Goal: Task Accomplishment & Management: Manage account settings

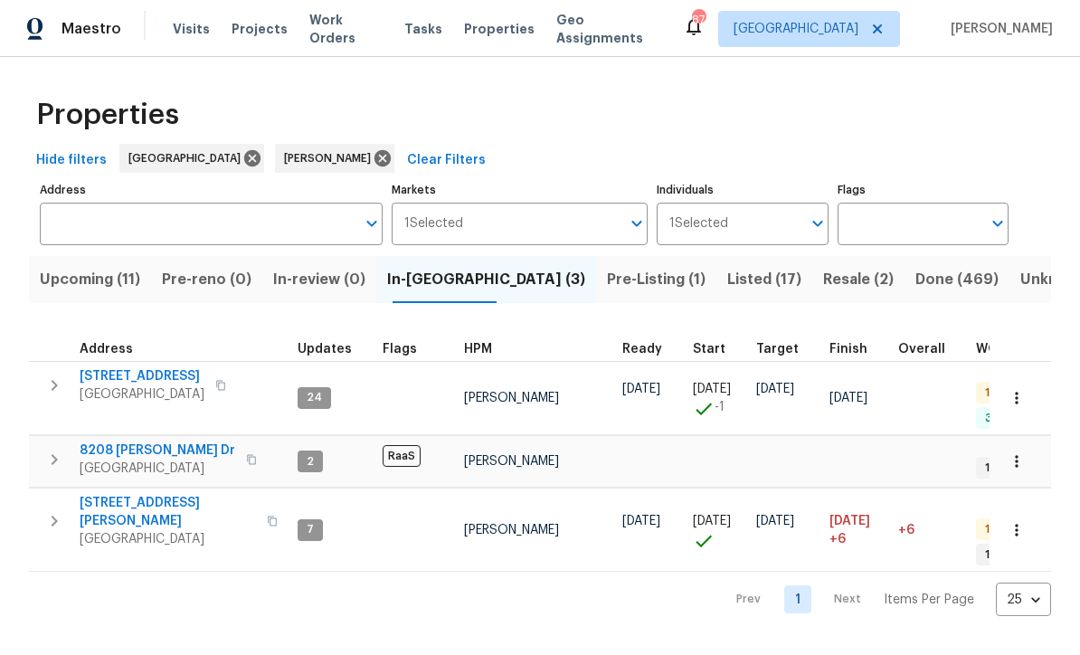
click at [90, 280] on span "Upcoming (11)" at bounding box center [90, 279] width 100 height 25
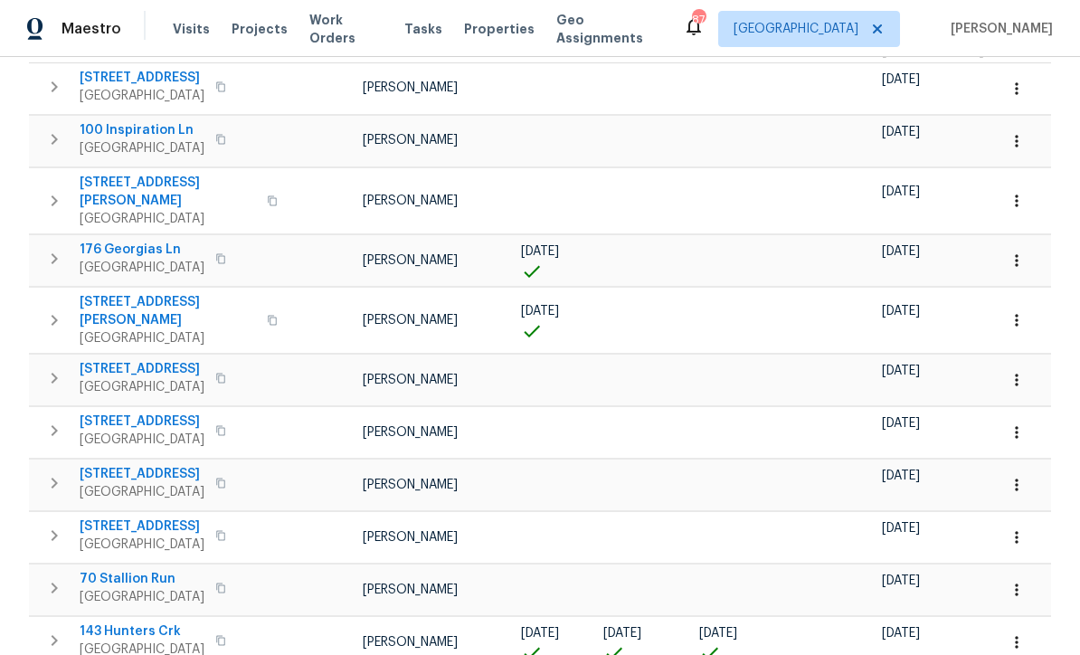
scroll to position [310, 0]
click at [123, 623] on span "143 Hunters Crk" at bounding box center [142, 632] width 125 height 18
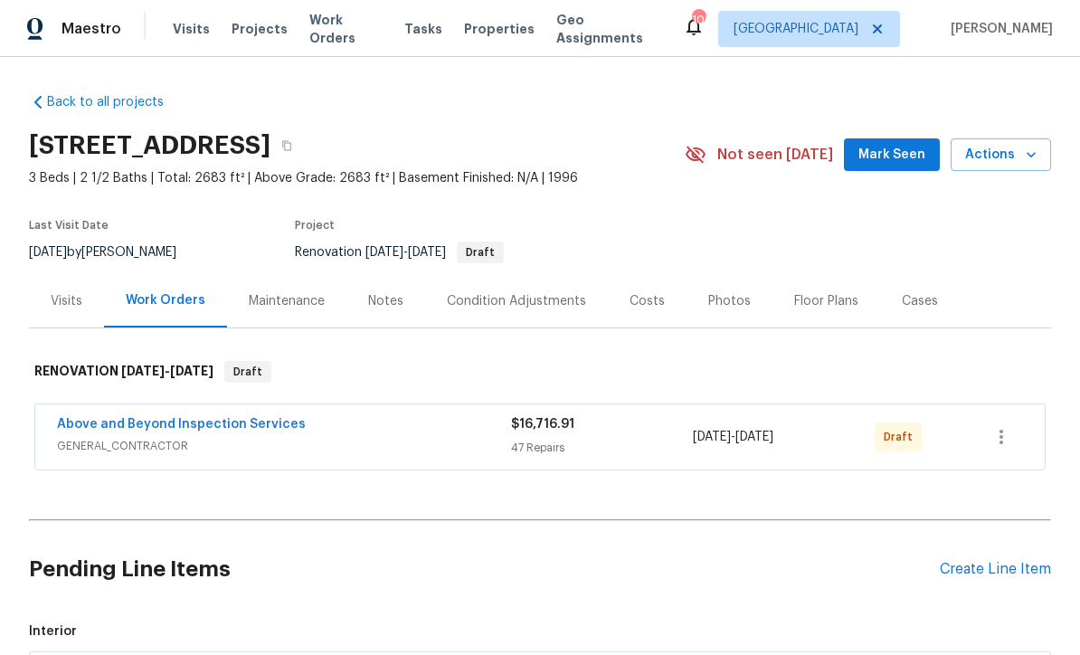
click at [376, 300] on div "Notes" at bounding box center [385, 301] width 35 height 18
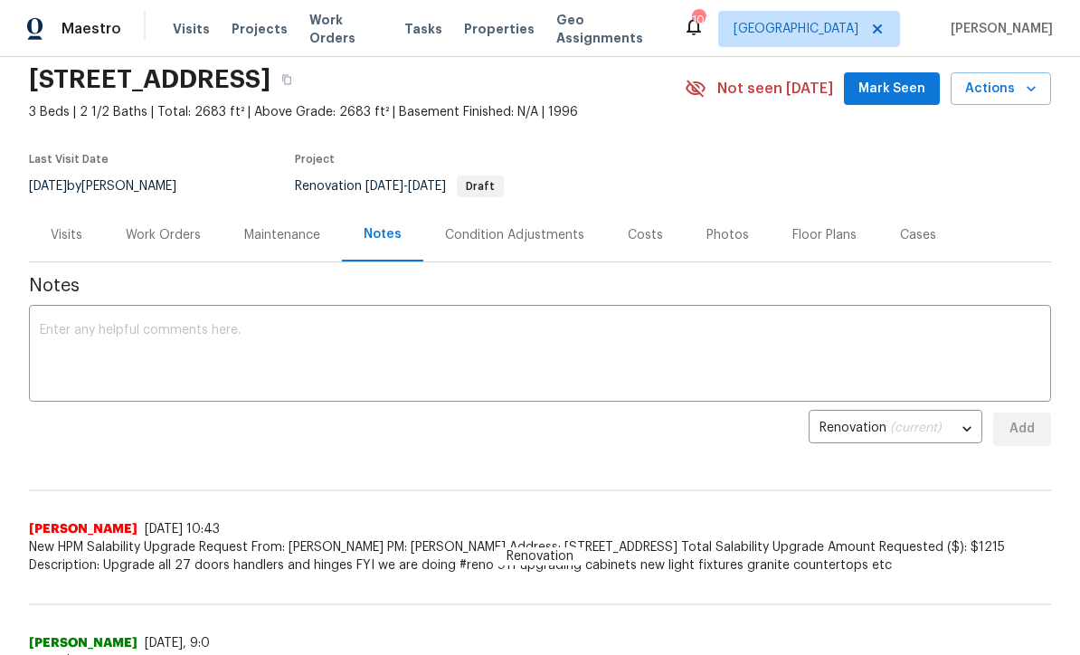
scroll to position [65, 0]
click at [61, 329] on textarea at bounding box center [540, 356] width 1000 height 63
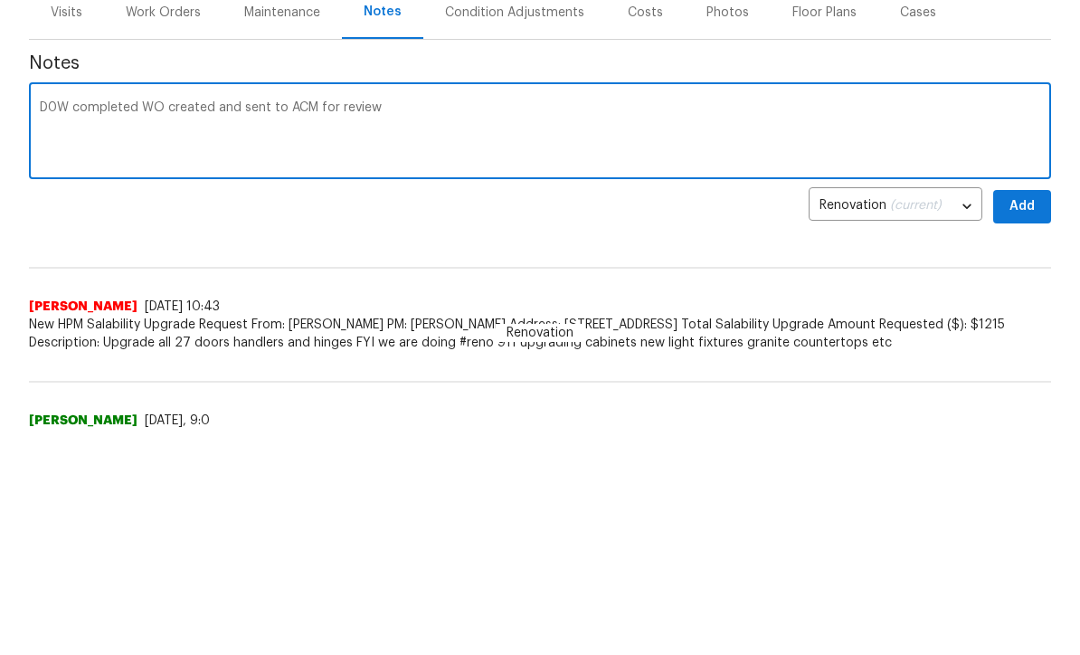
type textarea "D0W completed WO created and sent to ACM for review"
click at [1025, 419] on span "Add" at bounding box center [1021, 430] width 29 height 23
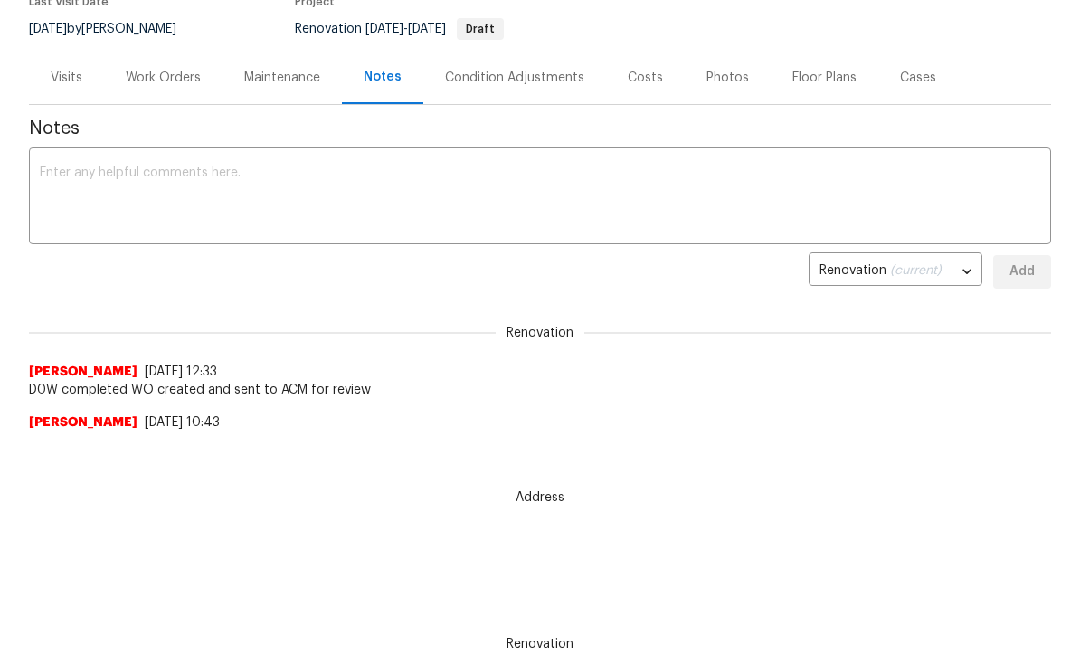
scroll to position [0, 0]
click at [161, 80] on div "Work Orders" at bounding box center [163, 78] width 75 height 18
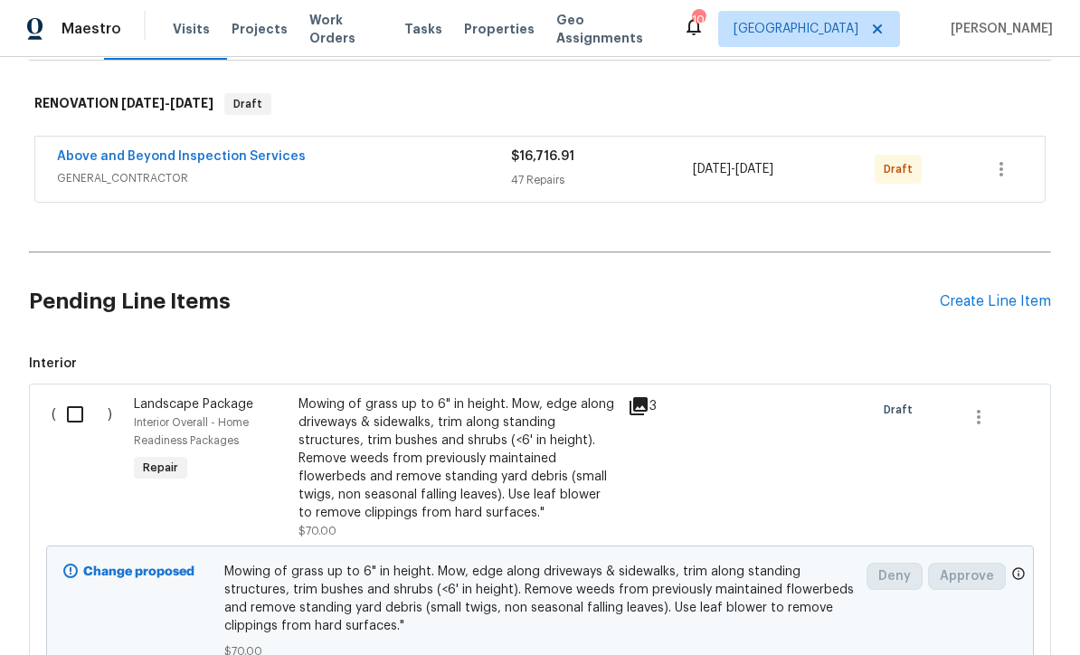
scroll to position [175, 0]
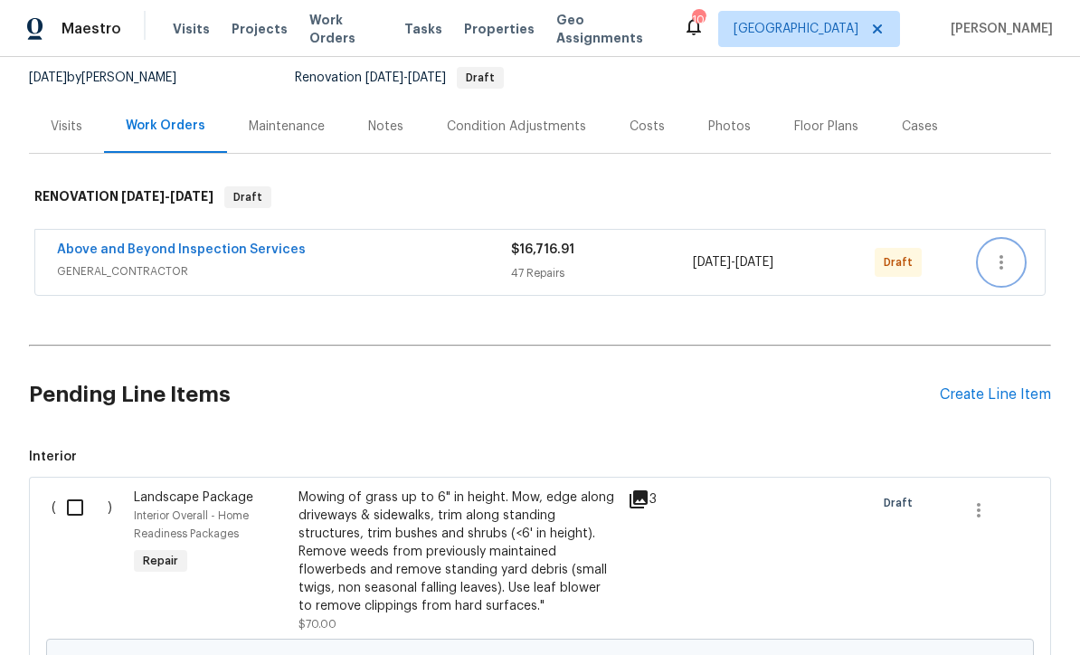
click at [1006, 251] on icon "button" at bounding box center [1001, 262] width 22 height 22
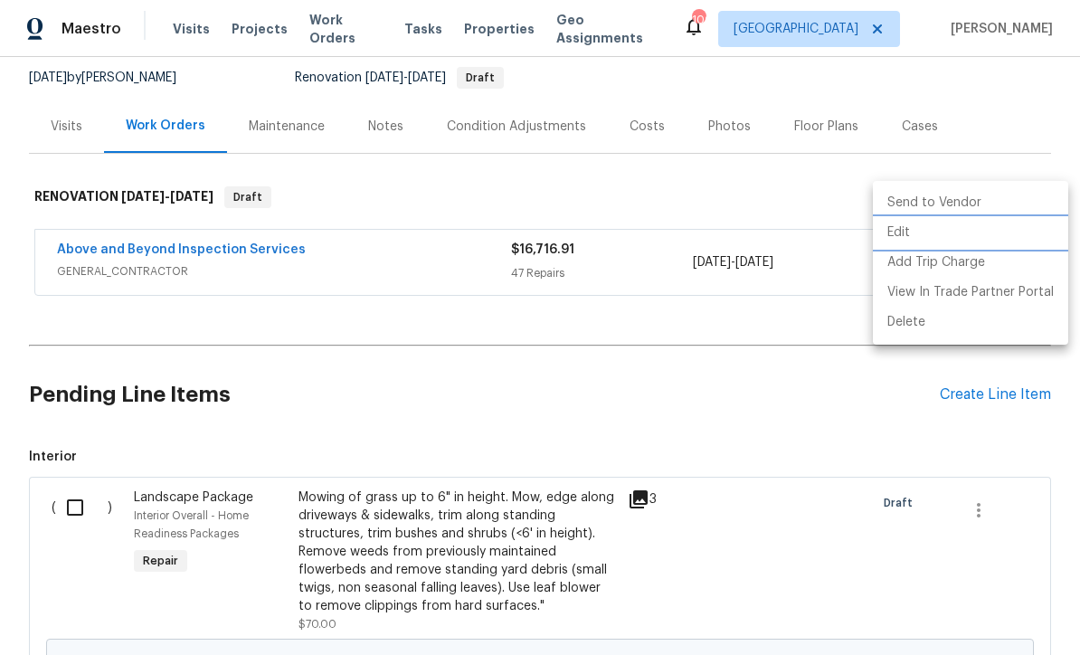
click at [936, 241] on li "Edit" at bounding box center [970, 233] width 195 height 30
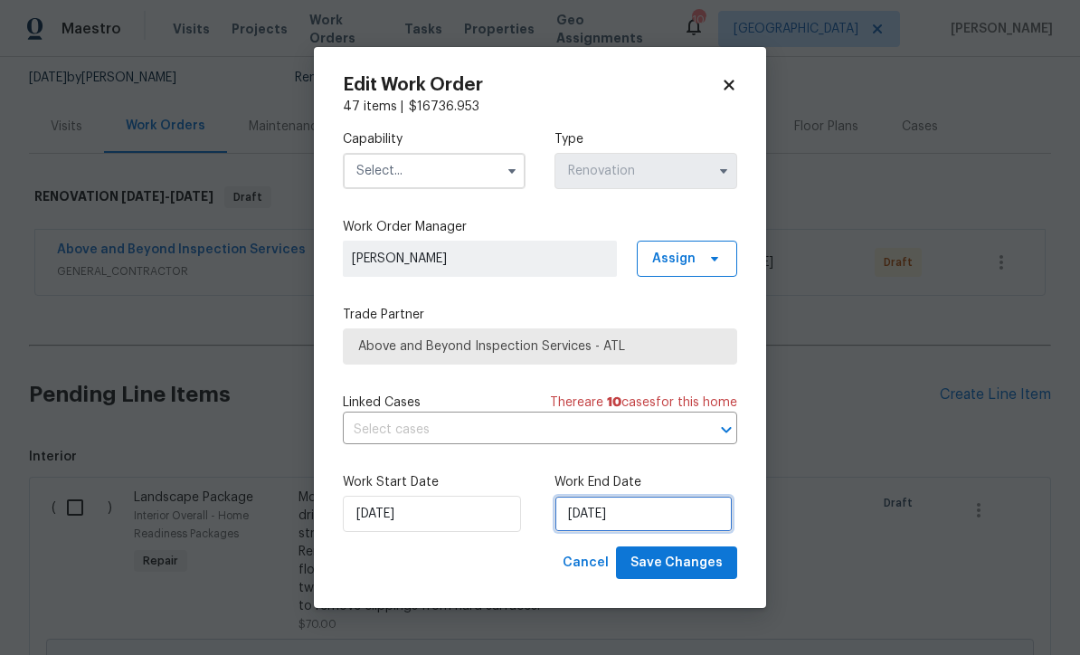
click at [586, 514] on input "8/27/2025" at bounding box center [643, 514] width 178 height 36
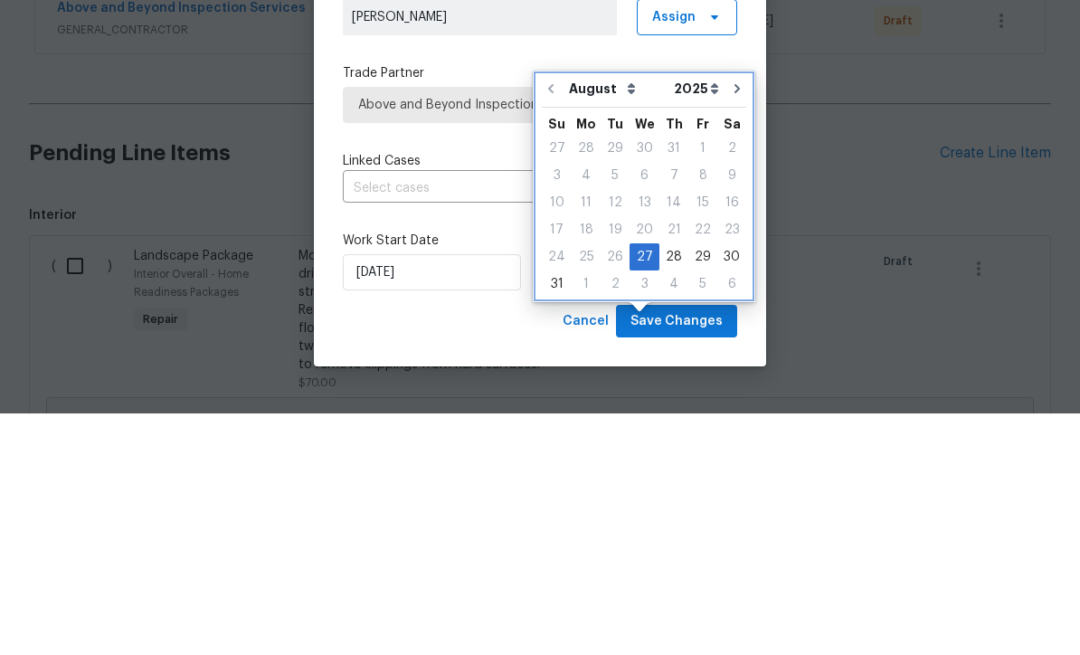
click at [730, 323] on icon "Go to next month" at bounding box center [737, 330] width 14 height 14
type input "9/27/2025"
select select "8"
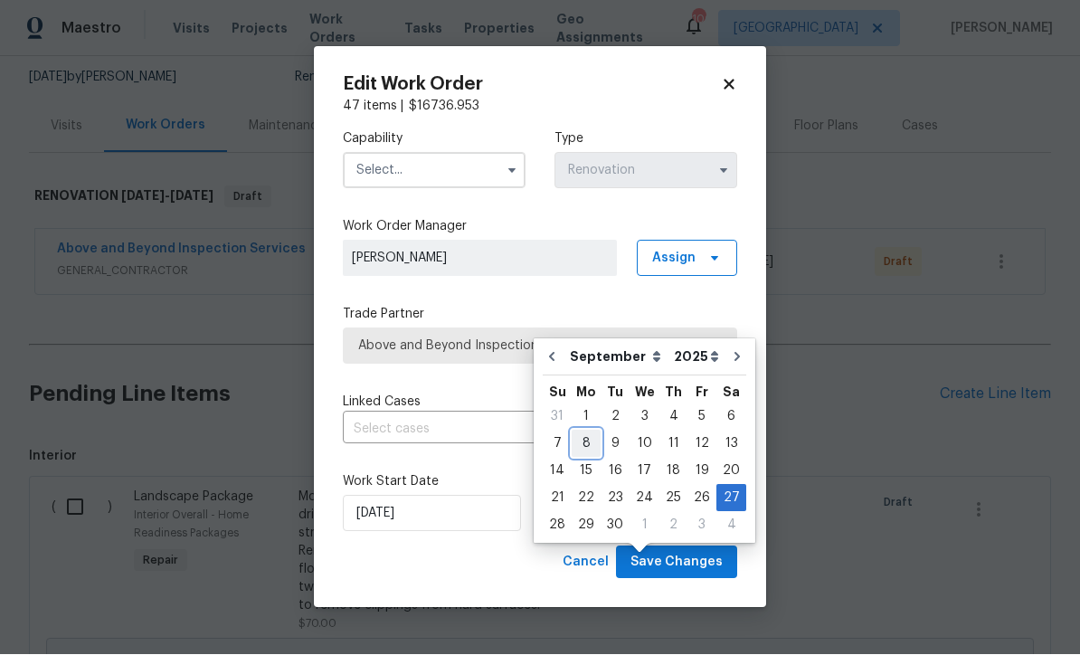
click at [583, 431] on div "8" at bounding box center [586, 443] width 29 height 25
type input "9/8/2025"
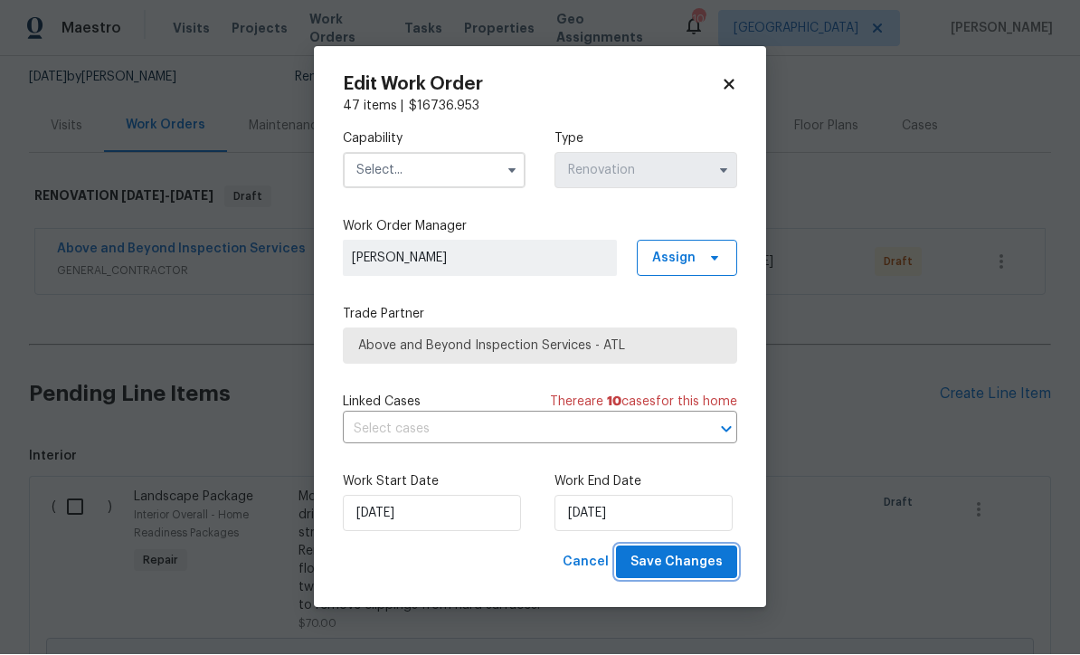
click at [674, 559] on span "Save Changes" at bounding box center [676, 563] width 92 height 23
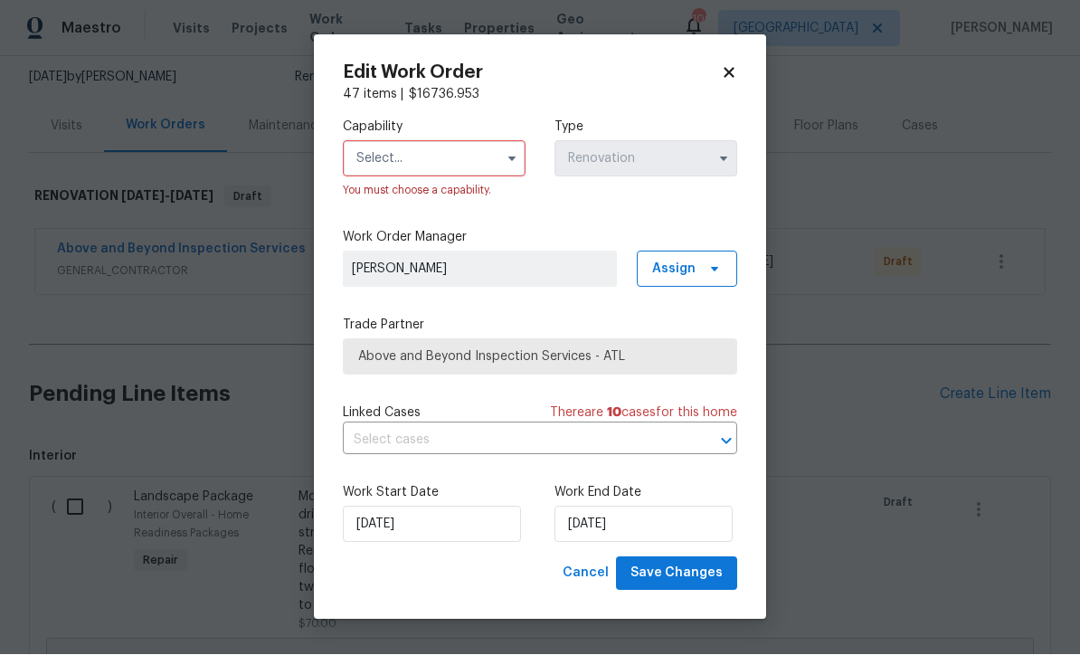
click at [373, 161] on input "text" at bounding box center [434, 159] width 183 height 36
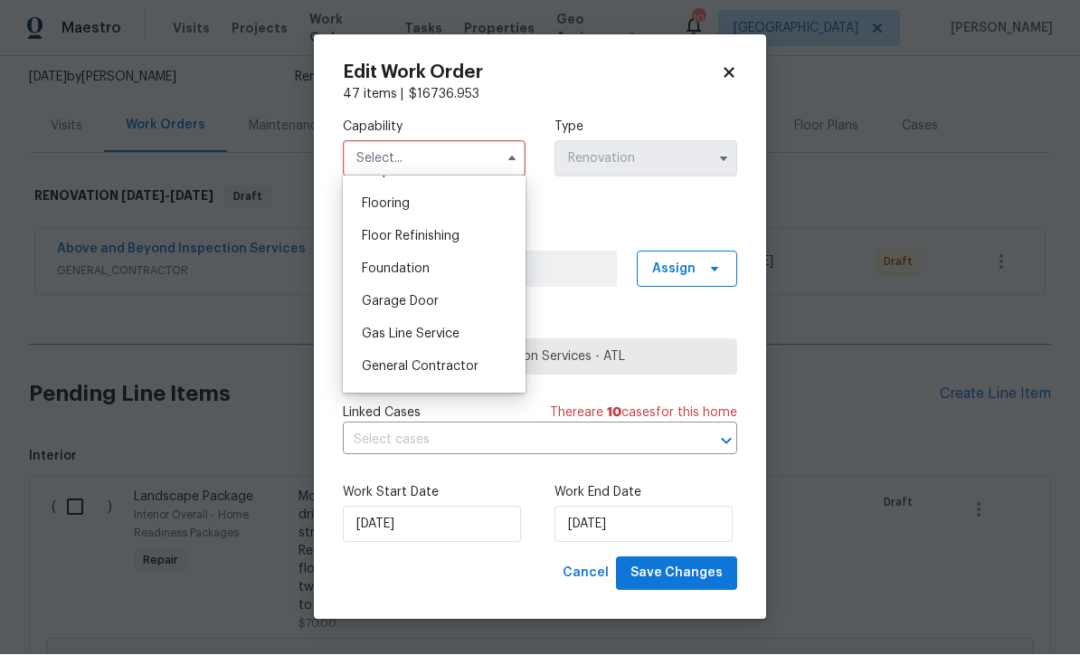
scroll to position [731, 0]
click at [421, 338] on div "General Contractor" at bounding box center [434, 331] width 174 height 33
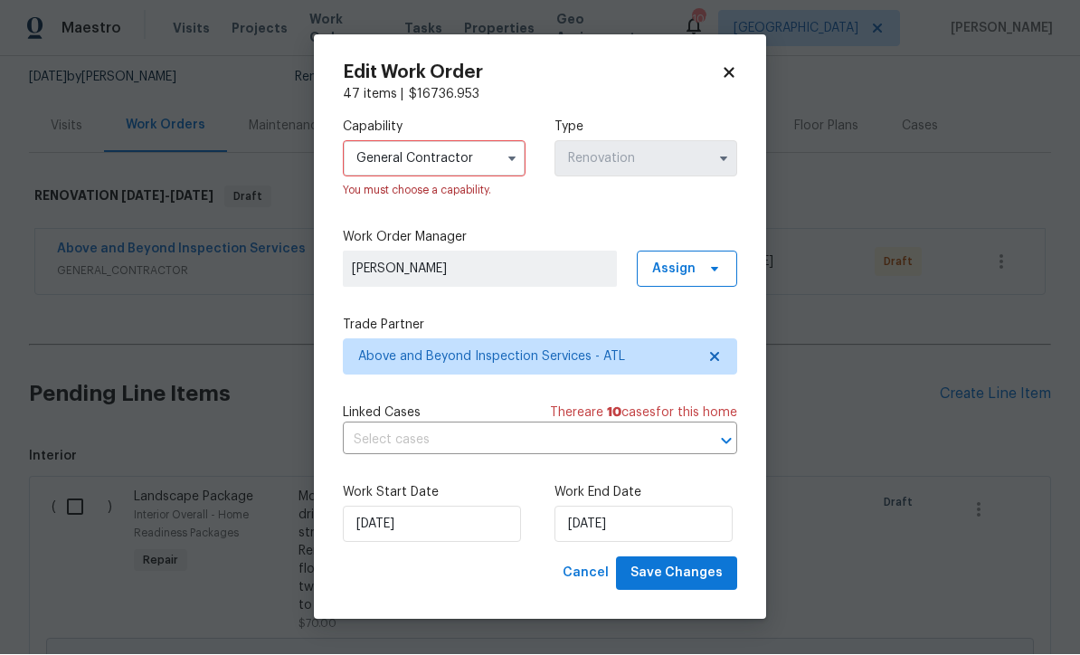
type input "General Contractor"
click at [681, 572] on span "Save Changes" at bounding box center [676, 573] width 92 height 23
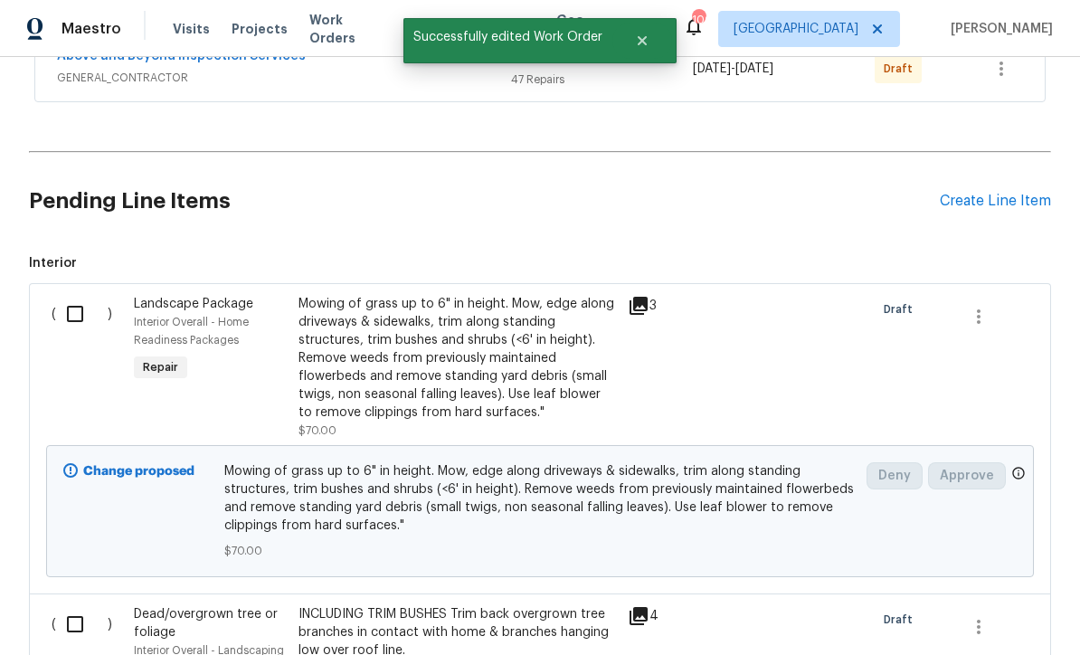
scroll to position [399, 0]
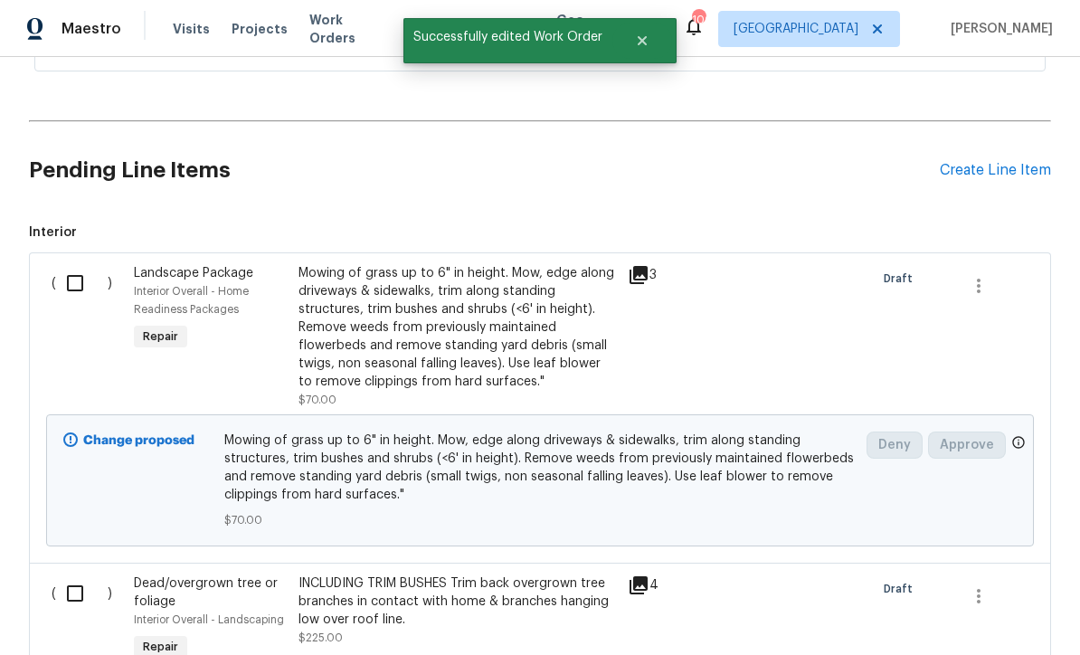
click at [73, 264] on input "checkbox" at bounding box center [82, 283] width 52 height 38
checkbox input "true"
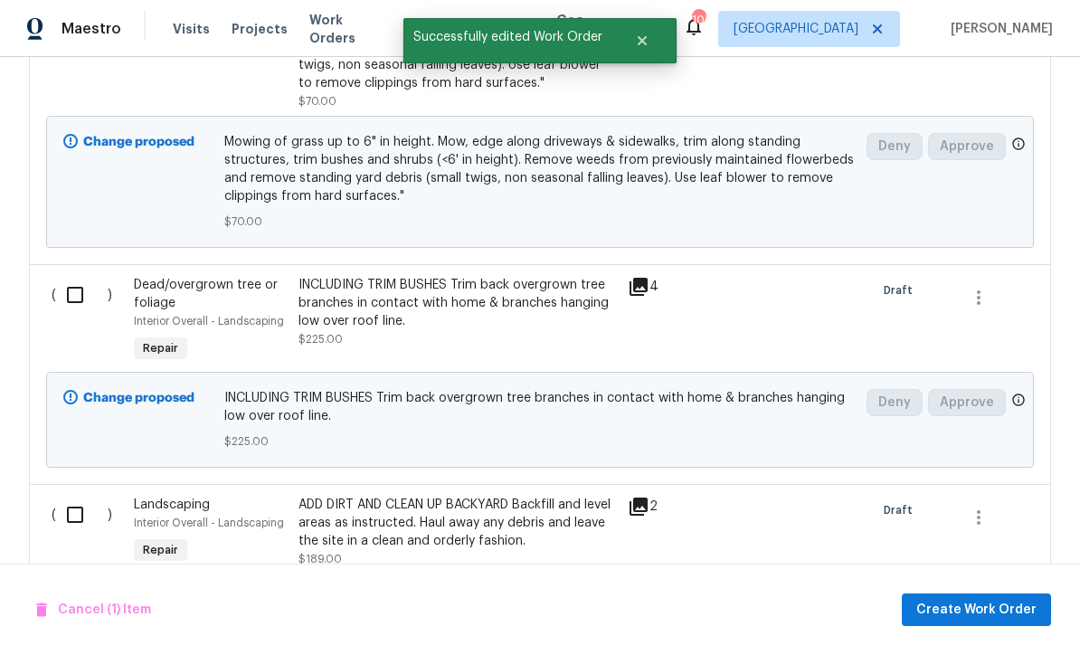
scroll to position [703, 0]
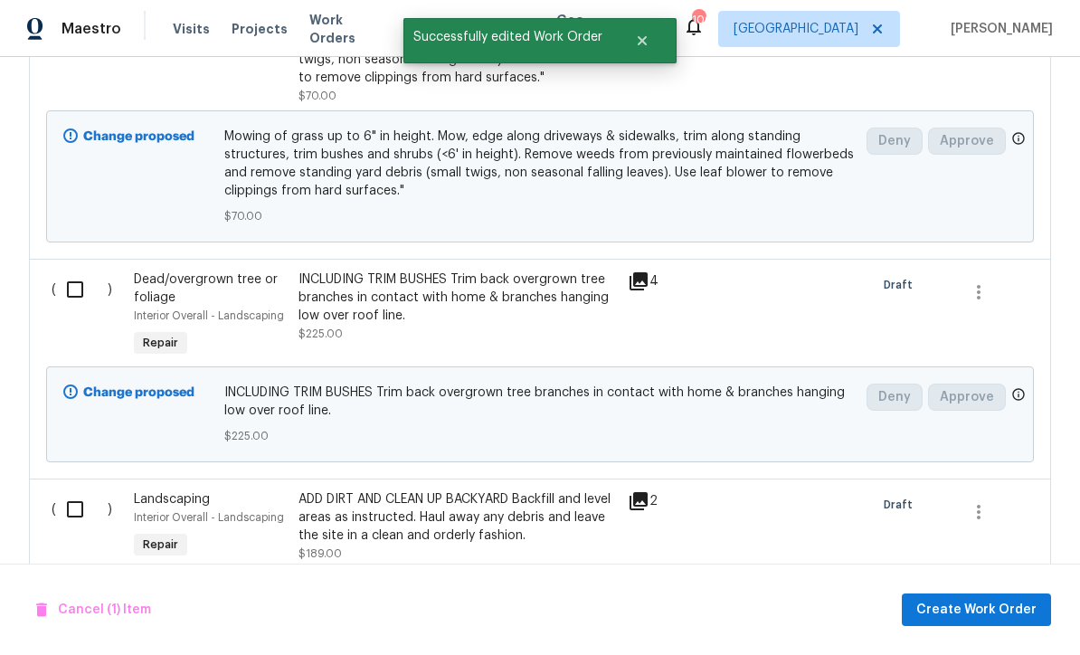
click at [71, 270] on input "checkbox" at bounding box center [82, 289] width 52 height 38
checkbox input "true"
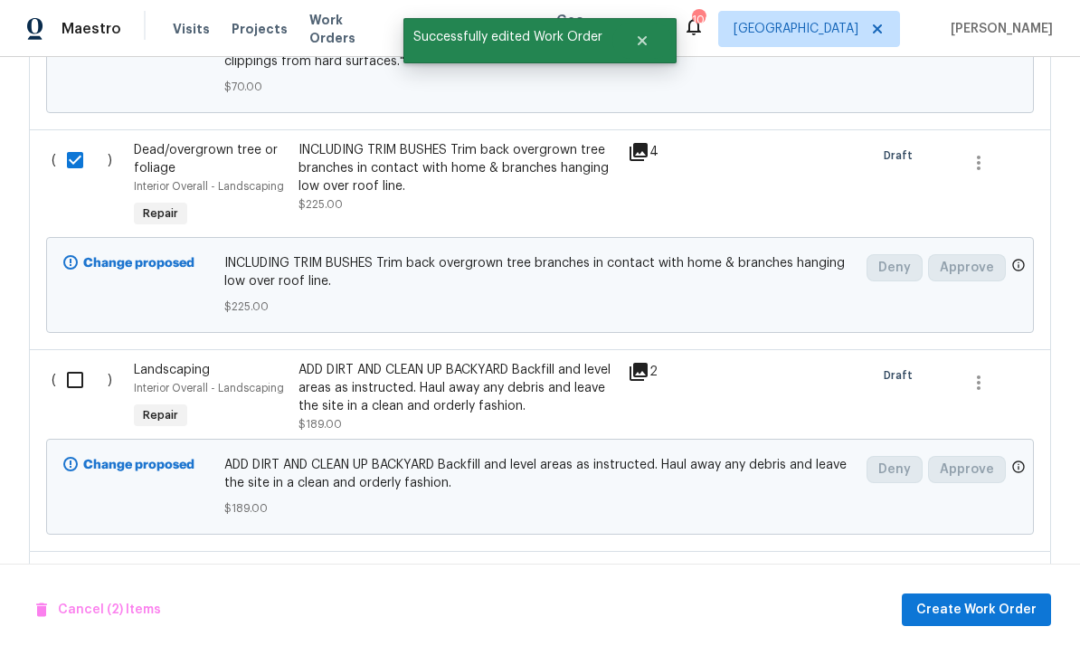
scroll to position [829, 0]
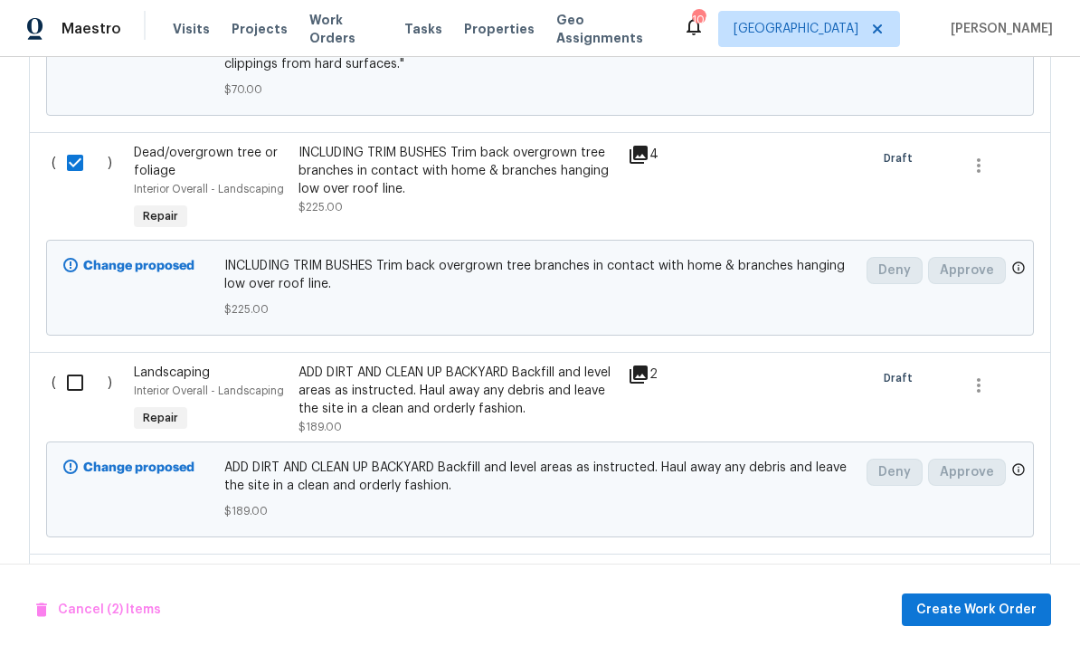
click at [72, 364] on input "checkbox" at bounding box center [82, 383] width 52 height 38
checkbox input "true"
click at [71, 565] on input "checkbox" at bounding box center [82, 584] width 52 height 38
checkbox input "true"
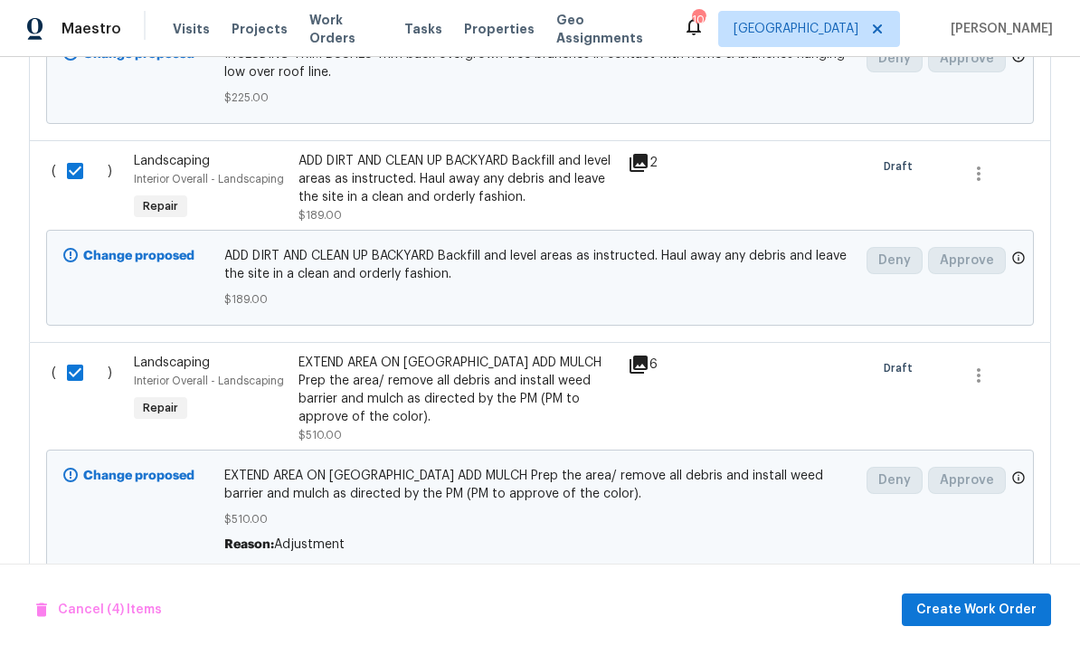
scroll to position [1041, 0]
click at [961, 609] on span "Create Work Order" at bounding box center [976, 610] width 120 height 23
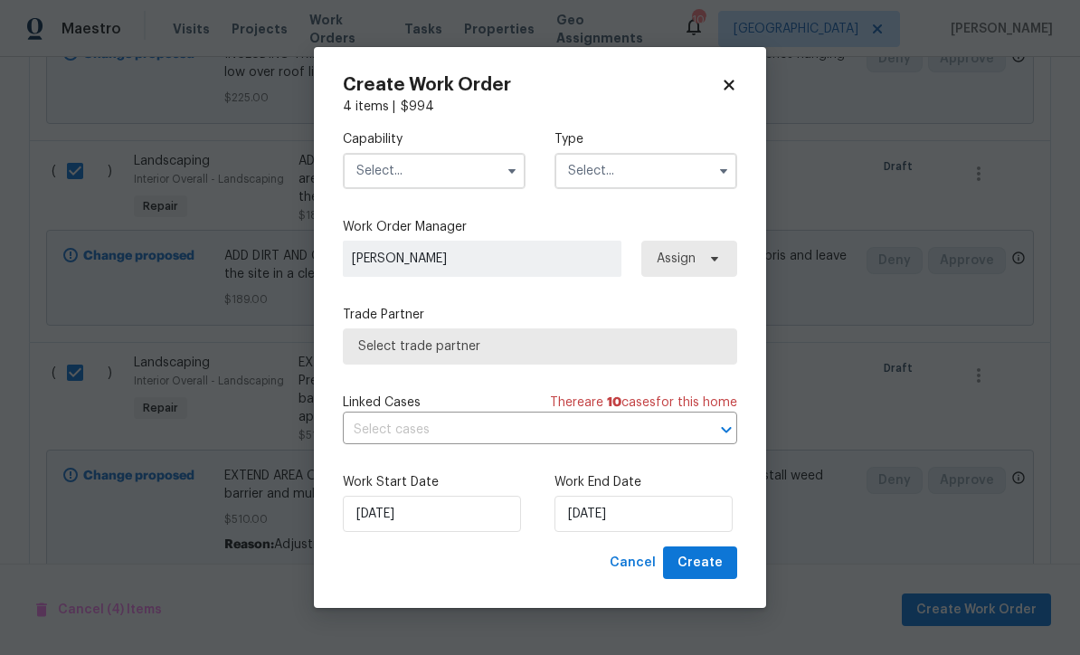
click at [390, 164] on input "text" at bounding box center [434, 171] width 183 height 36
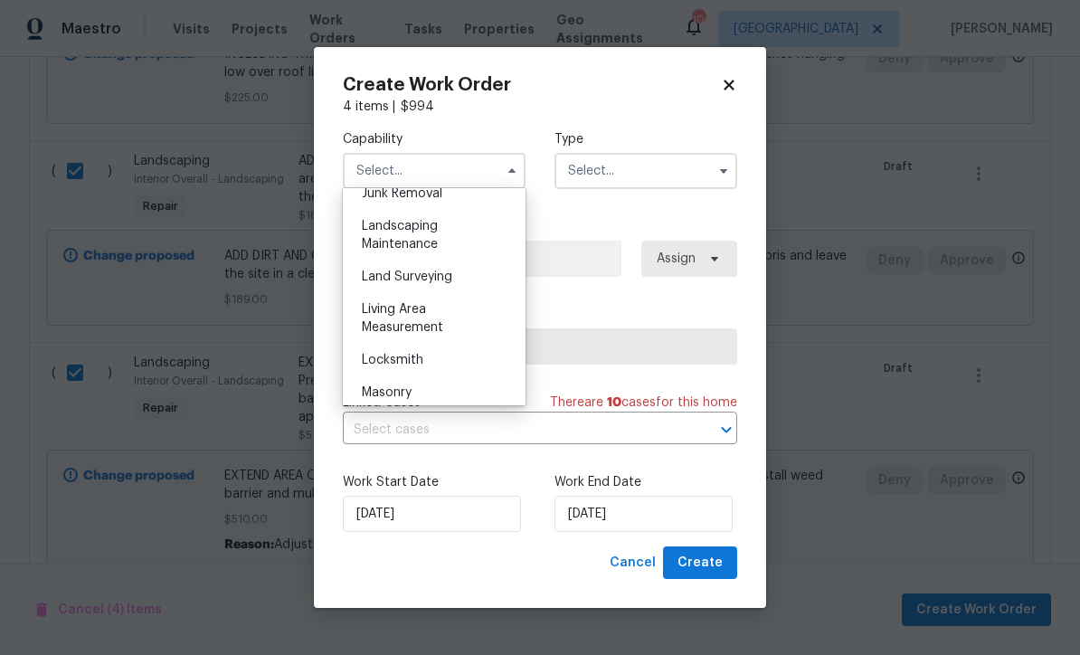
scroll to position [1178, 0]
click at [394, 223] on span "Landscaping Maintenance" at bounding box center [400, 229] width 76 height 31
type input "Landscaping Maintenance"
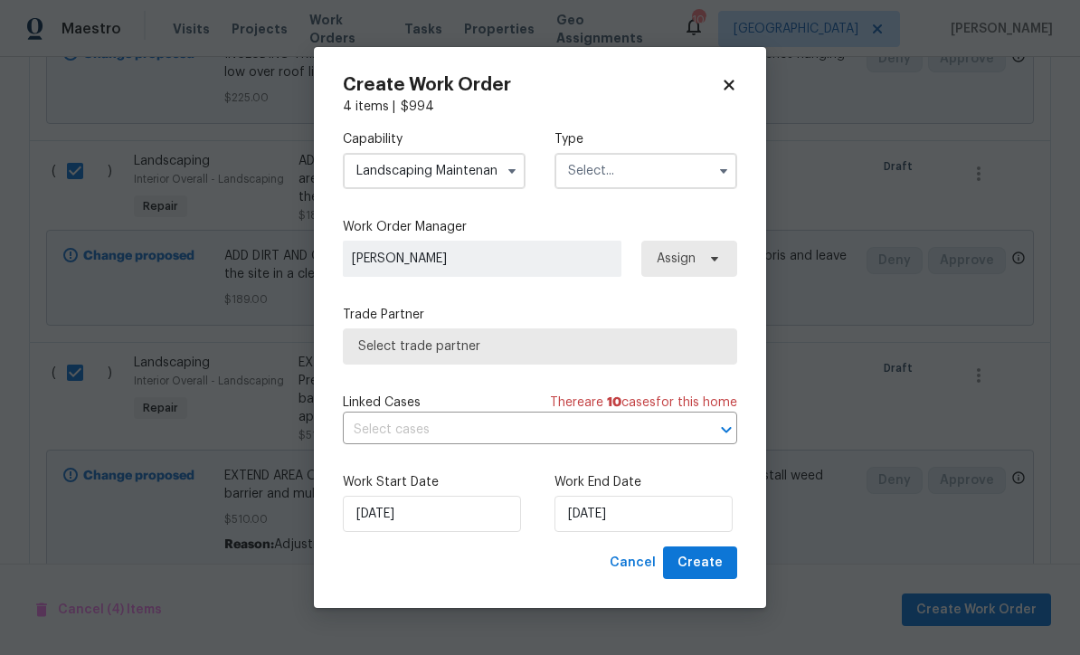
click at [594, 165] on input "text" at bounding box center [645, 171] width 183 height 36
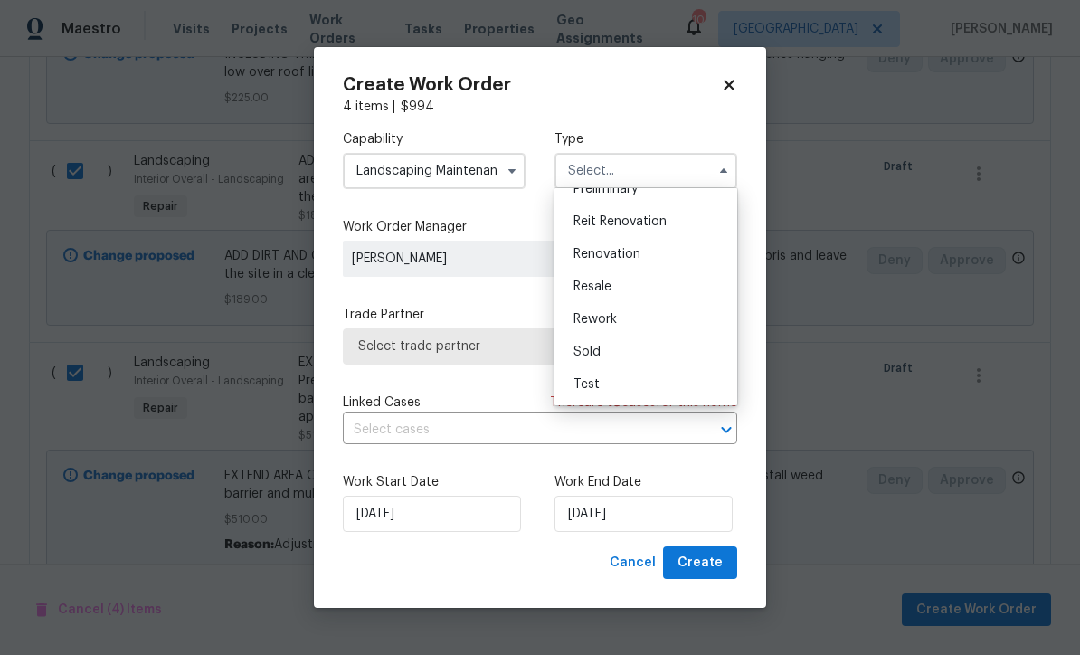
scroll to position [411, 0]
click at [597, 251] on span "Renovation" at bounding box center [606, 254] width 67 height 13
type input "Renovation"
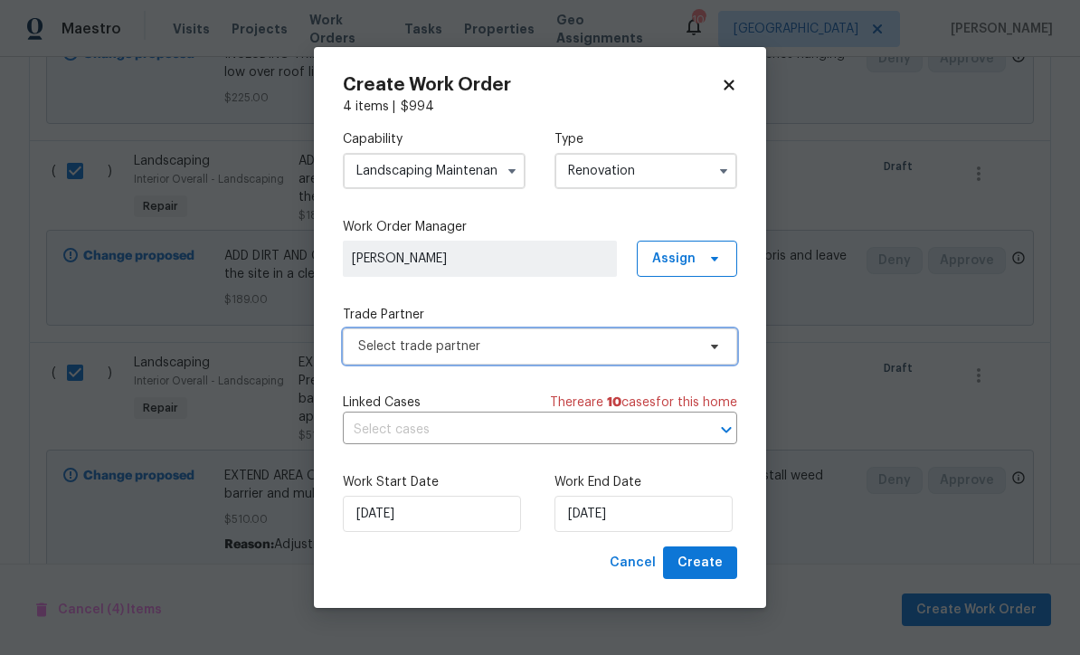
click at [387, 343] on span "Select trade partner" at bounding box center [526, 346] width 337 height 18
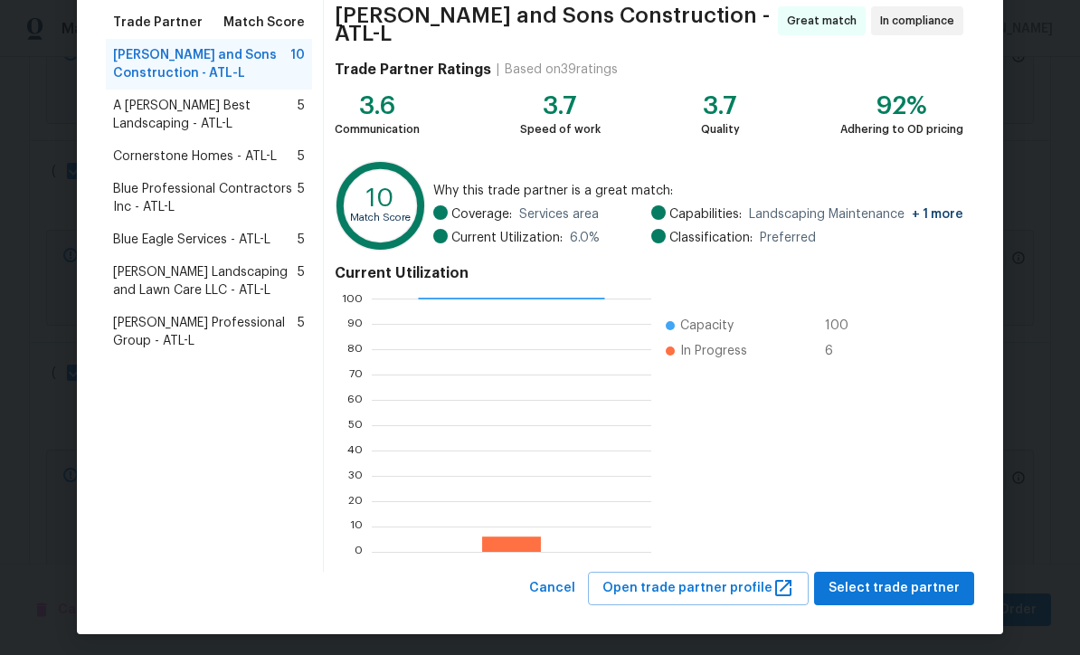
scroll to position [143, 0]
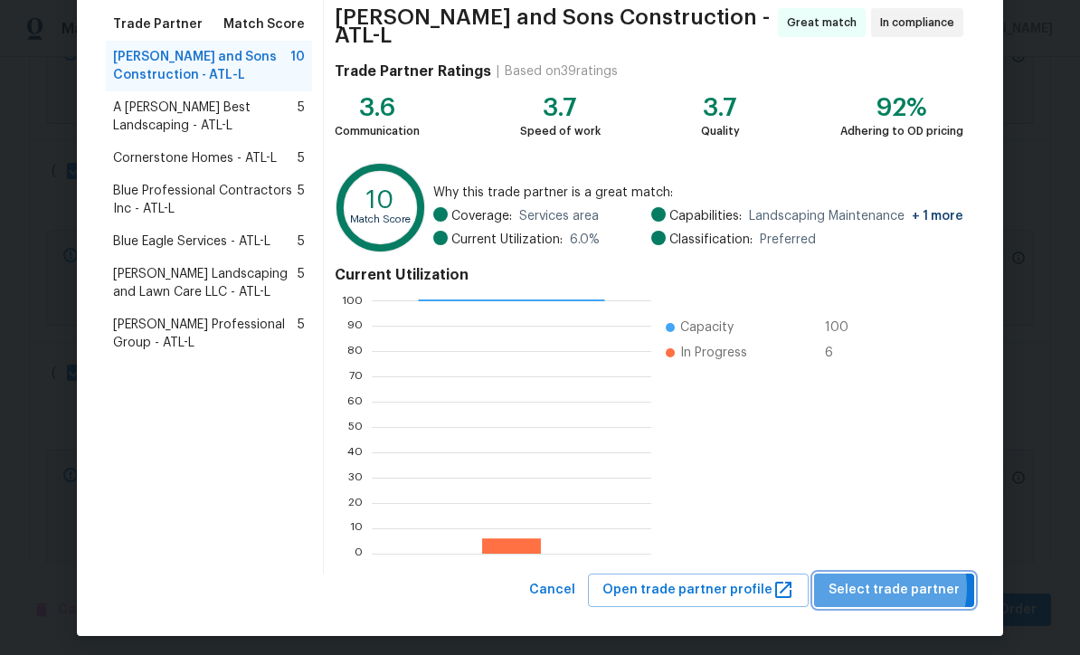
click at [884, 581] on span "Select trade partner" at bounding box center [893, 590] width 131 height 23
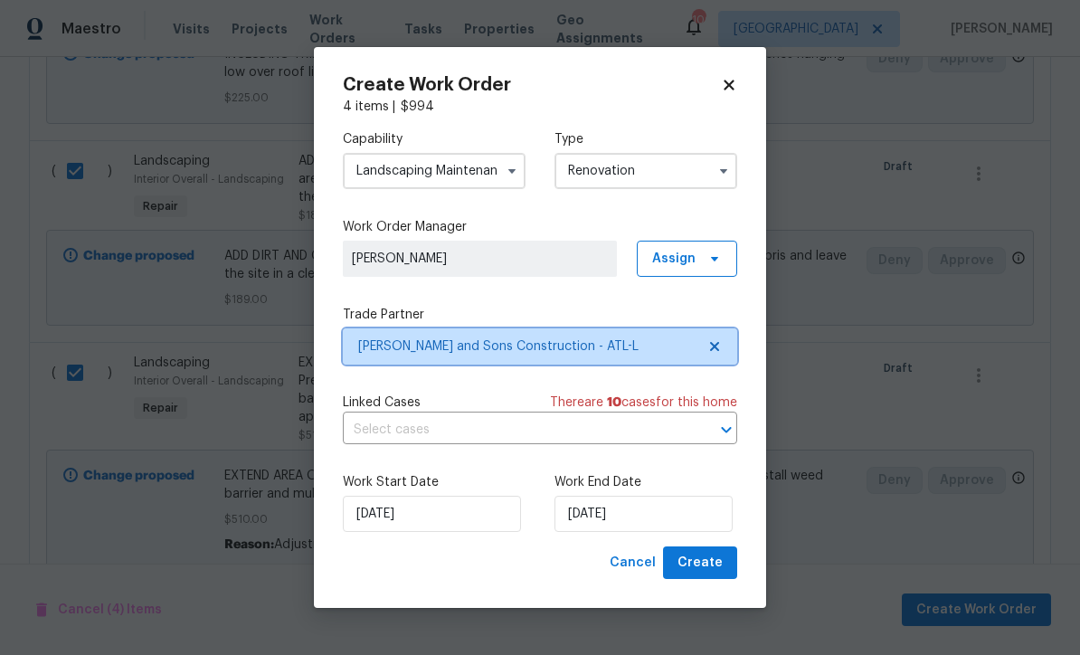
scroll to position [0, 0]
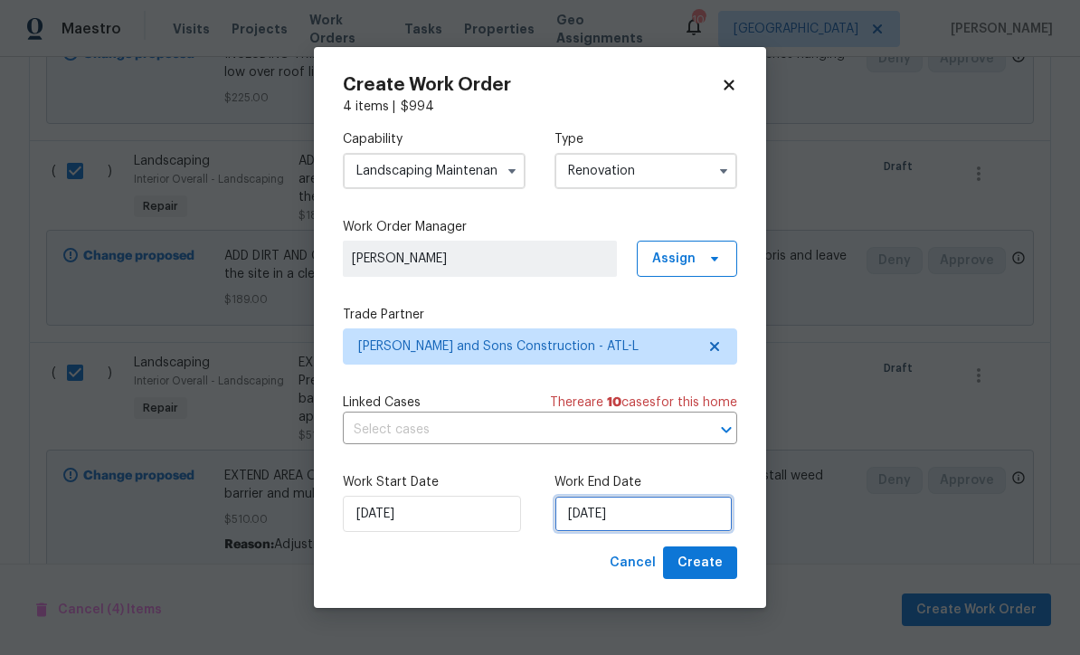
click at [583, 520] on input "8/27/2025" at bounding box center [643, 514] width 178 height 36
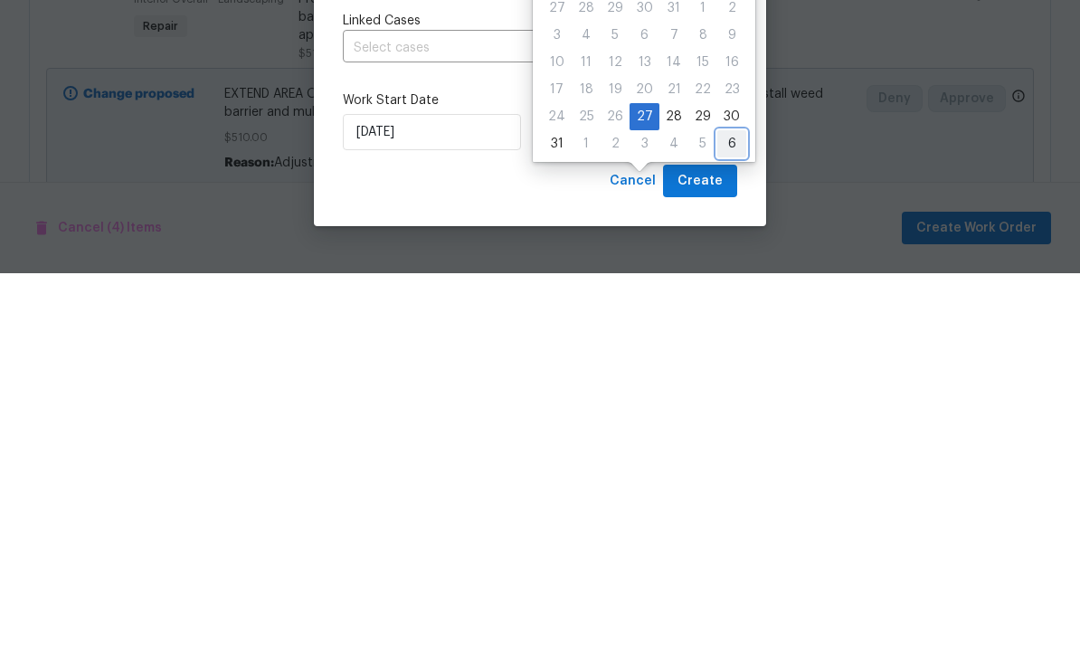
click at [726, 513] on div "6" at bounding box center [731, 525] width 29 height 25
type input "9/6/2025"
select select "8"
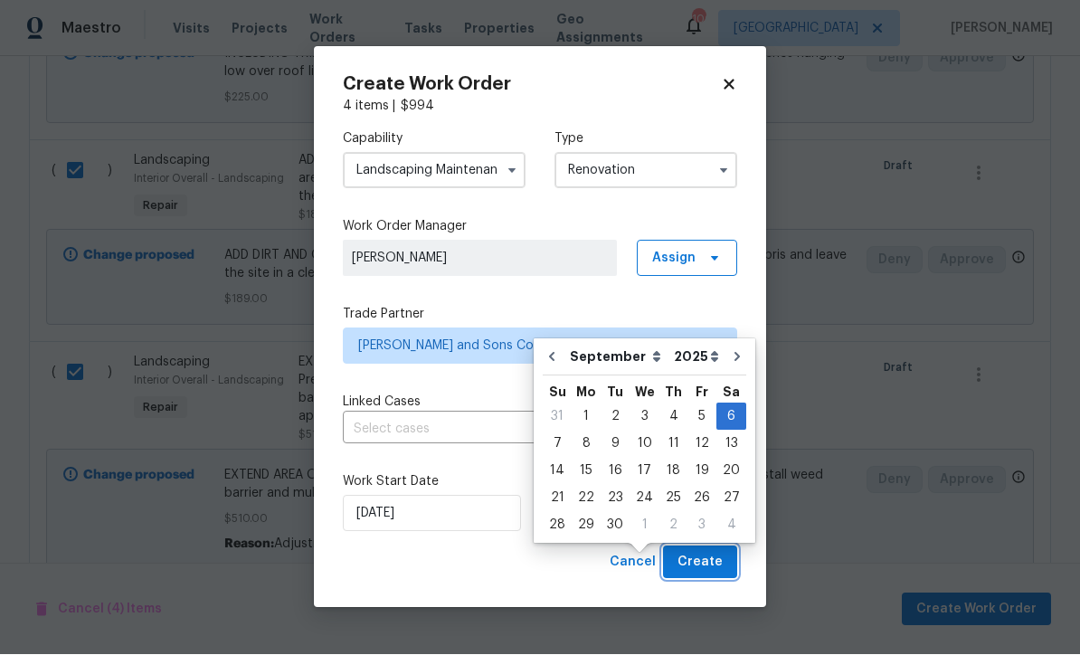
click at [702, 556] on span "Create" at bounding box center [699, 563] width 45 height 23
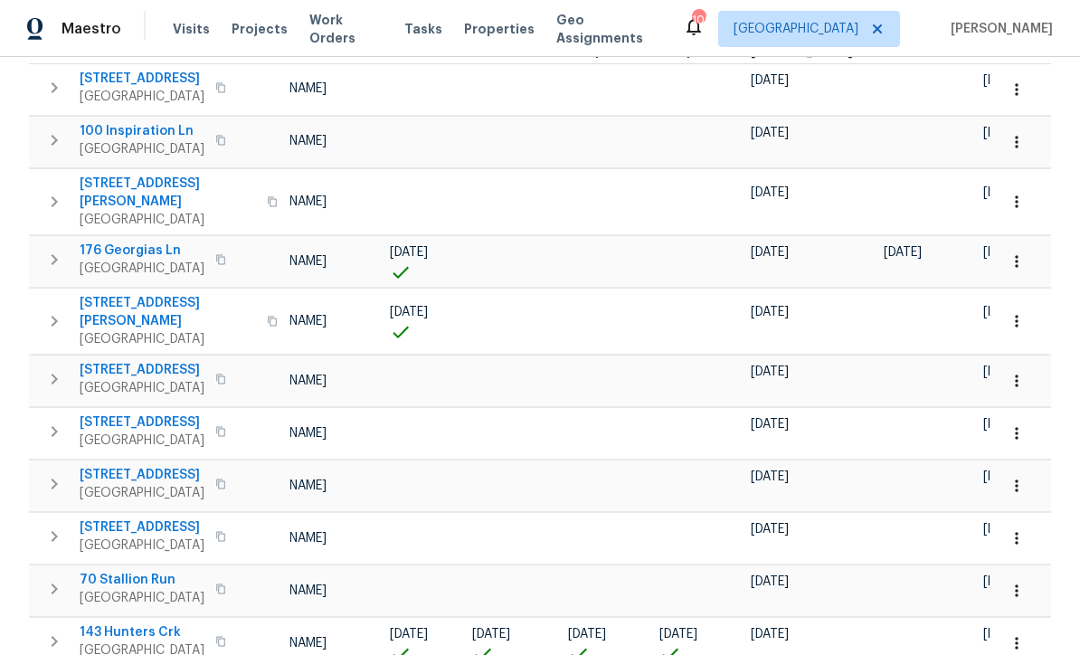
scroll to position [0, 129]
click at [1025, 634] on icon "button" at bounding box center [1016, 643] width 18 height 18
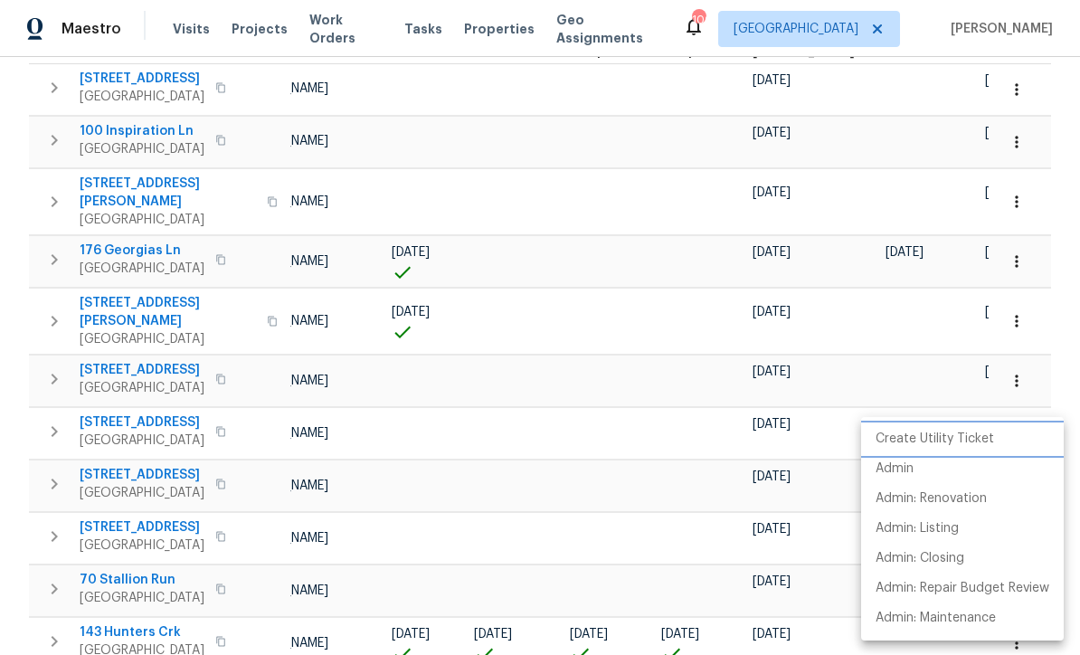
click at [934, 432] on p "Create Utility Ticket" at bounding box center [934, 439] width 118 height 19
click at [949, 491] on p "Admin: Renovation" at bounding box center [930, 498] width 111 height 19
click at [1005, 496] on li "Admin: Renovation" at bounding box center [962, 499] width 203 height 30
click at [893, 125] on div at bounding box center [540, 327] width 1080 height 655
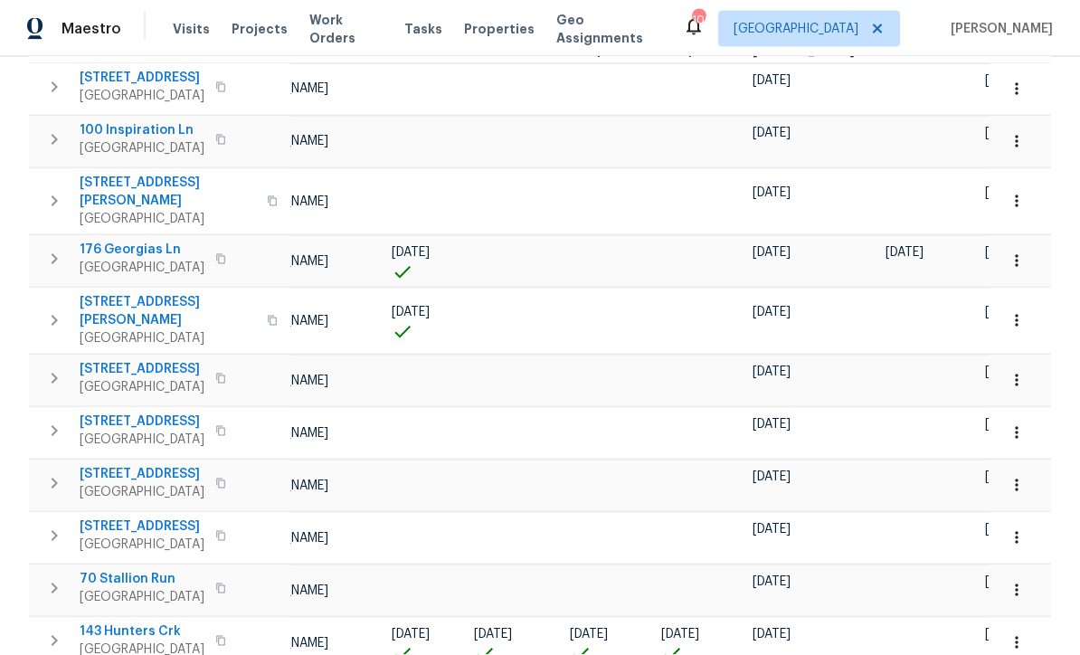
scroll to position [310, 0]
click at [1016, 637] on icon "button" at bounding box center [1016, 643] width 3 height 12
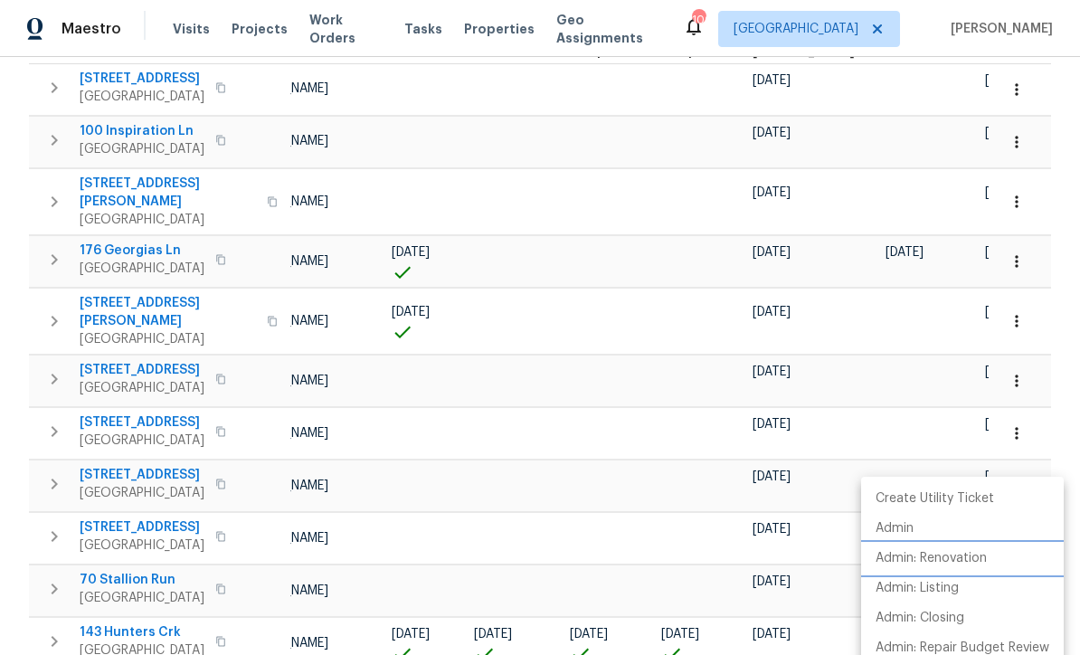
click at [977, 561] on p "Admin: Renovation" at bounding box center [930, 558] width 111 height 19
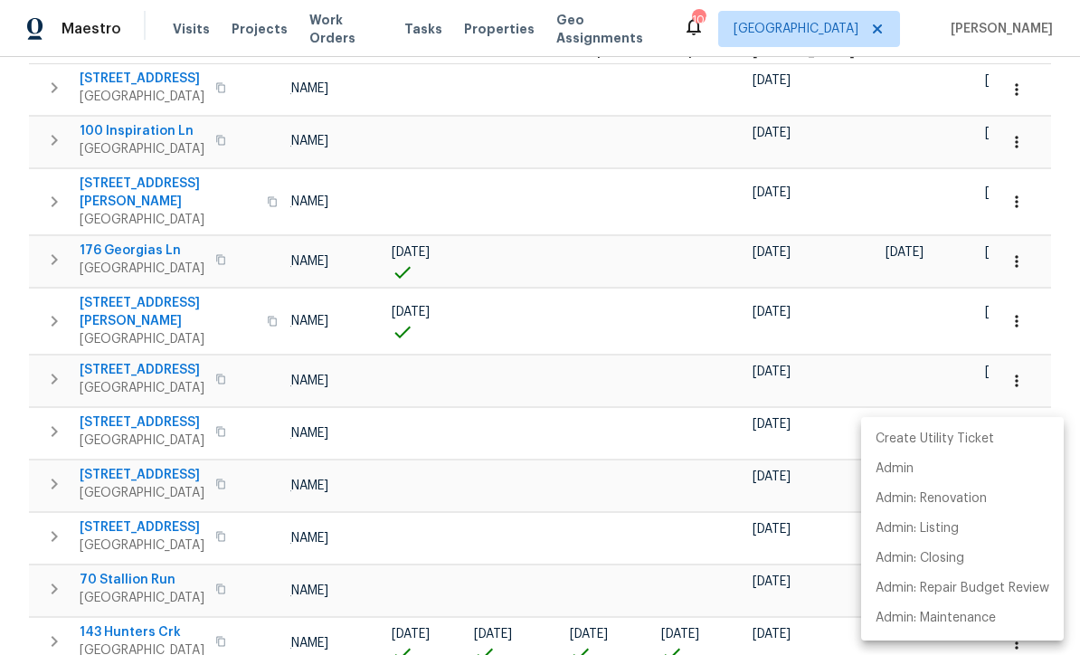
click at [1051, 260] on div at bounding box center [540, 327] width 1080 height 655
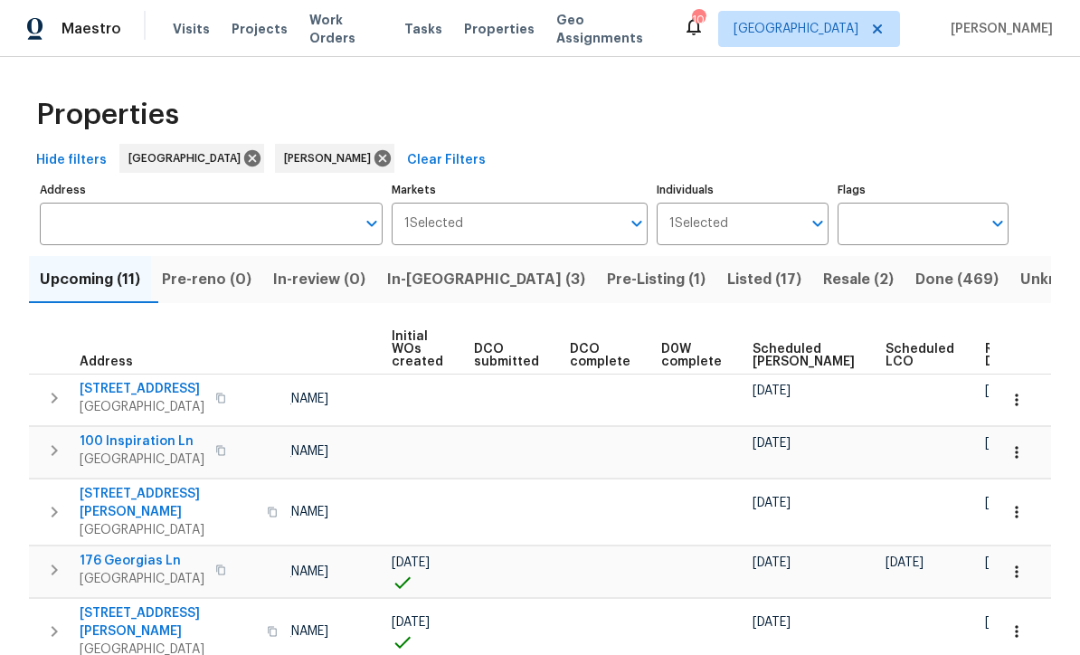
scroll to position [0, 0]
click at [727, 269] on span "Listed (17)" at bounding box center [764, 279] width 74 height 25
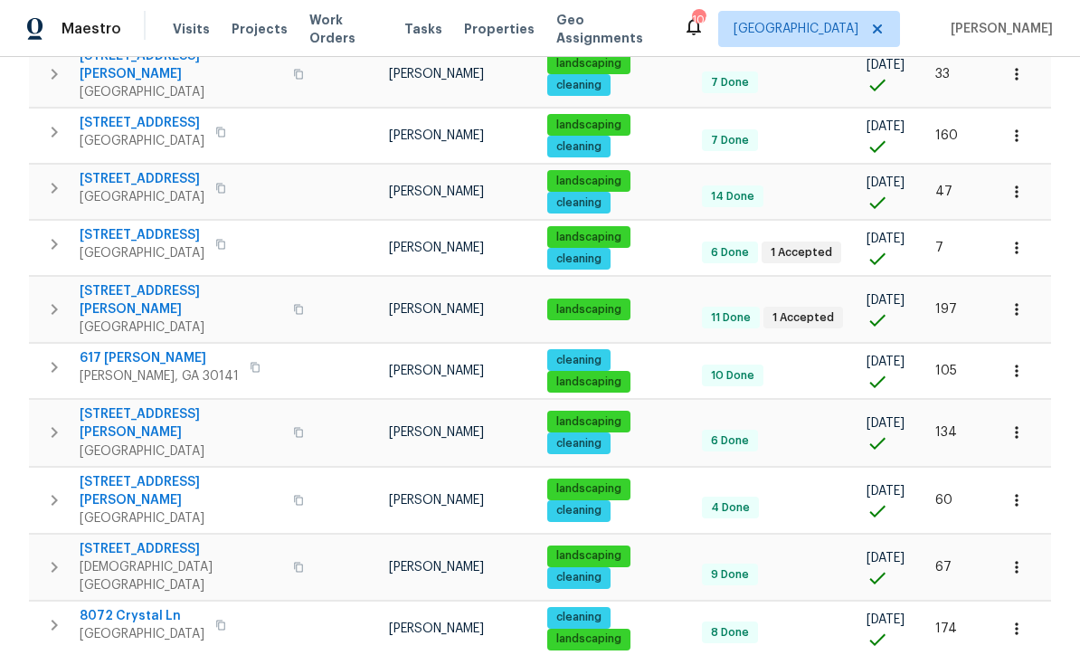
scroll to position [614, 0]
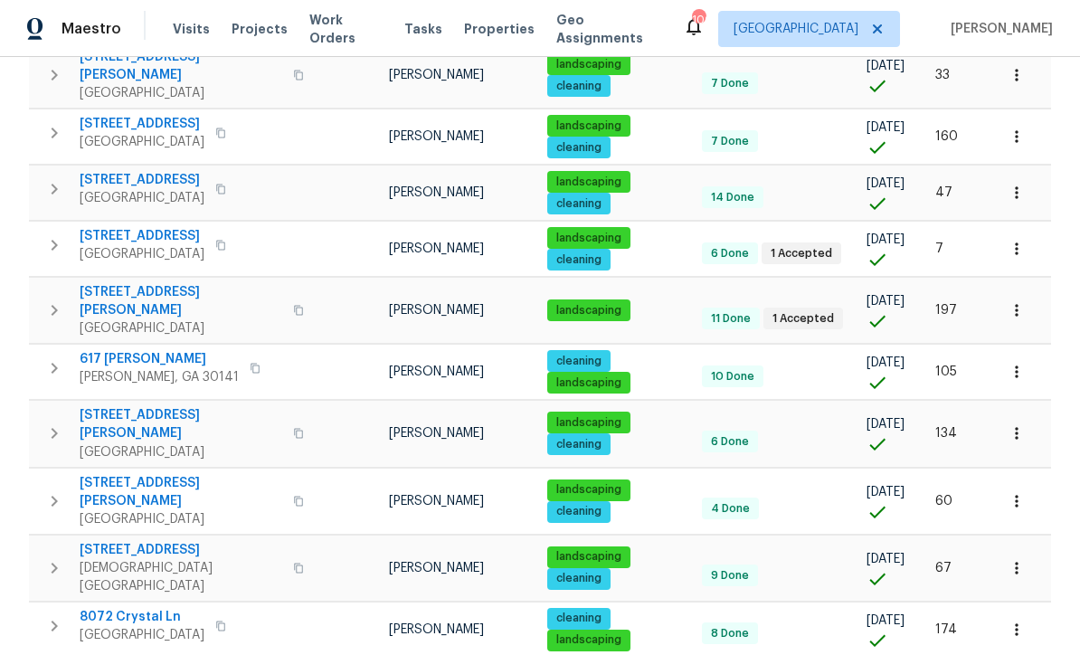
click at [1025, 492] on icon "button" at bounding box center [1016, 501] width 18 height 18
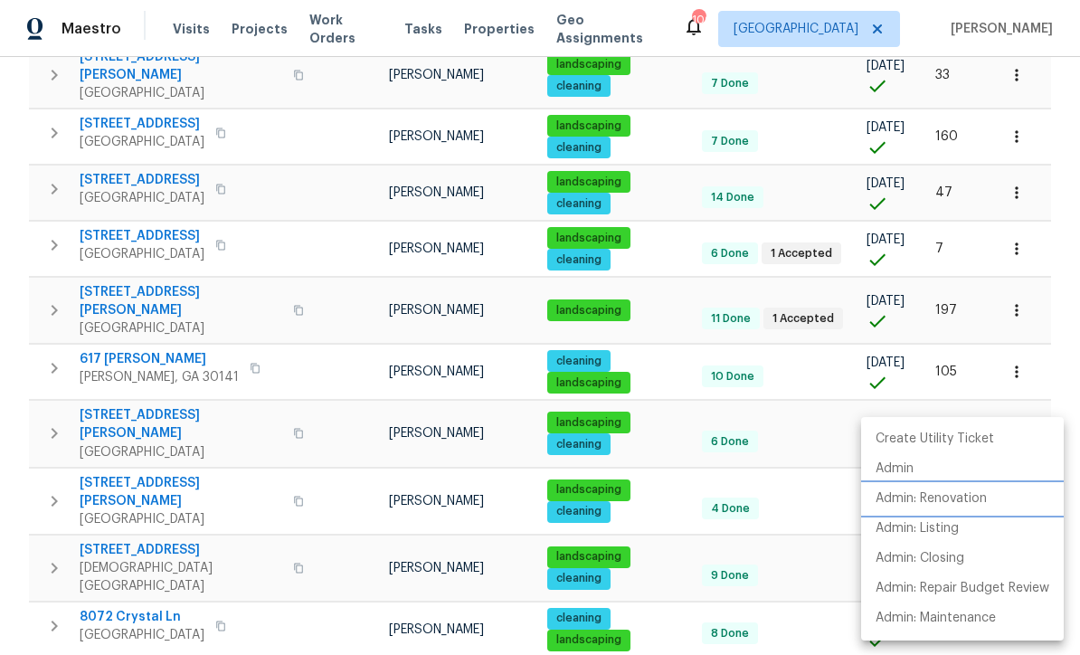
click at [981, 502] on p "Admin: Renovation" at bounding box center [930, 498] width 111 height 19
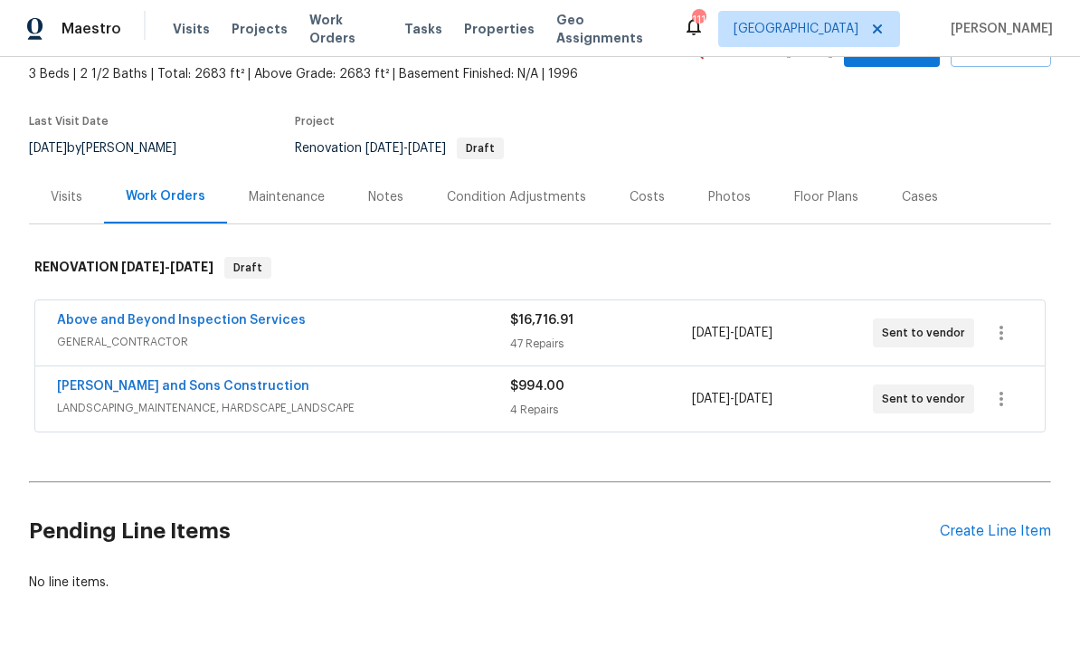
scroll to position [103, 0]
click at [636, 190] on div "Costs" at bounding box center [646, 198] width 35 height 18
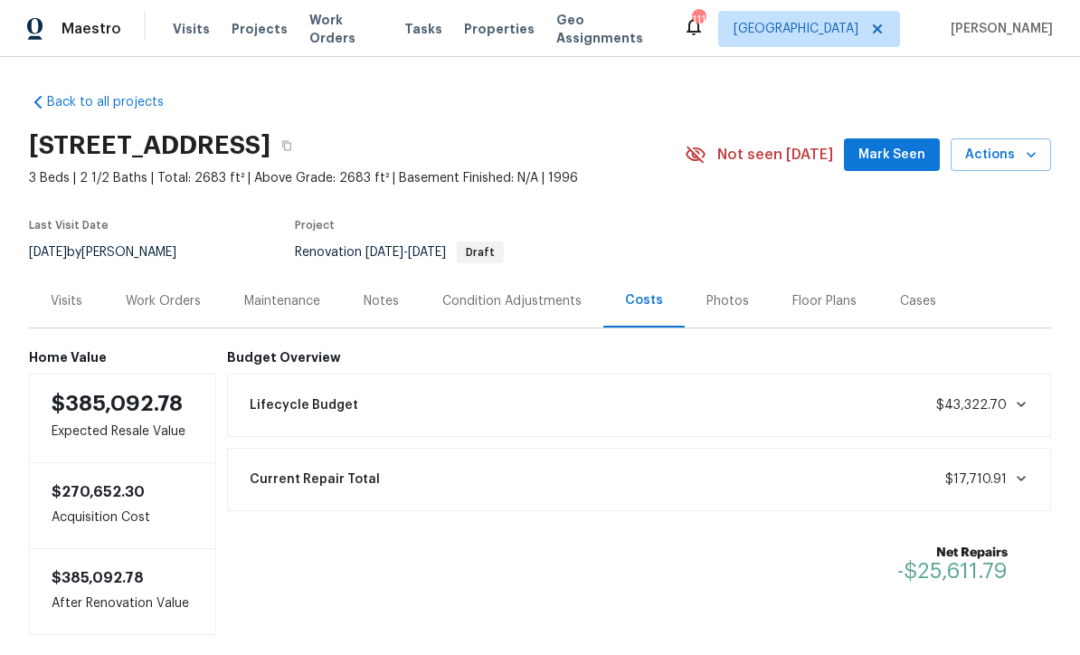
click at [380, 263] on div "Last Visit Date 8/26/2025 by Mirsad Srna Project Renovation 8/27/2025 - 9/8/202…" at bounding box center [335, 241] width 613 height 65
click at [368, 269] on div "Last Visit Date 8/26/2025 by Mirsad Srna Project Renovation 8/27/2025 - 9/8/202…" at bounding box center [335, 241] width 613 height 65
click at [374, 265] on div "Last Visit Date 8/26/2025 by Mirsad Srna Project Renovation 8/27/2025 - 9/8/202…" at bounding box center [335, 241] width 613 height 65
click at [373, 280] on div "Notes" at bounding box center [381, 300] width 79 height 53
click at [373, 279] on div "Notes" at bounding box center [381, 300] width 79 height 53
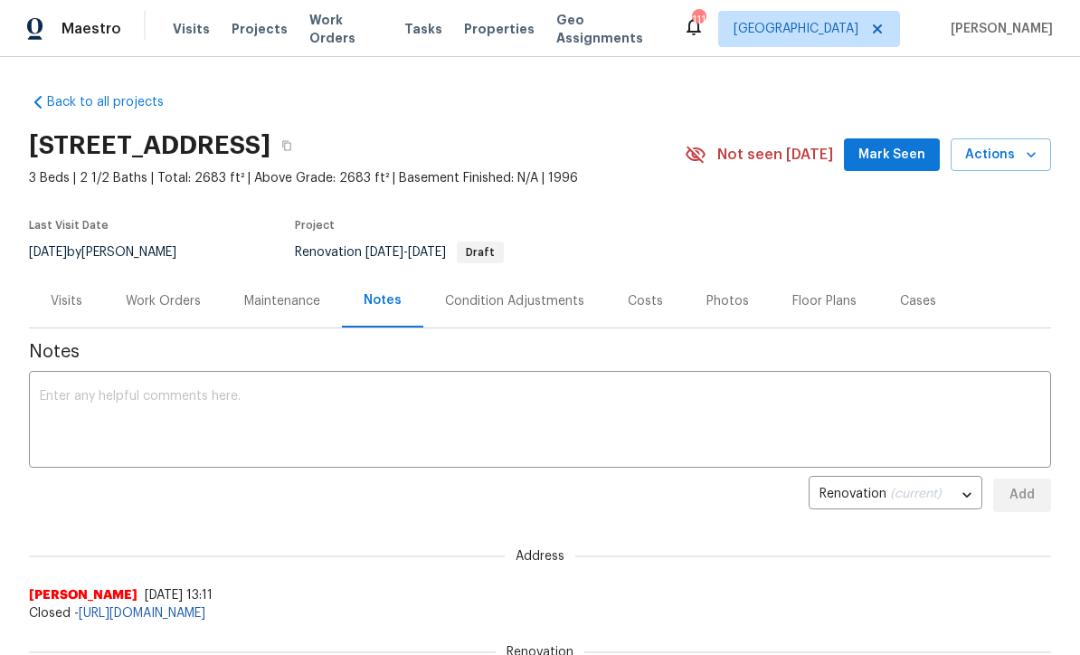
click at [61, 392] on textarea at bounding box center [540, 421] width 1000 height 63
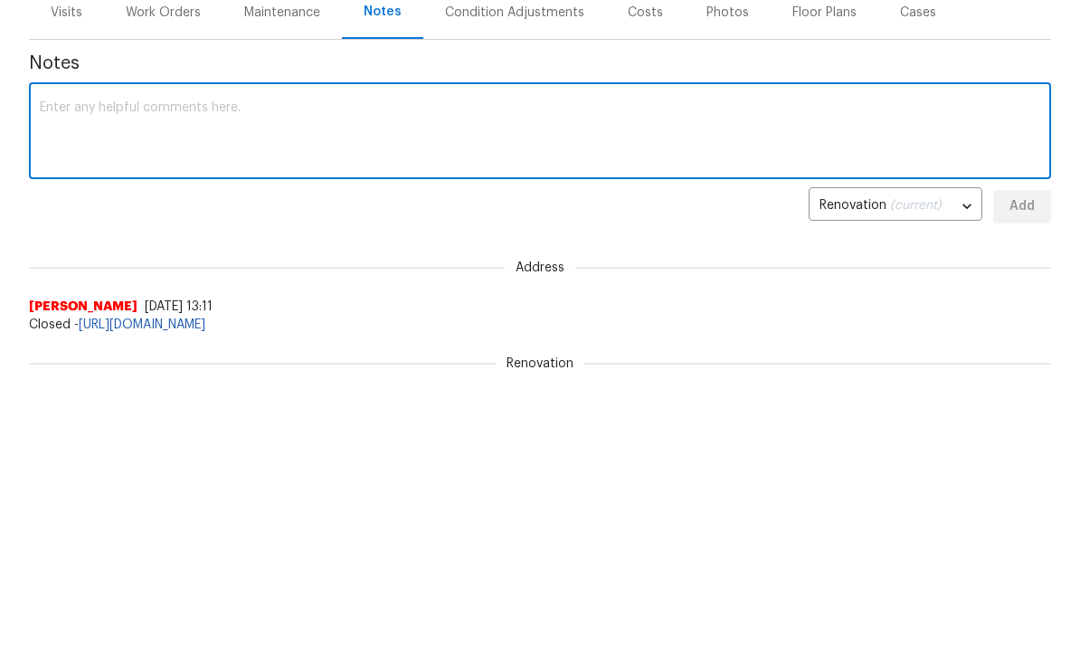
click at [65, 390] on textarea at bounding box center [540, 421] width 1000 height 63
paste textarea "Hey, your Centralized Purchasing Unified Order Form typeform got a new response…"
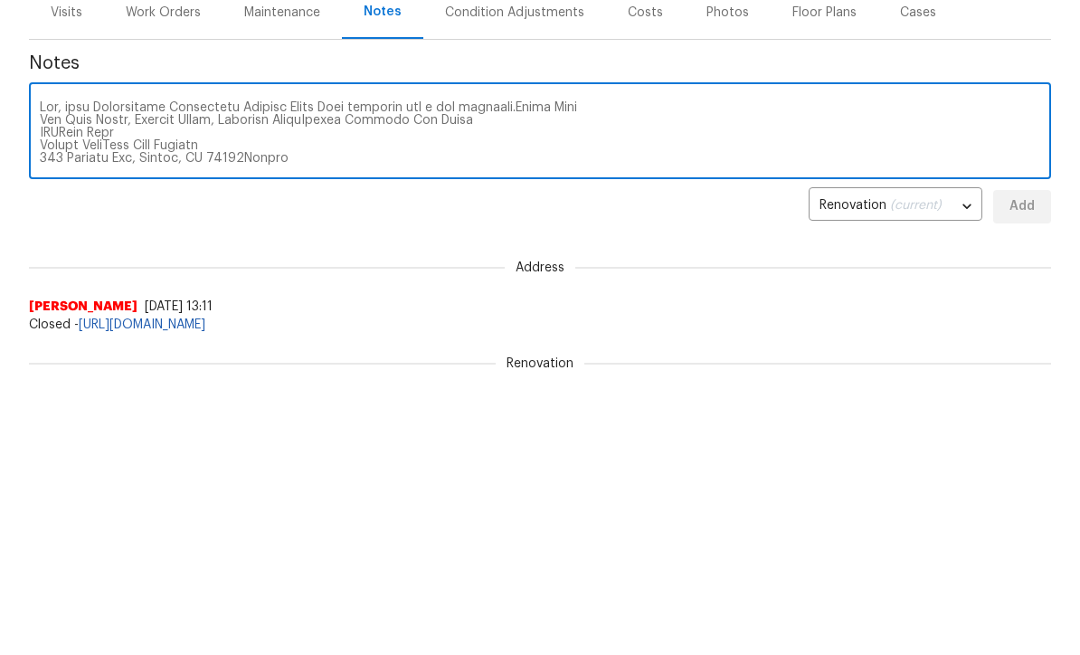
scroll to position [329, 0]
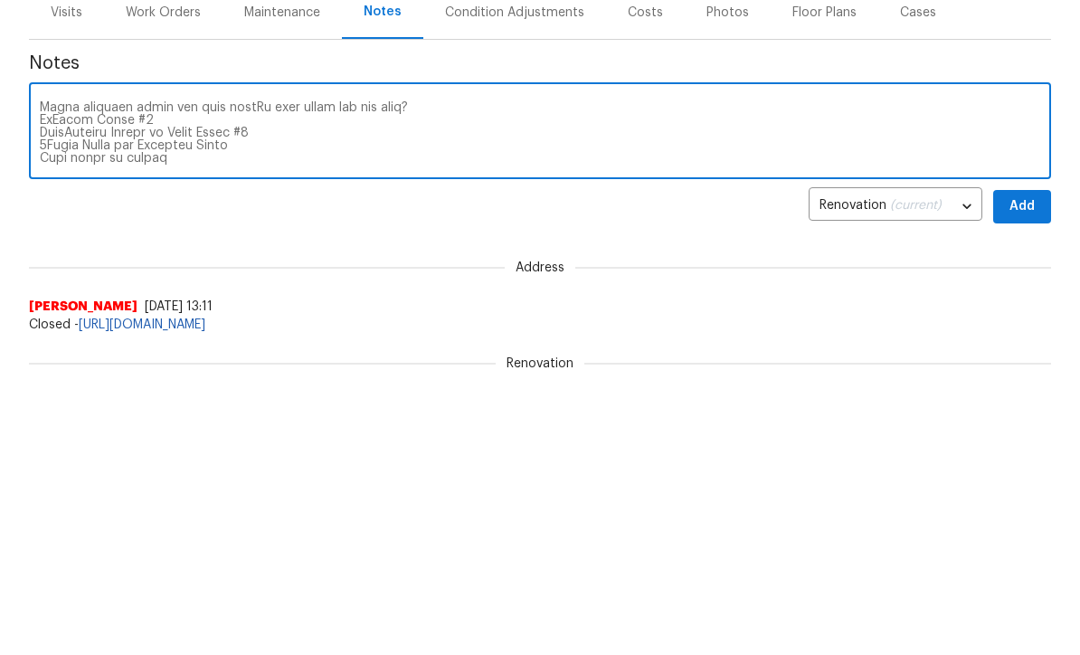
type textarea "Hey, your Centralized Purchasing Unified Order Form typeform got a new response…"
click at [1020, 484] on span "Add" at bounding box center [1021, 495] width 29 height 23
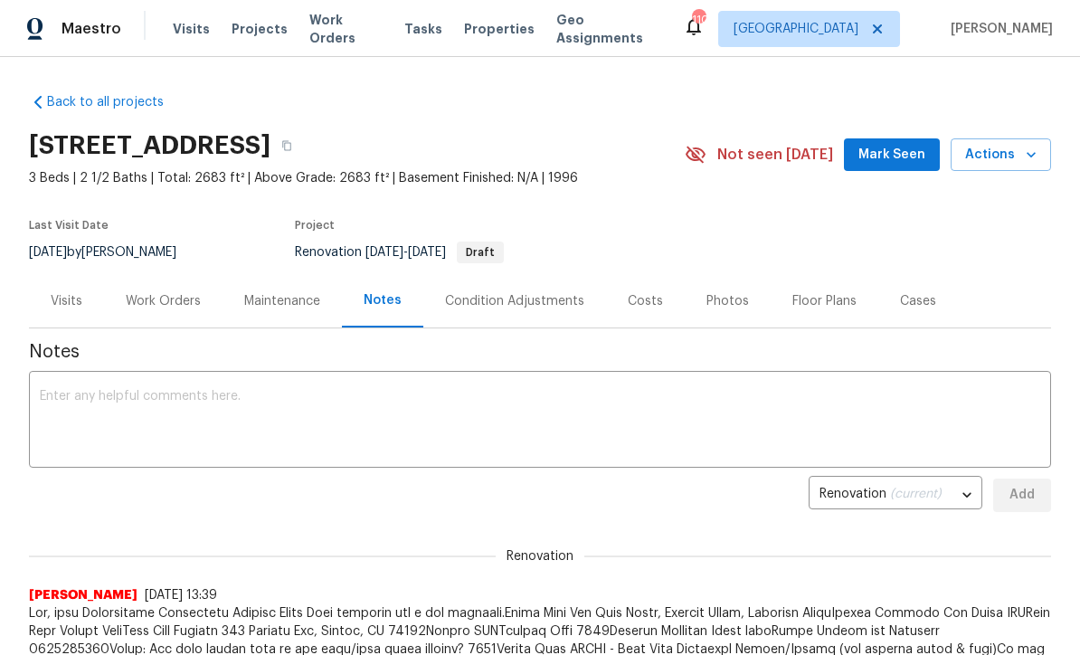
scroll to position [0, 0]
click at [162, 293] on div "Work Orders" at bounding box center [163, 301] width 75 height 18
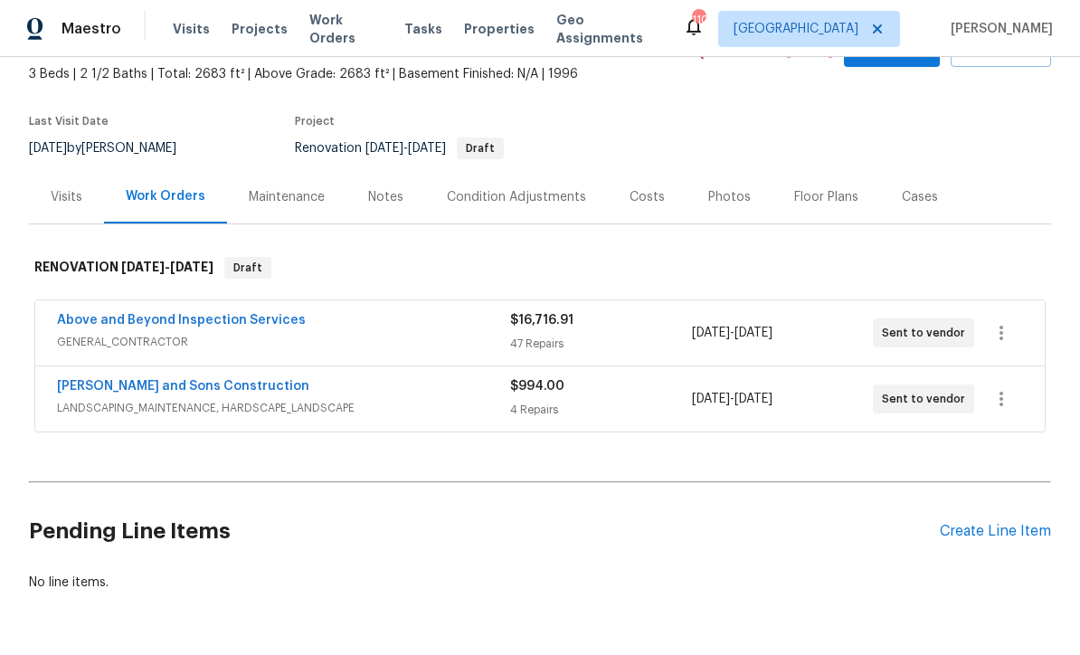
scroll to position [103, 0]
click at [391, 197] on div "Notes" at bounding box center [385, 198] width 35 height 18
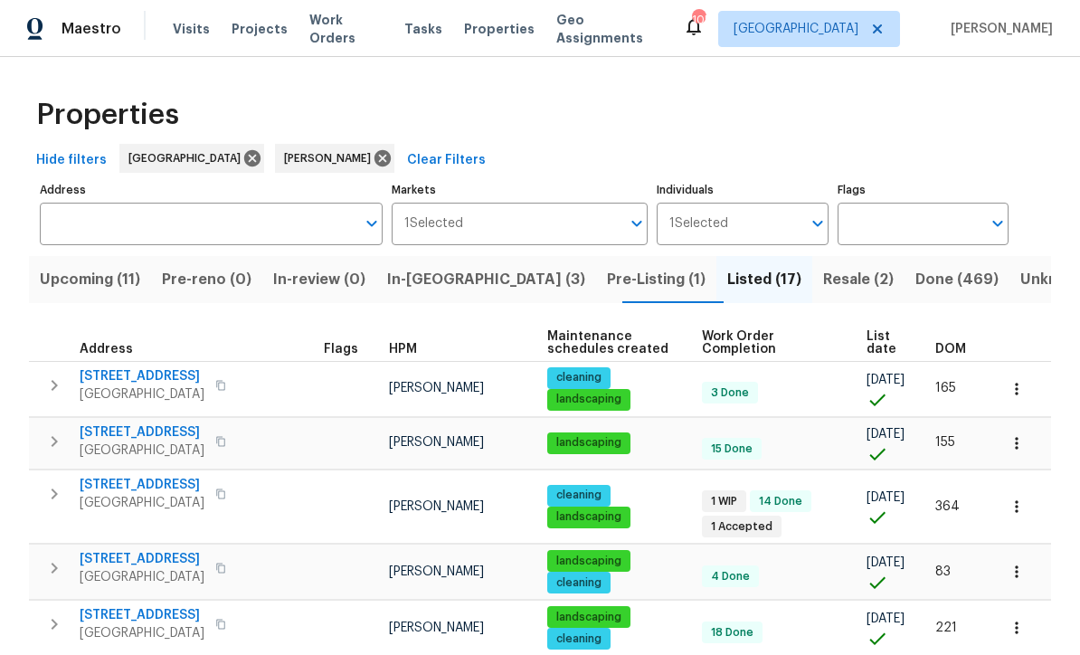
click at [452, 278] on span "In-reno (3)" at bounding box center [486, 279] width 198 height 25
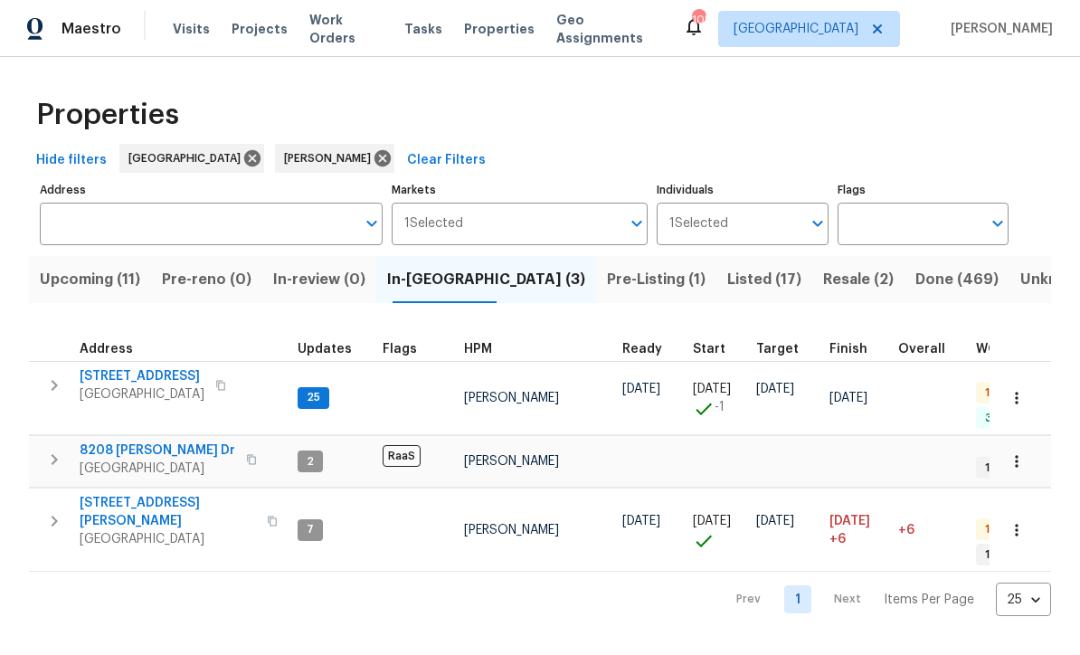
click at [118, 374] on span "[STREET_ADDRESS]" at bounding box center [142, 376] width 125 height 18
click at [97, 494] on span "422 Marty Ln" at bounding box center [168, 512] width 176 height 36
click at [115, 530] on span "Dallas, GA 30132" at bounding box center [168, 539] width 176 height 18
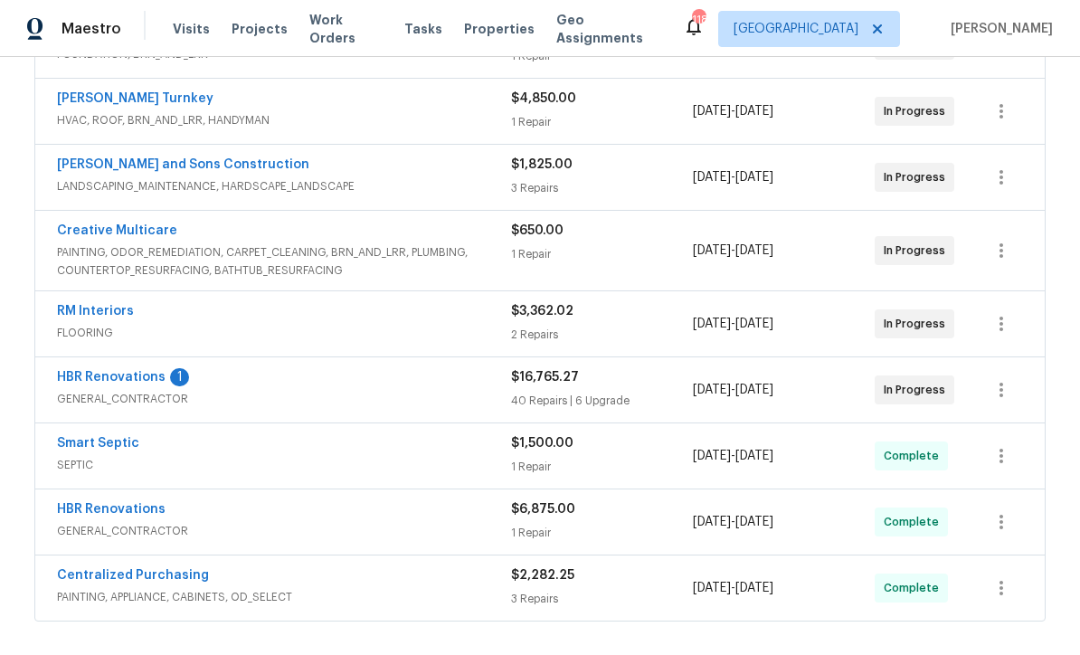
scroll to position [499, 0]
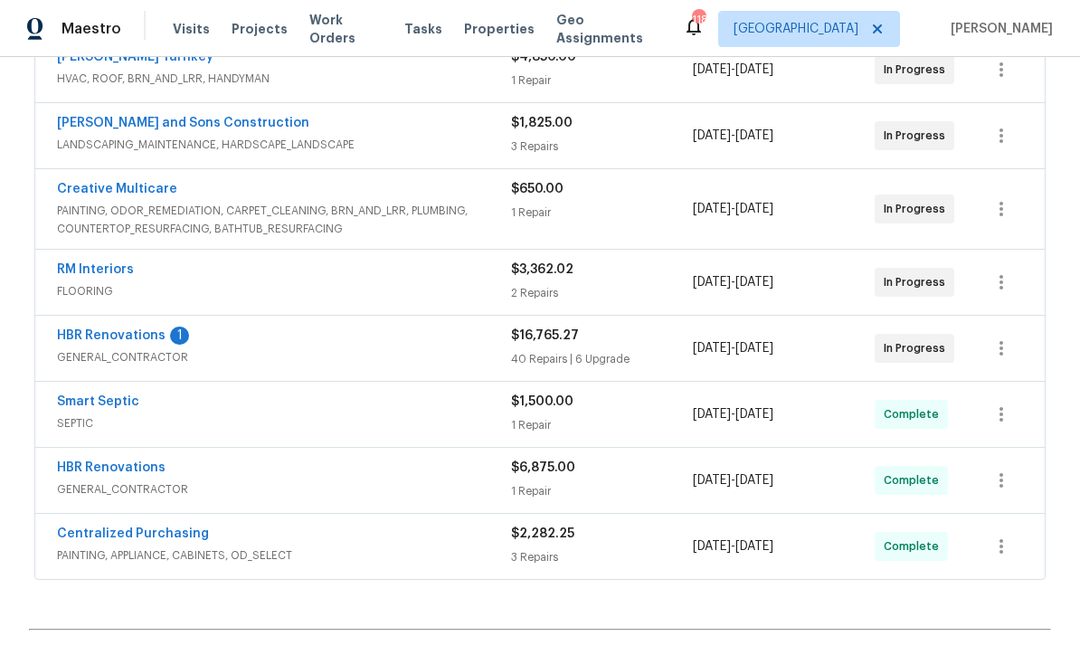
click at [118, 337] on link "HBR Renovations" at bounding box center [111, 335] width 109 height 13
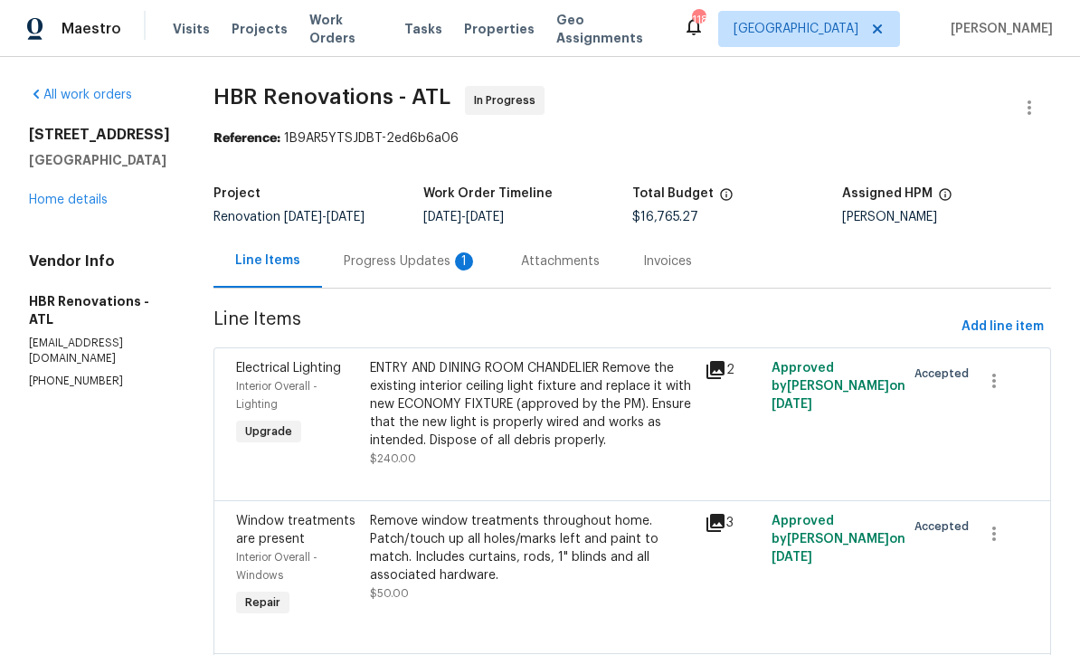
click at [386, 258] on div "Progress Updates 1" at bounding box center [411, 261] width 134 height 18
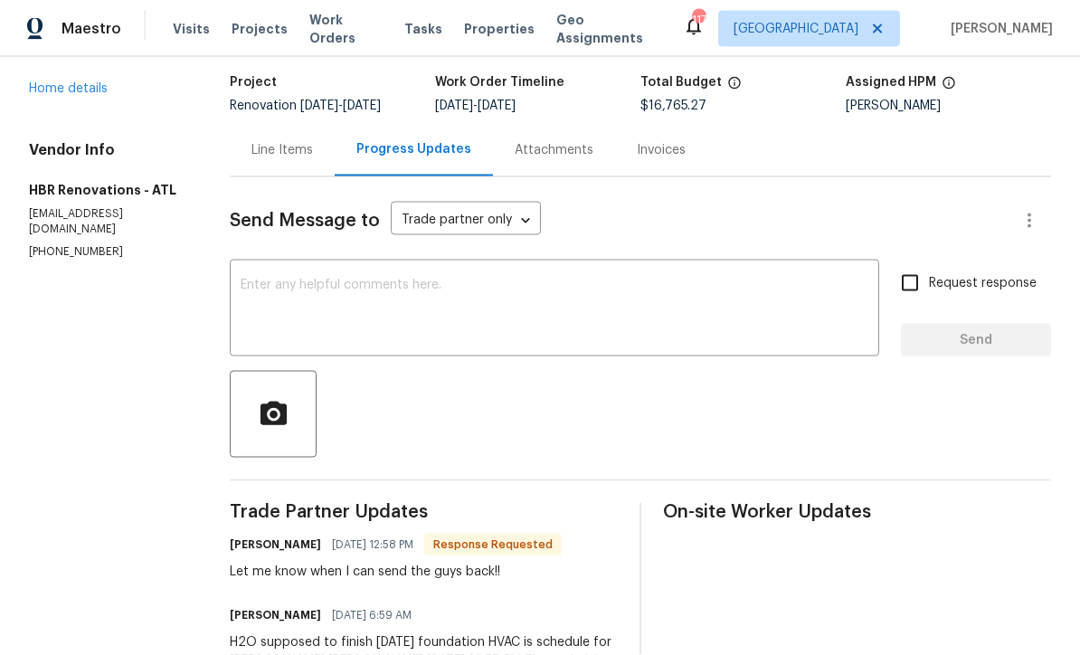
scroll to position [112, 0]
click at [274, 278] on textarea at bounding box center [555, 309] width 628 height 63
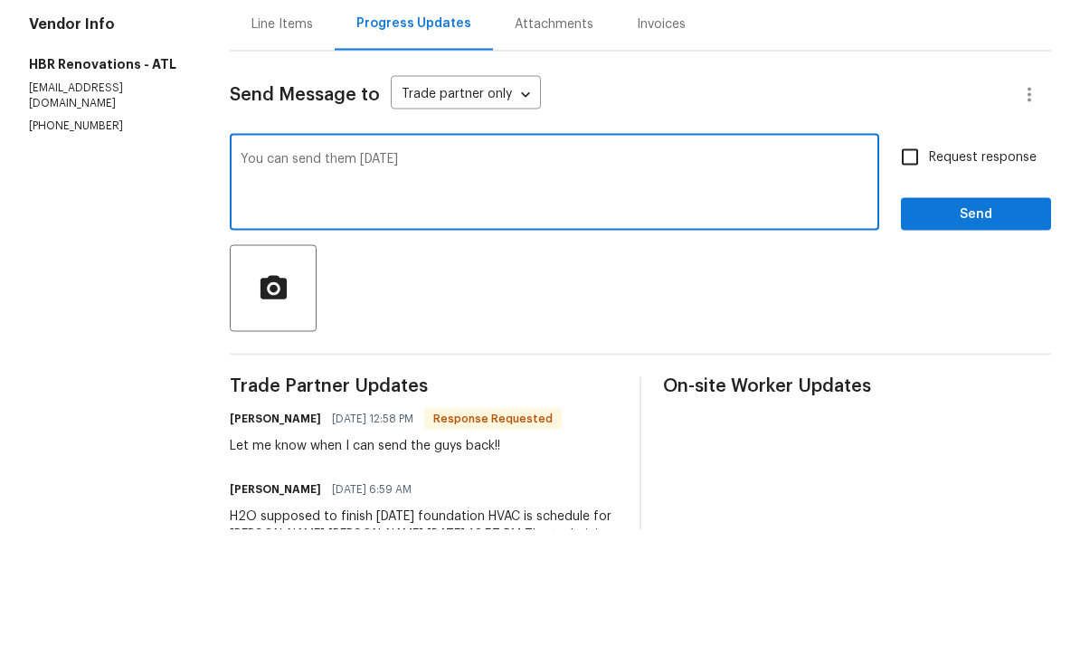
type textarea "You can send them [DATE]"
click at [908, 263] on input "Request response" at bounding box center [910, 282] width 38 height 38
checkbox input "true"
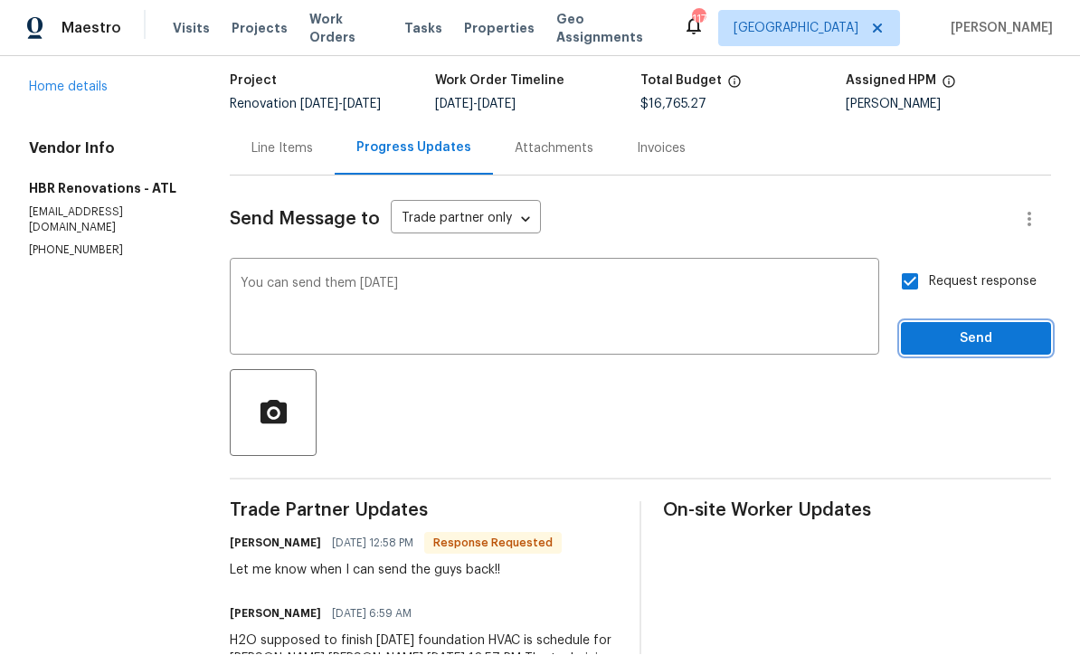
click at [987, 328] on span "Send" at bounding box center [975, 339] width 121 height 23
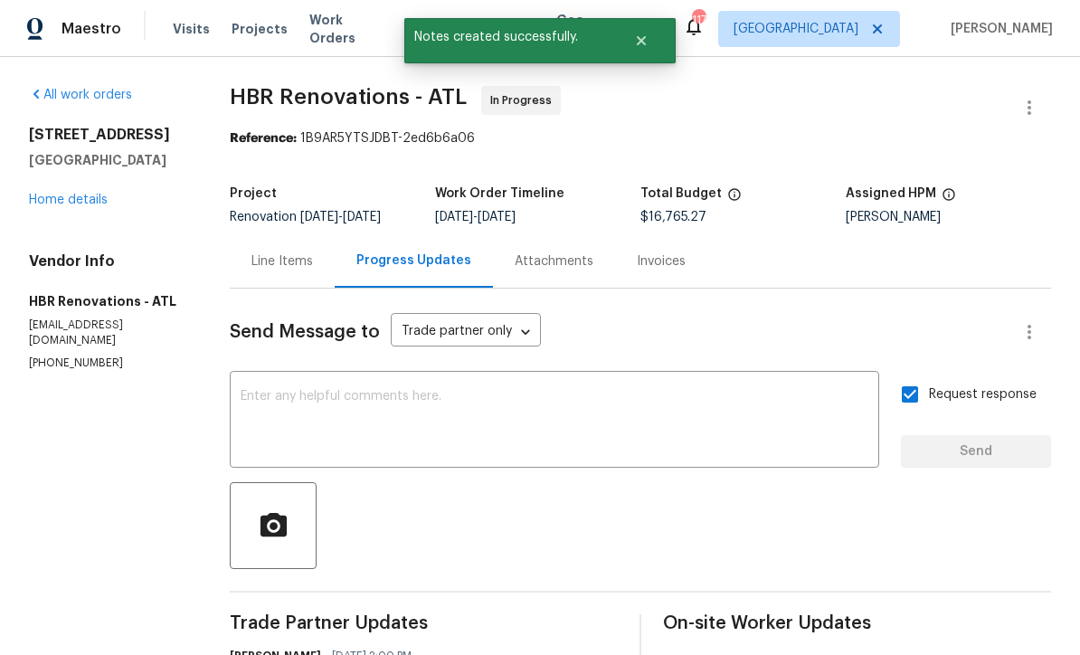
click at [59, 194] on link "Home details" at bounding box center [68, 200] width 79 height 13
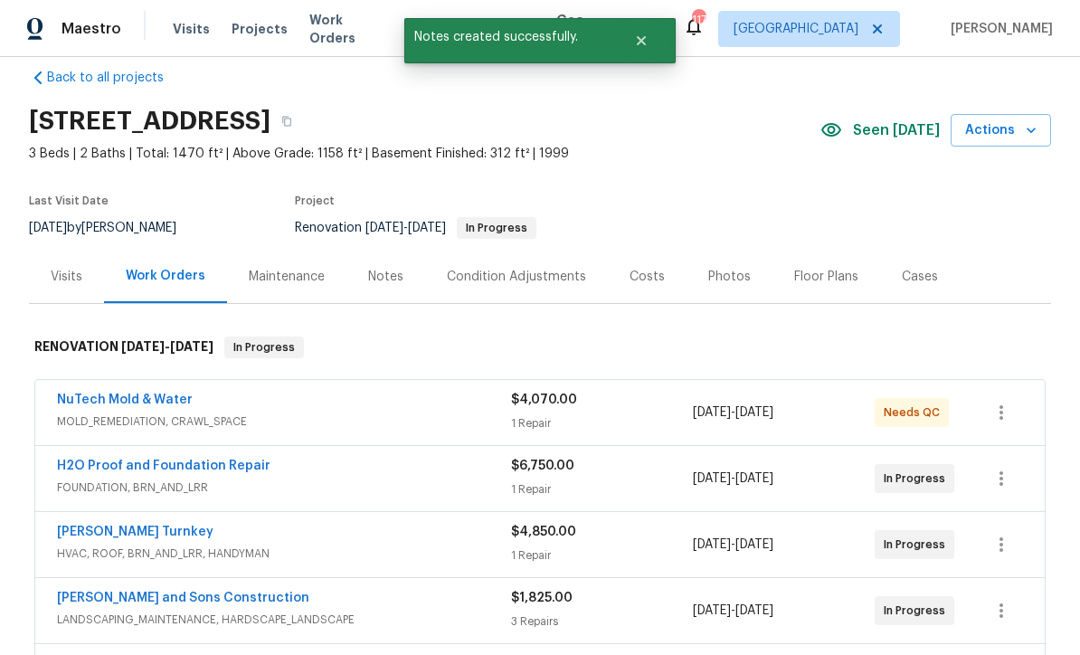
scroll to position [22, 0]
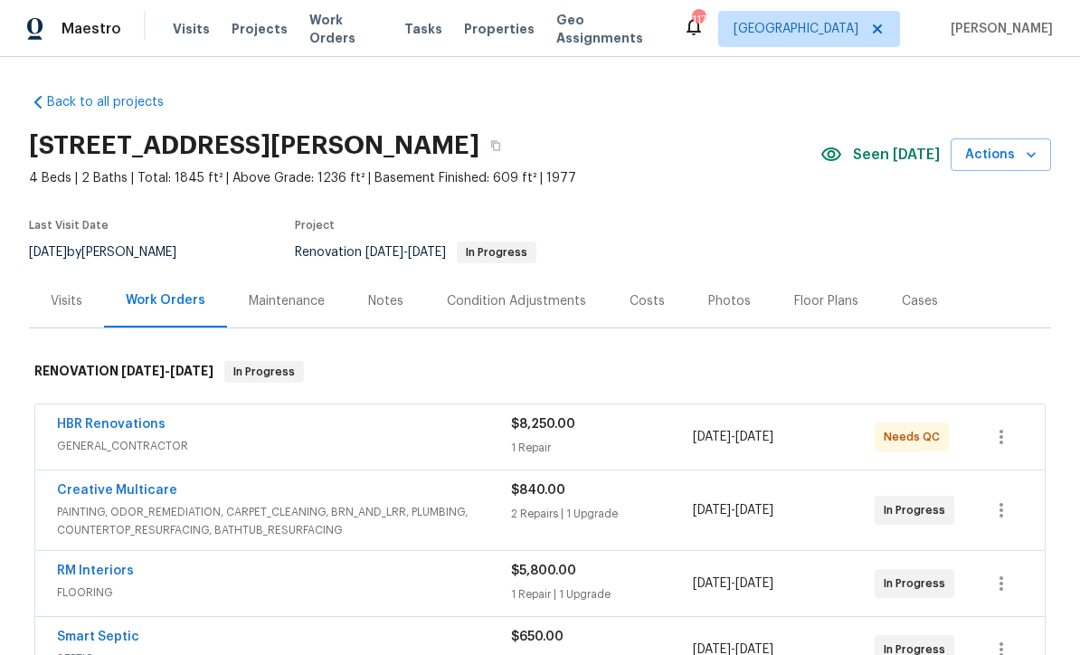
click at [111, 420] on link "HBR Renovations" at bounding box center [111, 424] width 109 height 13
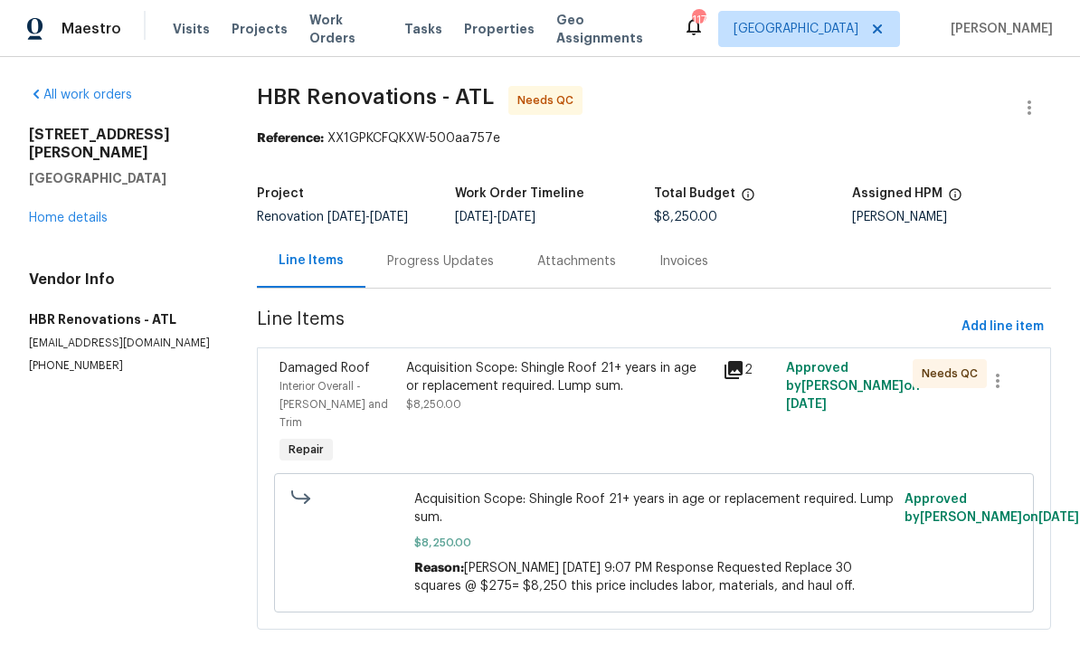
click at [487, 371] on div "Acquisition Scope: Shingle Roof 21+ years in age or replacement required. Lump …" at bounding box center [559, 377] width 306 height 36
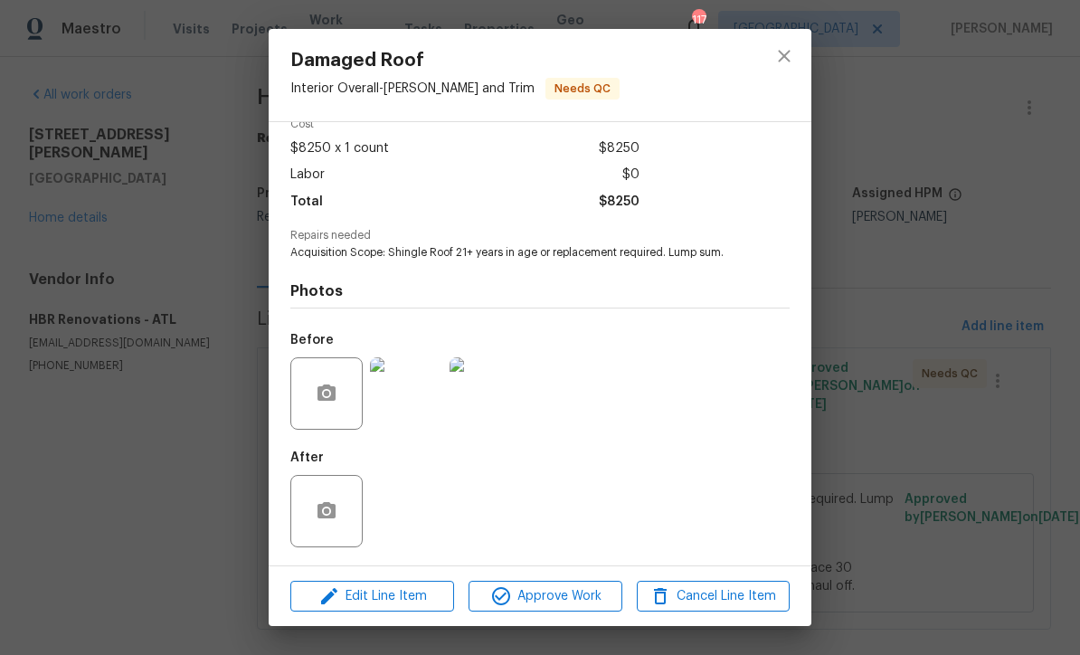
scroll to position [92, 0]
click at [318, 500] on icon "button" at bounding box center [327, 511] width 22 height 22
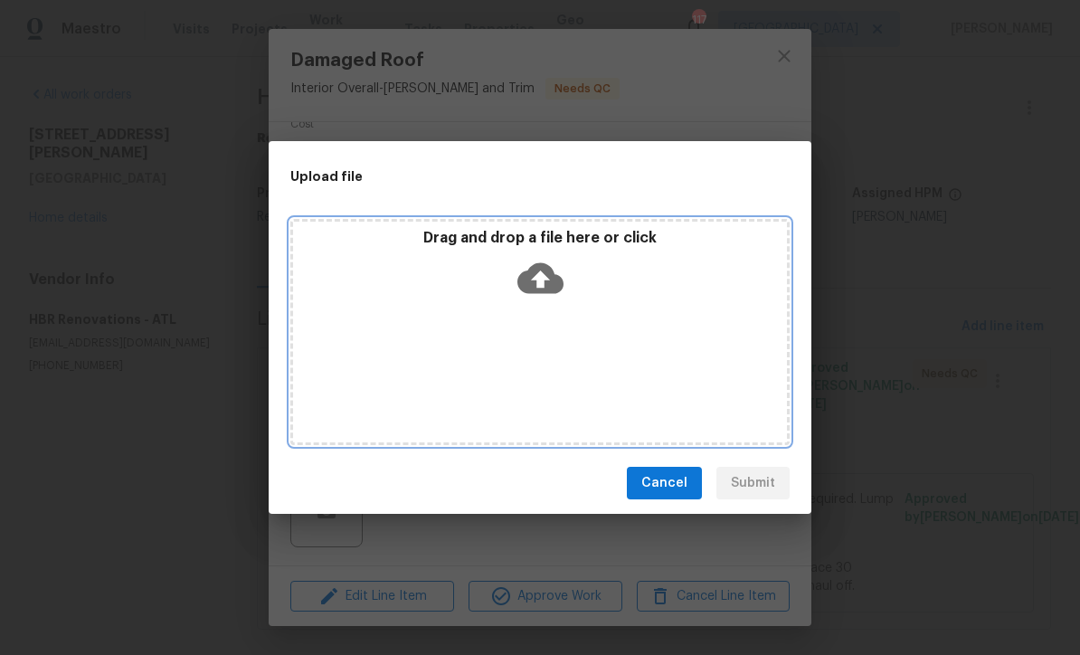
click at [545, 271] on icon at bounding box center [540, 278] width 46 height 31
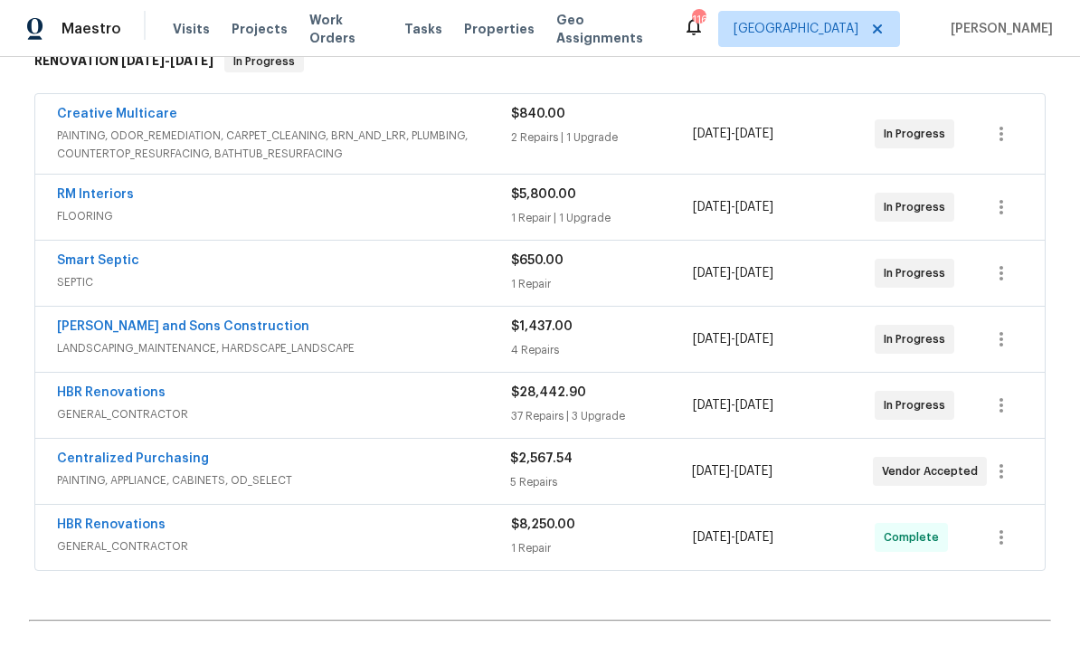
scroll to position [311, 0]
click at [107, 394] on link "HBR Renovations" at bounding box center [111, 391] width 109 height 13
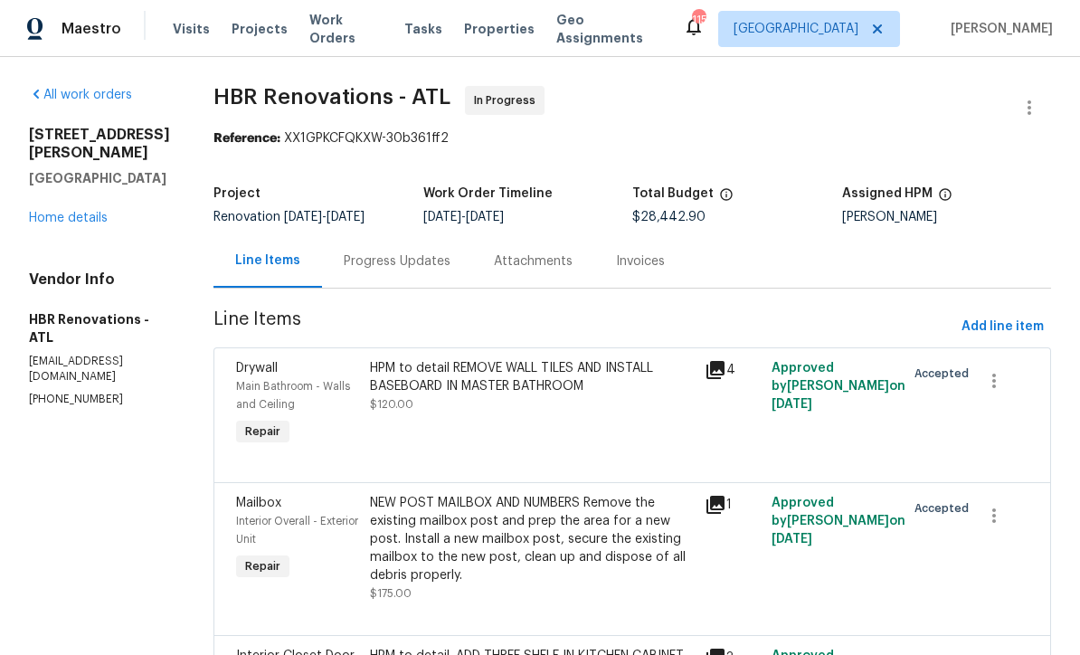
click at [64, 212] on link "Home details" at bounding box center [68, 218] width 79 height 13
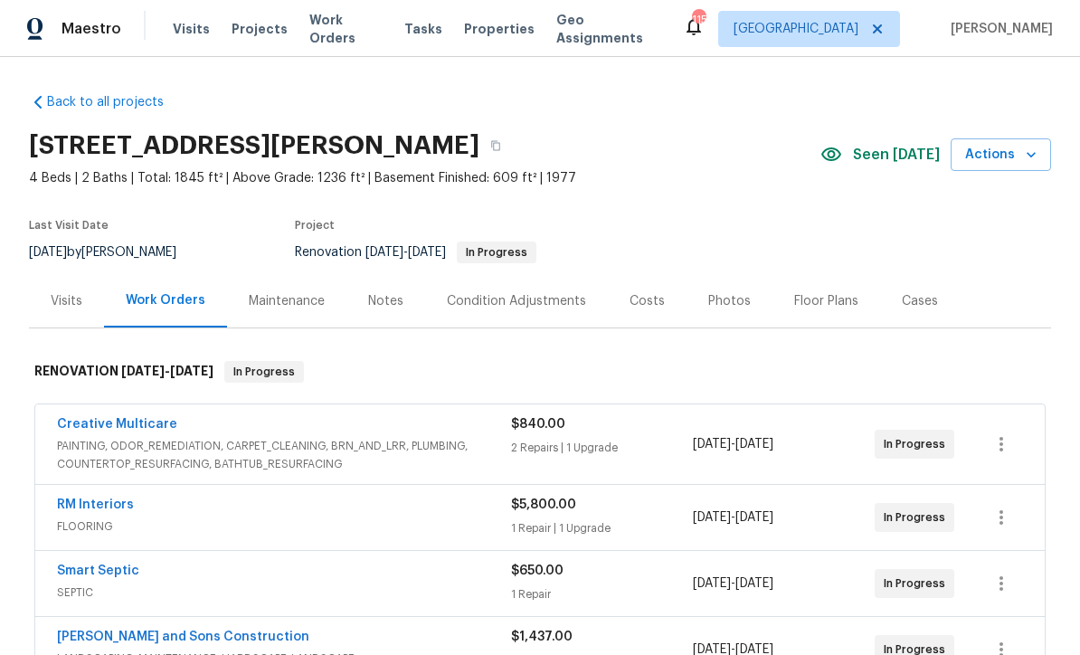
click at [647, 303] on div "Costs" at bounding box center [646, 301] width 35 height 18
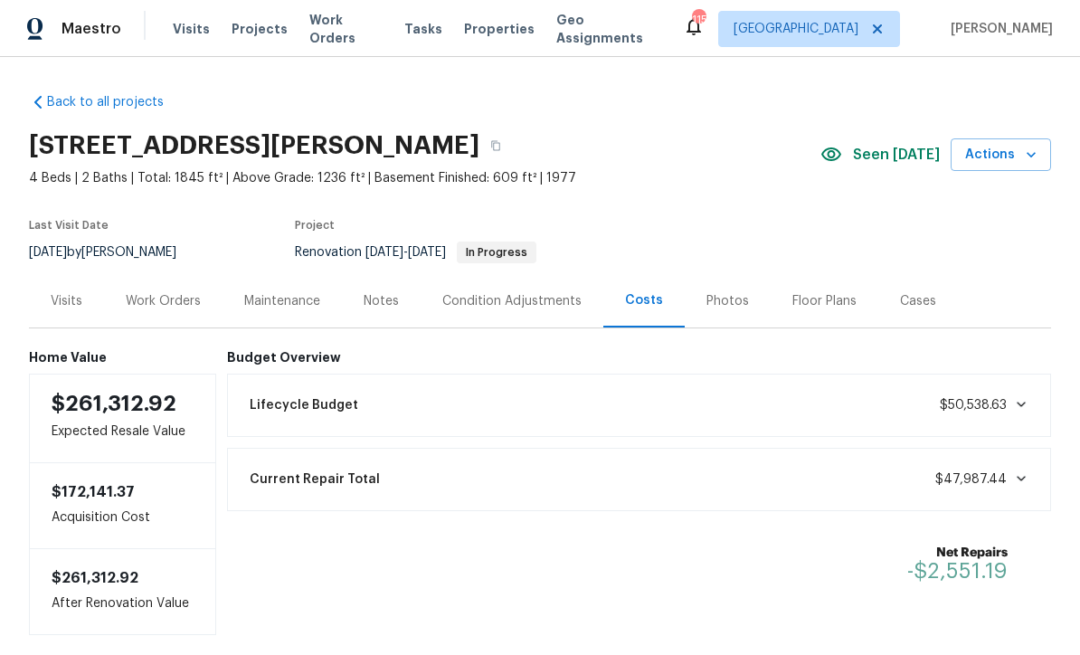
click at [150, 301] on div "Work Orders" at bounding box center [163, 301] width 75 height 18
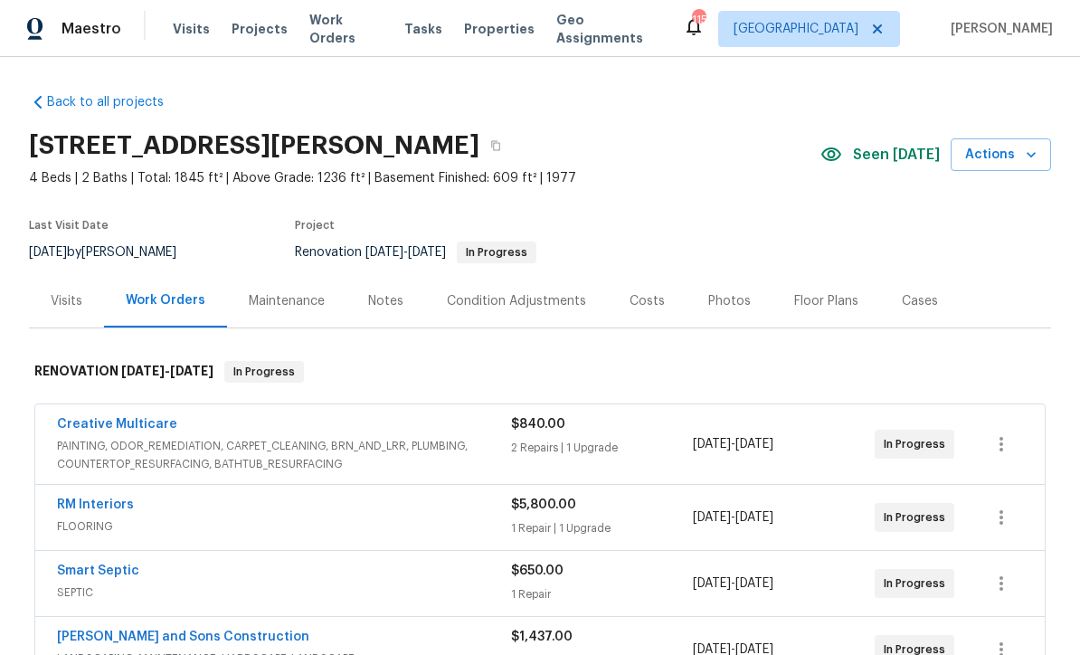
click at [111, 422] on link "Creative Multicare" at bounding box center [117, 424] width 120 height 13
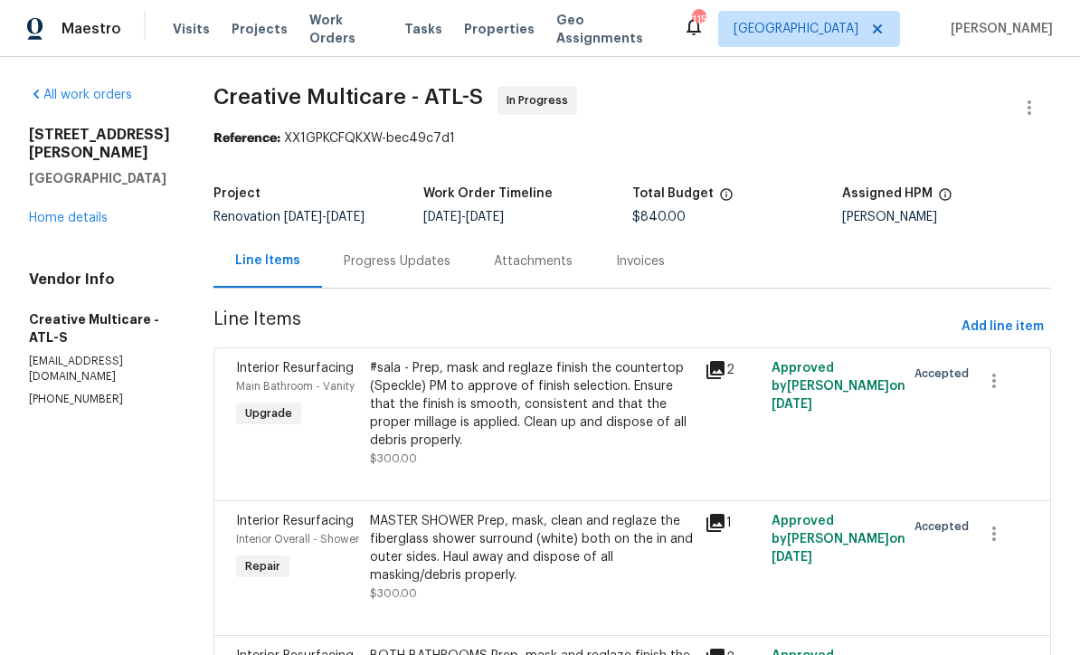
click at [414, 260] on div "Progress Updates" at bounding box center [397, 261] width 107 height 18
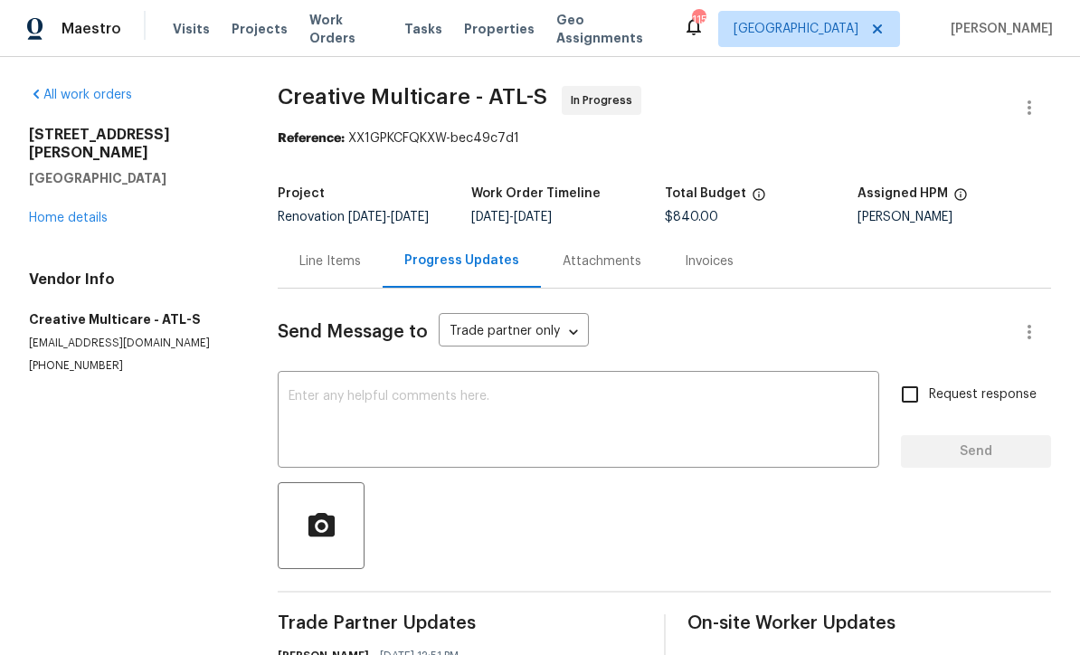
click at [364, 399] on div "x ​" at bounding box center [578, 421] width 601 height 92
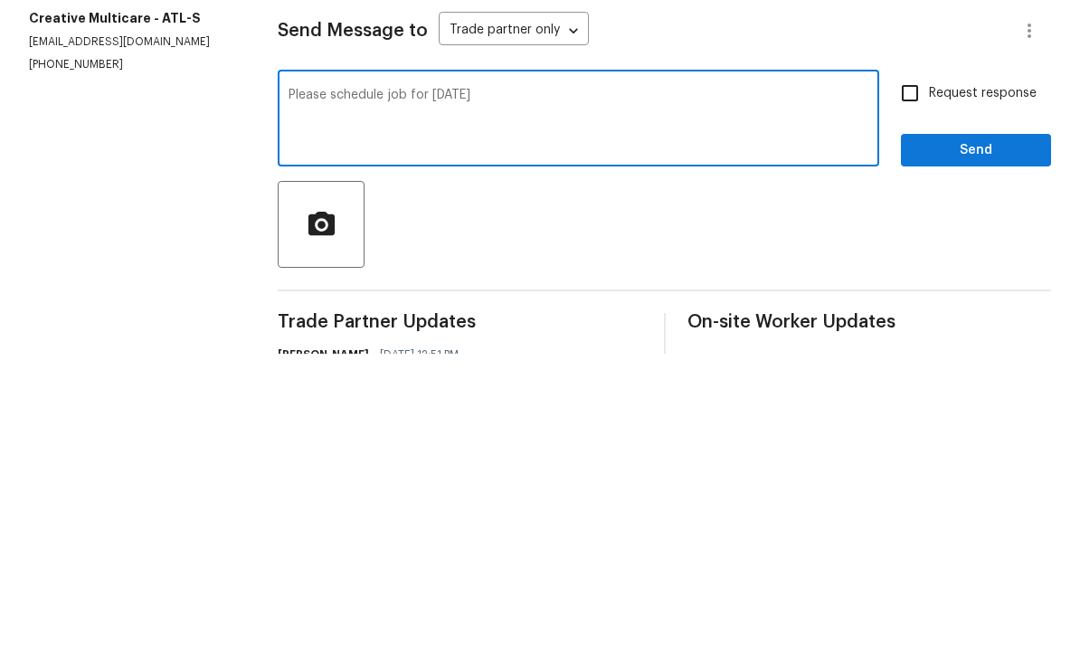
type textarea "Please schedule job for 9/1/25"
click at [905, 375] on input "Request response" at bounding box center [910, 394] width 38 height 38
checkbox input "true"
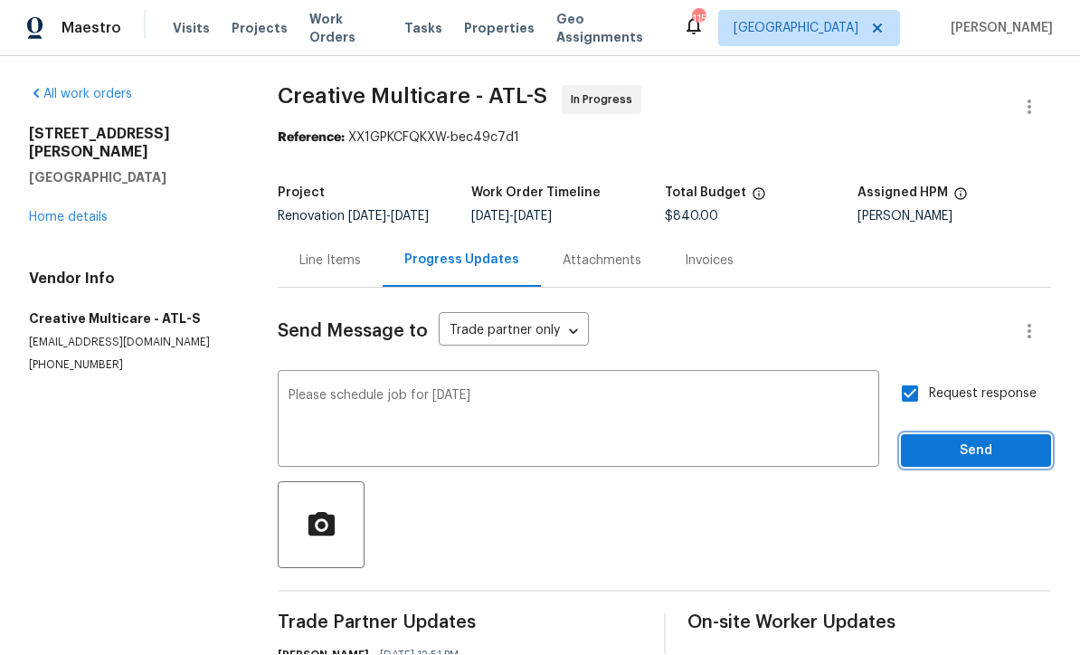
click at [950, 440] on span "Send" at bounding box center [975, 451] width 121 height 23
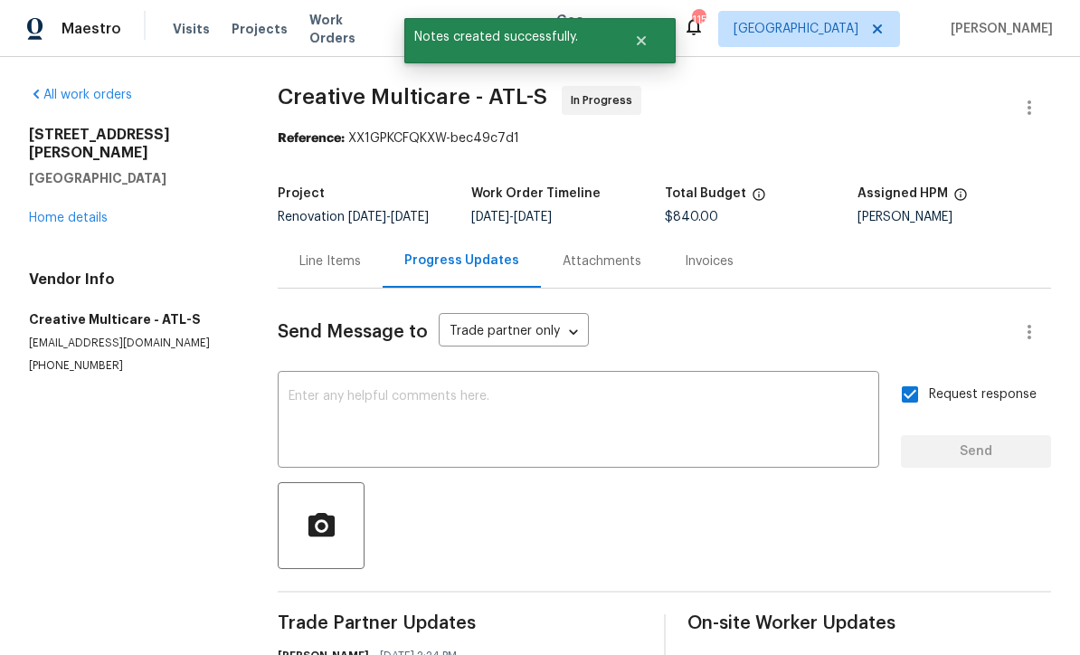
click at [59, 212] on link "Home details" at bounding box center [68, 218] width 79 height 13
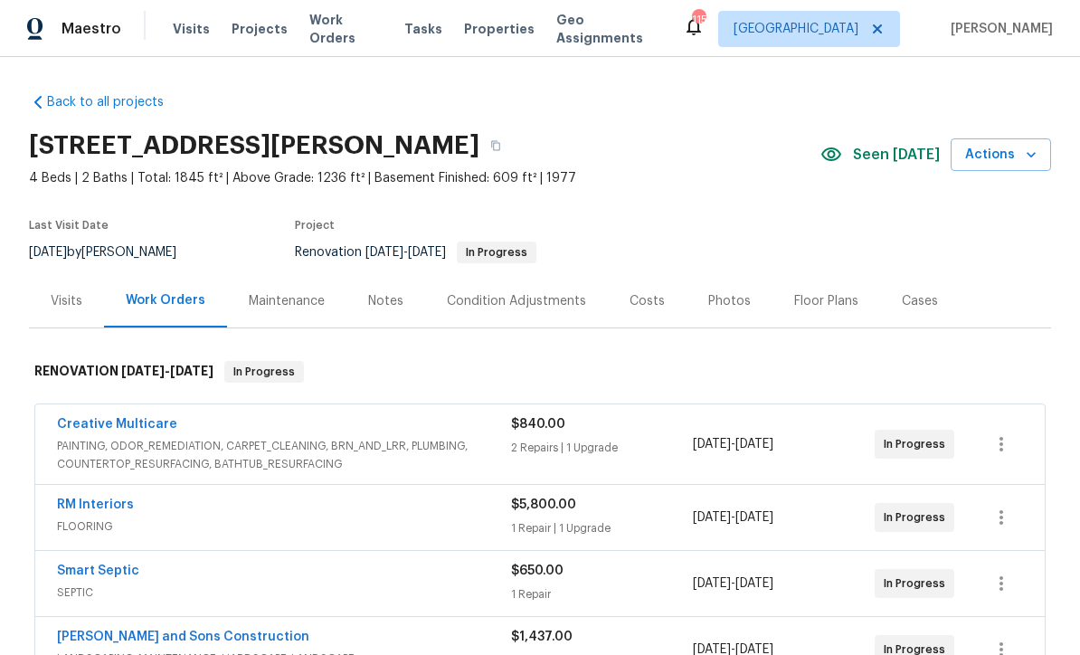
click at [71, 498] on link "RM Interiors" at bounding box center [95, 504] width 77 height 13
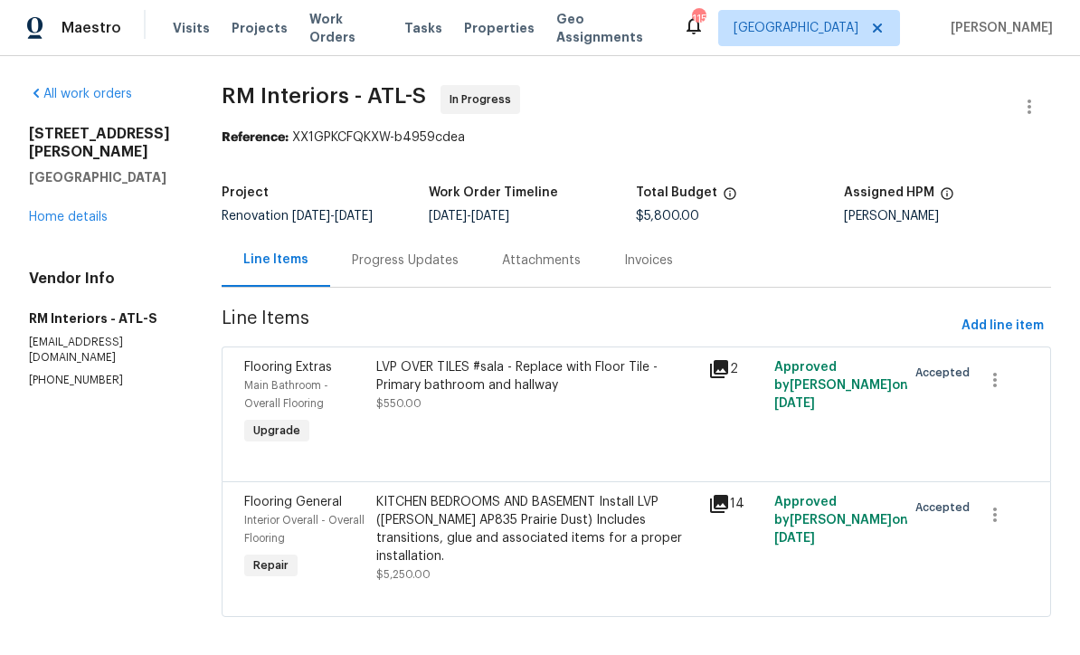
scroll to position [1, 0]
click at [385, 260] on div "Progress Updates" at bounding box center [405, 261] width 107 height 18
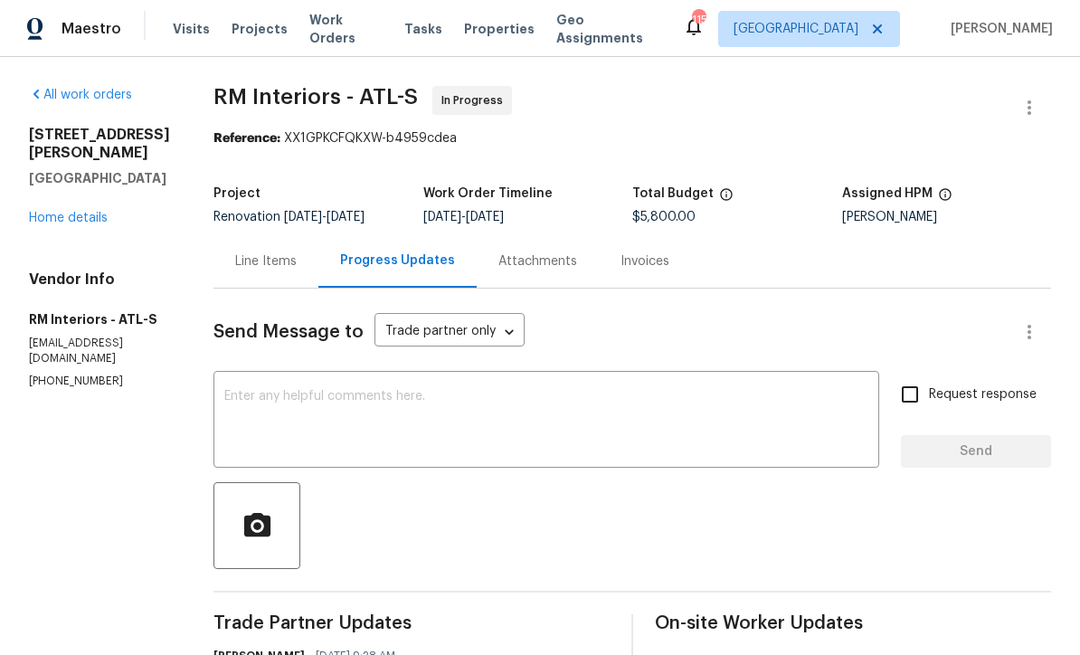
click at [228, 400] on textarea at bounding box center [546, 421] width 644 height 63
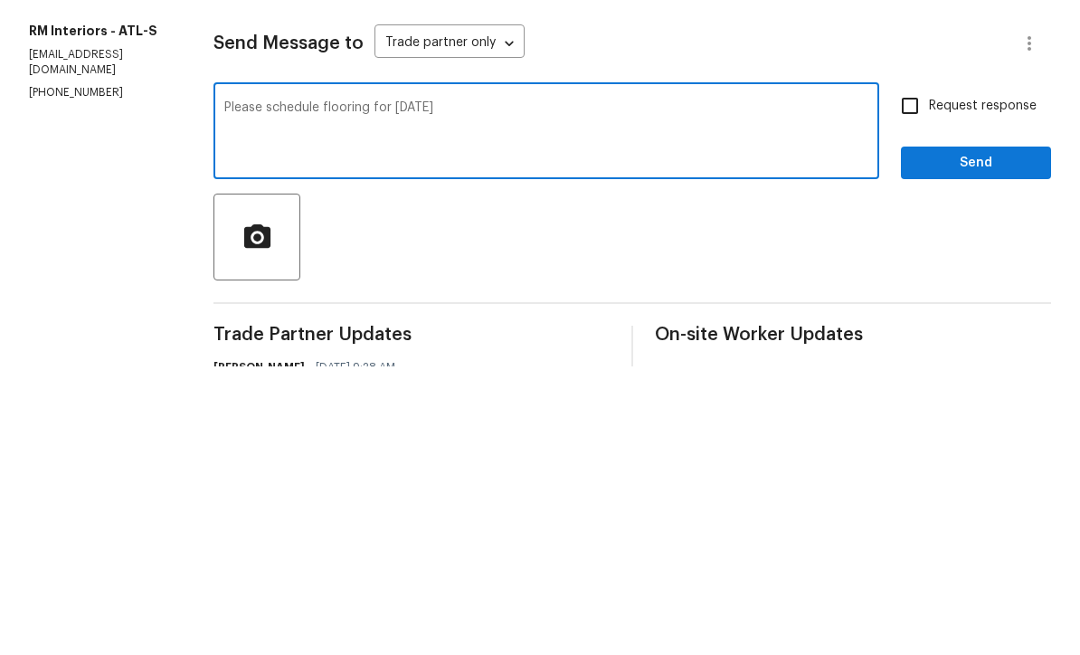
type textarea "Please schedule flooring for 8/29/25"
click at [907, 375] on input "Request response" at bounding box center [910, 394] width 38 height 38
checkbox input "true"
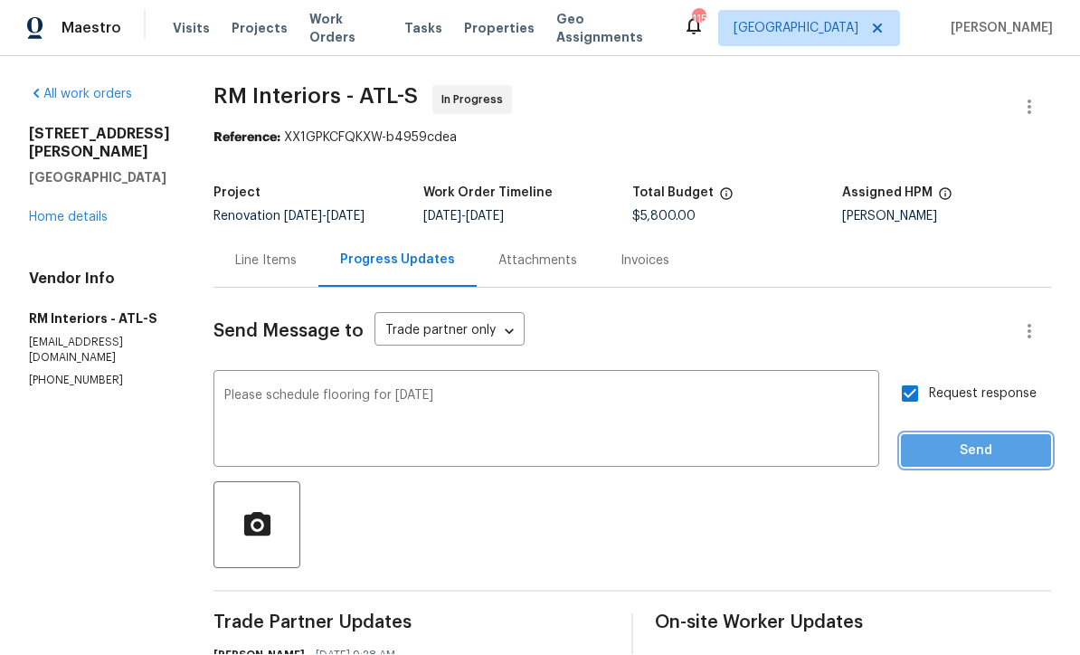
click at [987, 440] on span "Send" at bounding box center [975, 451] width 121 height 23
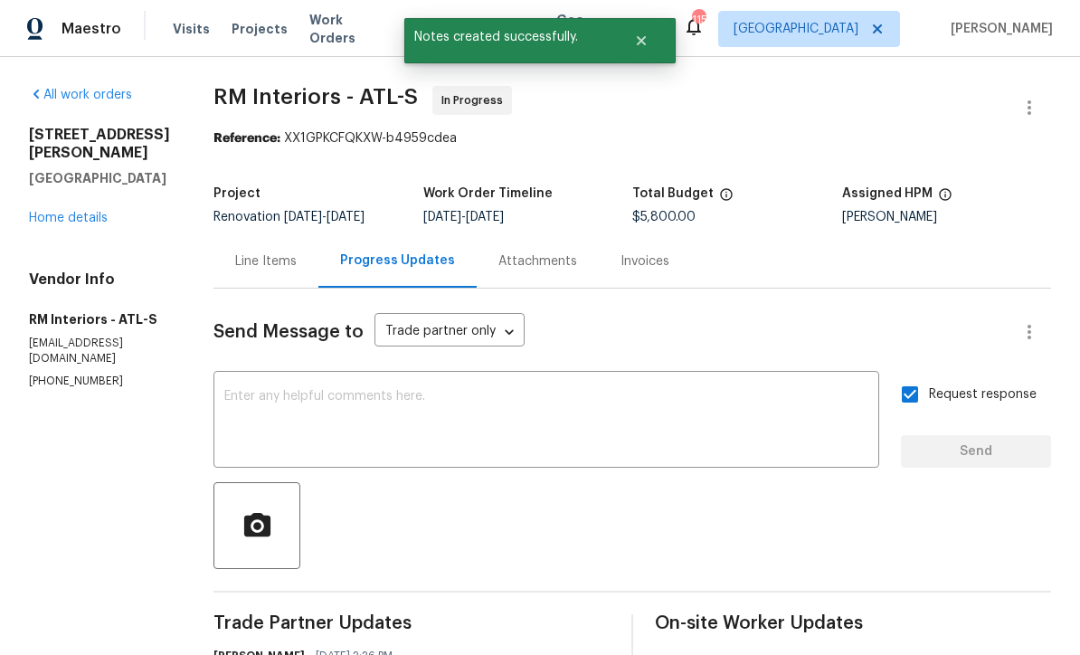
click at [53, 151] on div "422 Marty Ln Dallas, GA 30132 Home details" at bounding box center [99, 176] width 141 height 101
click at [78, 212] on link "Home details" at bounding box center [68, 218] width 79 height 13
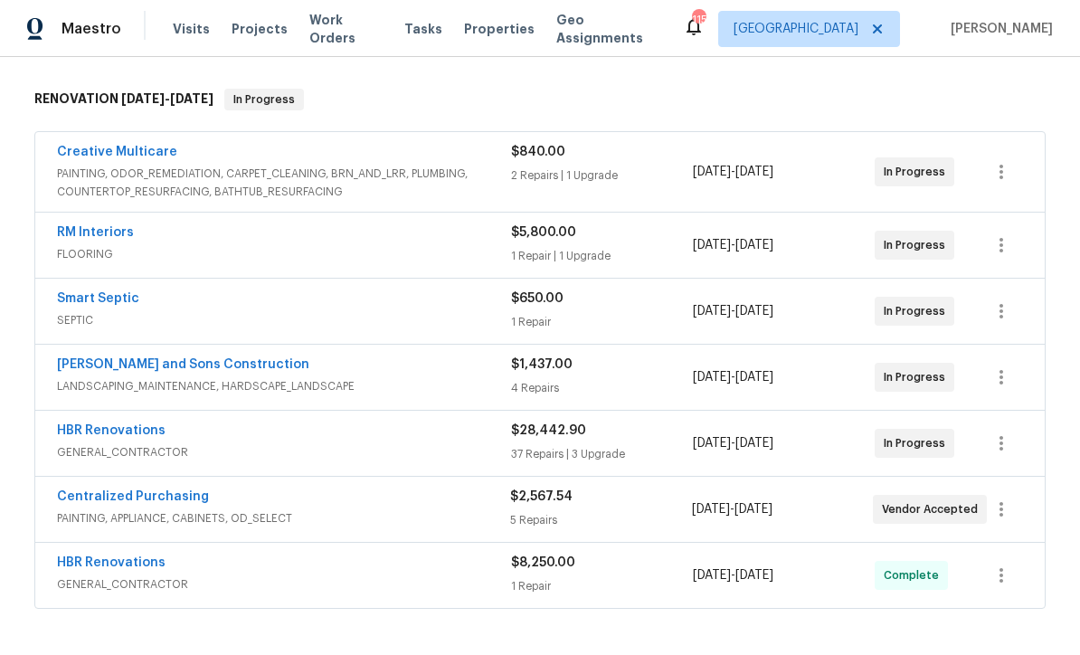
scroll to position [273, 0]
click at [108, 423] on link "HBR Renovations" at bounding box center [111, 429] width 109 height 13
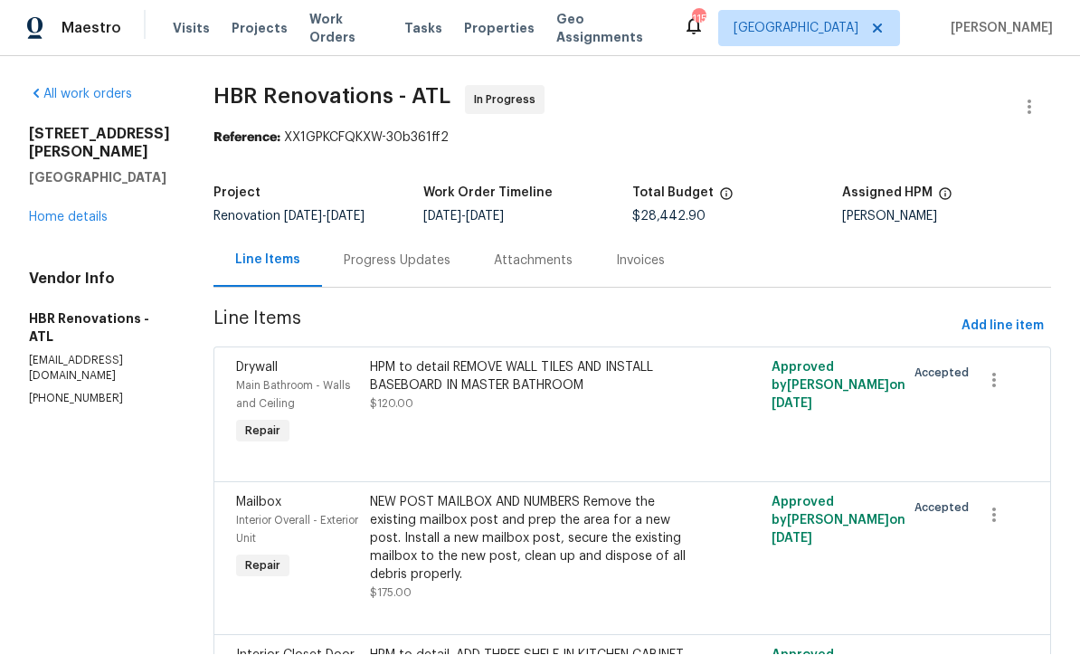
scroll to position [1, 0]
click at [385, 256] on div "Progress Updates" at bounding box center [397, 261] width 107 height 18
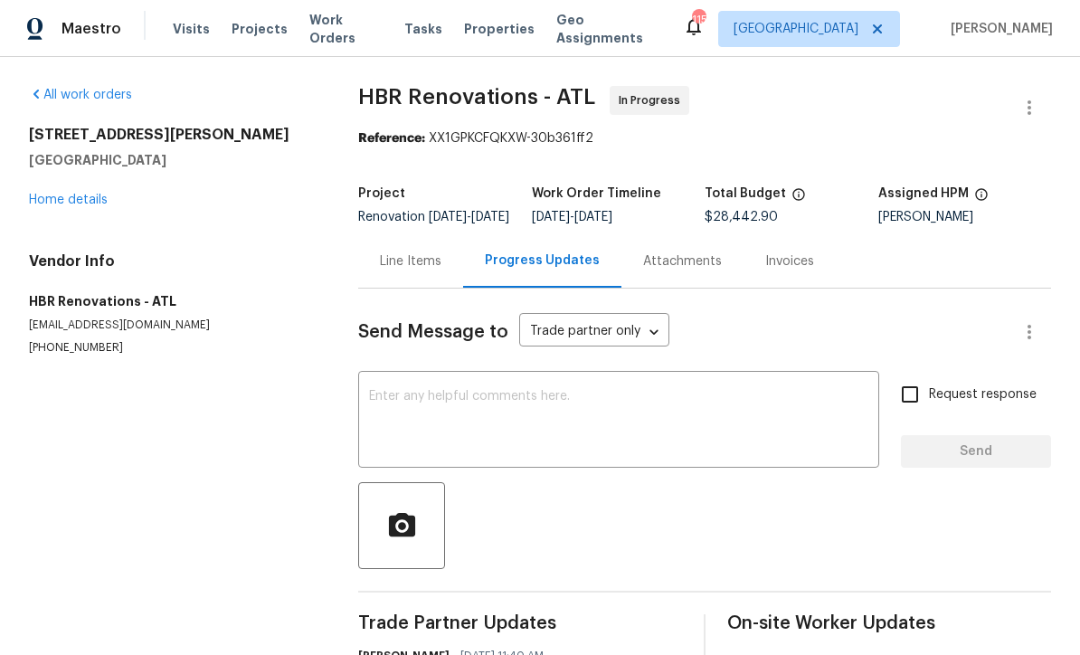
click at [378, 398] on div "x ​" at bounding box center [618, 421] width 521 height 92
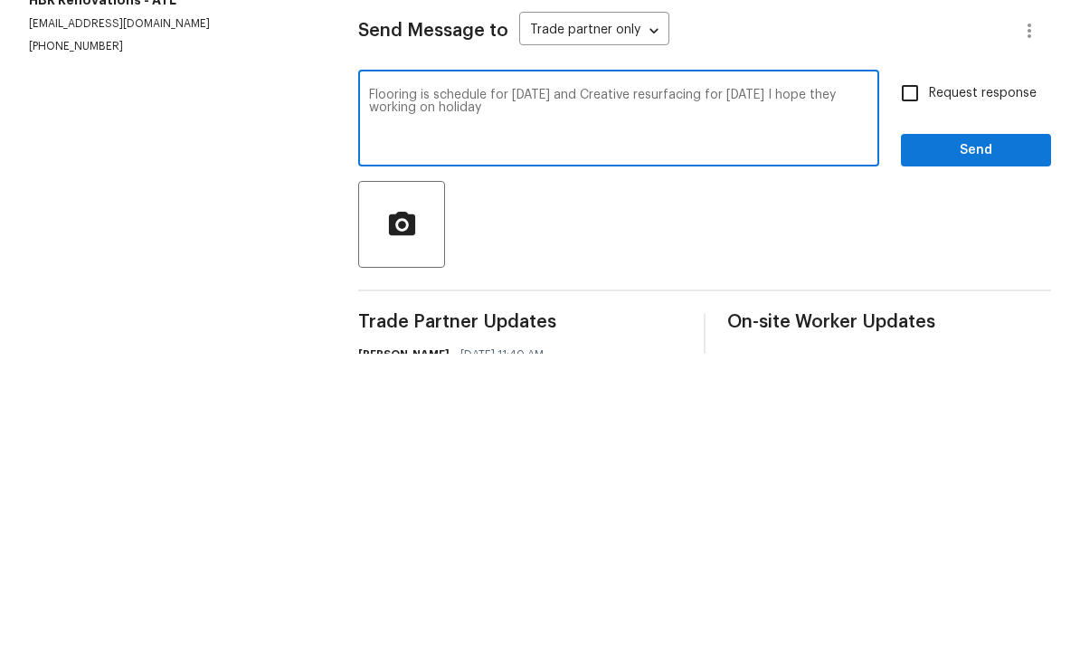
type textarea "Flooring is schedule for 8/29/25 and Creative resurfacing for 9/1/25 I hope the…"
click at [913, 375] on input "Request response" at bounding box center [910, 394] width 38 height 38
checkbox input "true"
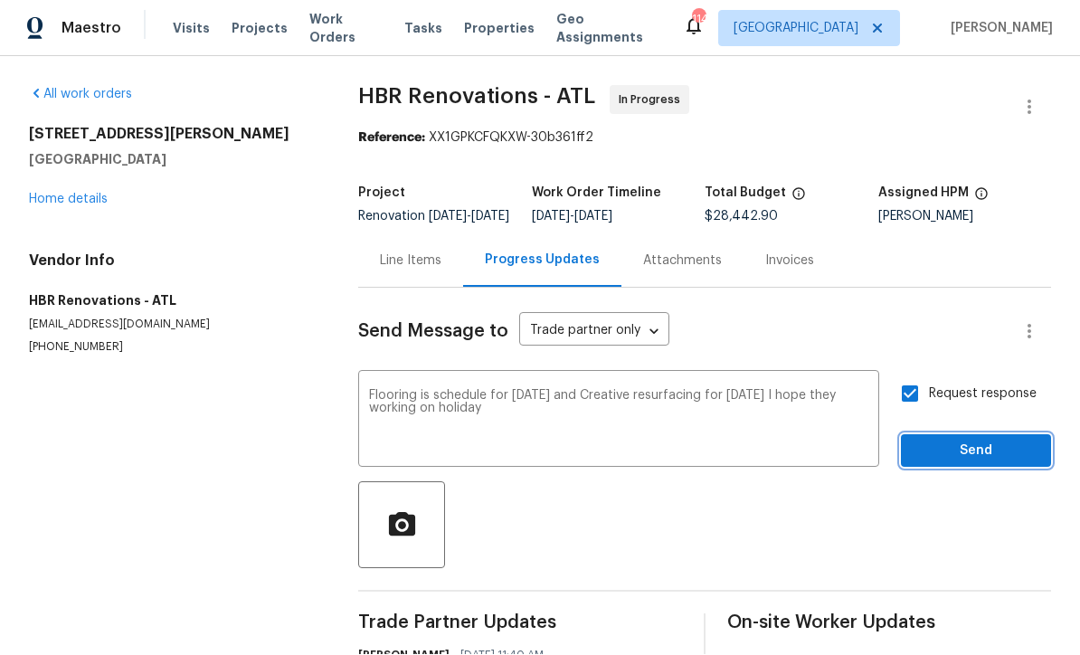
click at [959, 440] on span "Send" at bounding box center [975, 451] width 121 height 23
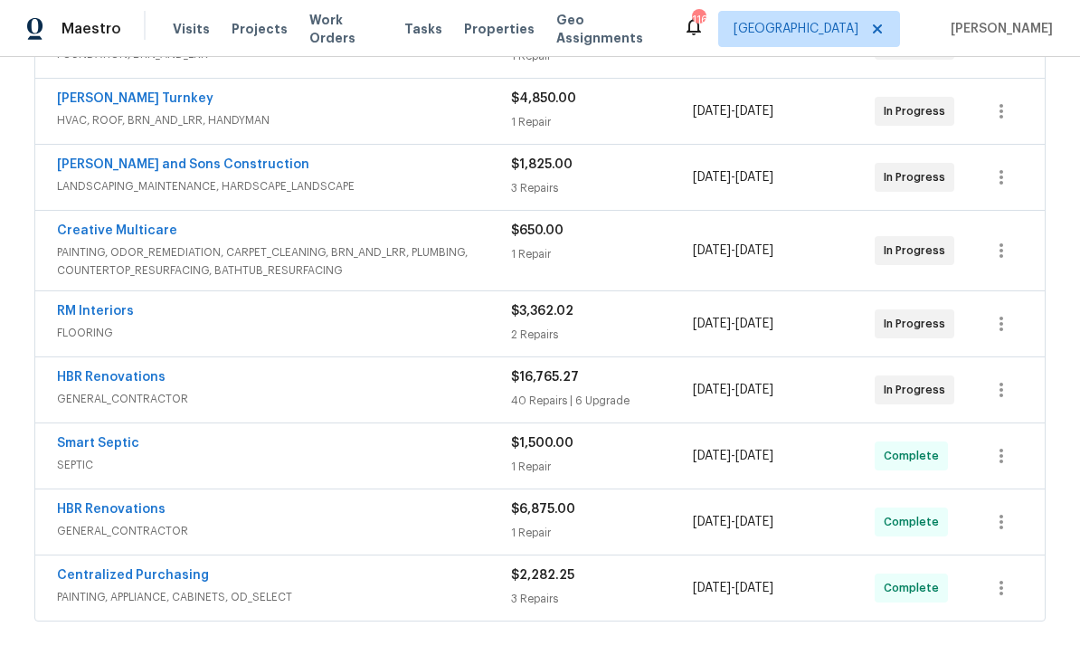
scroll to position [457, 0]
click at [118, 372] on link "HBR Renovations" at bounding box center [111, 378] width 109 height 13
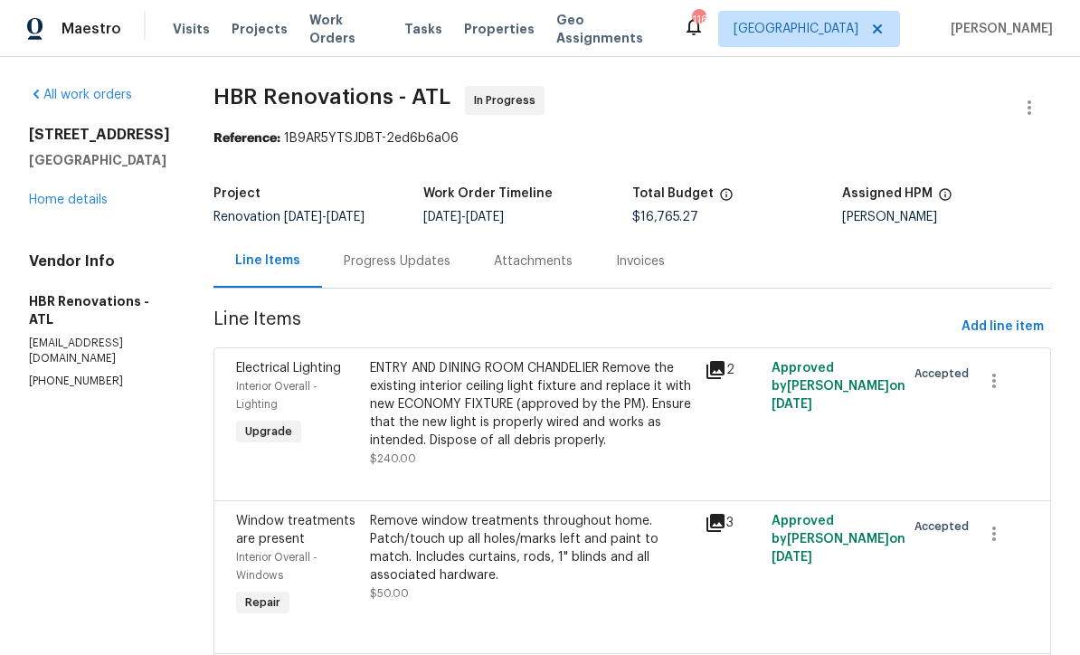
click at [365, 259] on div "Progress Updates" at bounding box center [397, 261] width 107 height 18
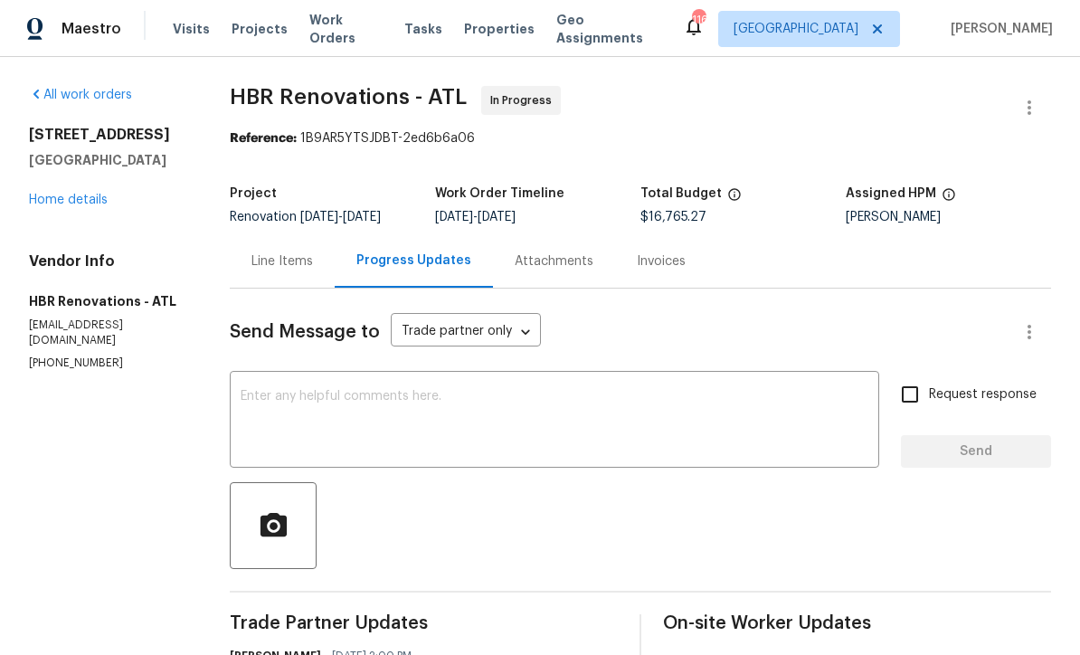
click at [261, 392] on textarea at bounding box center [555, 421] width 628 height 63
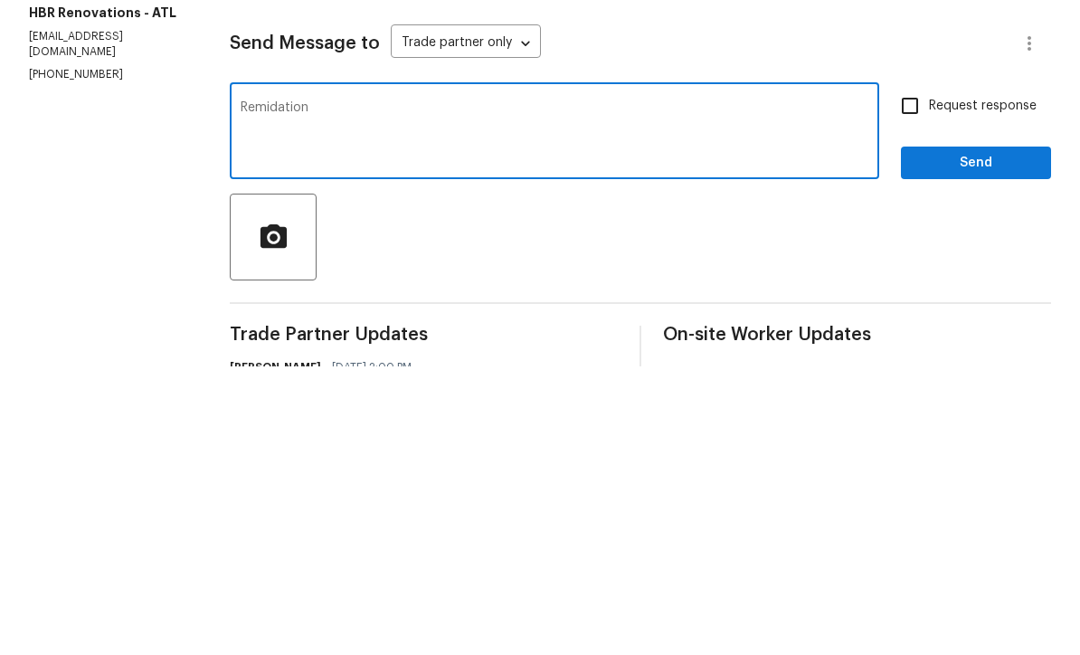
type textarea "Remidation"
click at [269, 390] on textarea "Remidation" at bounding box center [555, 421] width 628 height 63
type textarea "Ramidation"
click at [273, 390] on textarea "Ramidation" at bounding box center [555, 421] width 628 height 63
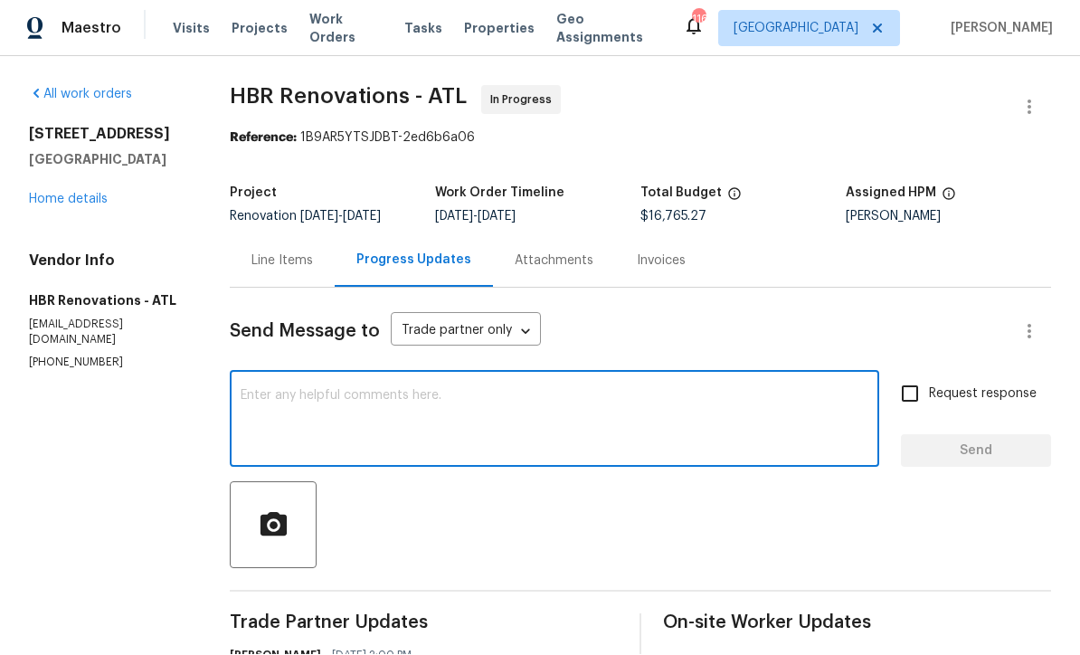
click at [69, 194] on link "Home details" at bounding box center [68, 200] width 79 height 13
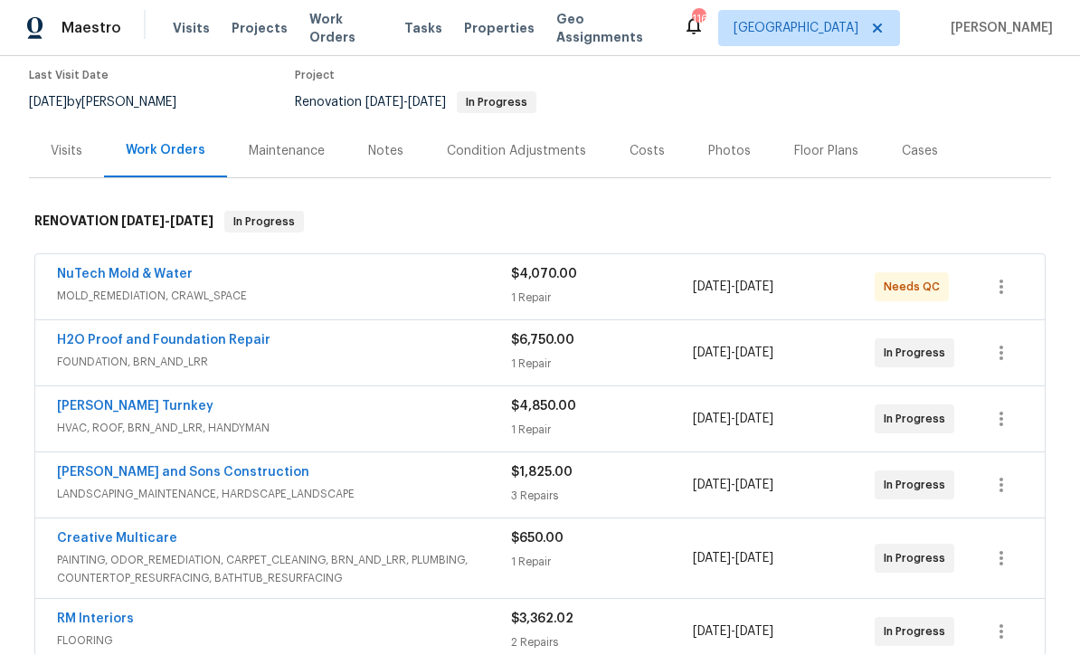
scroll to position [171, 0]
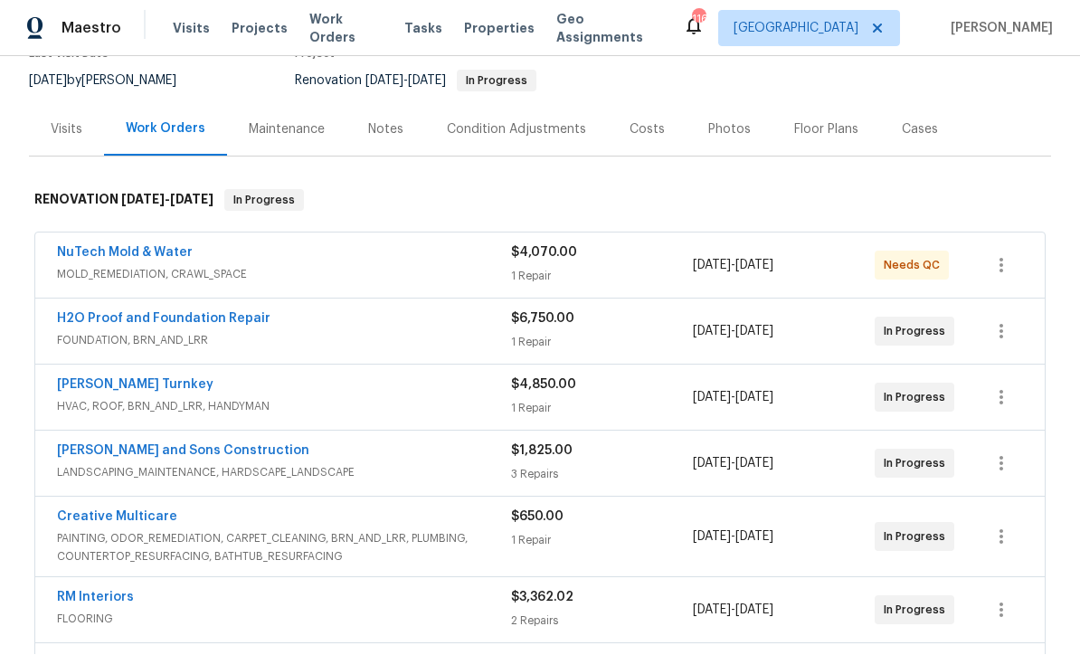
click at [104, 654] on link "HBR Renovations" at bounding box center [111, 663] width 109 height 13
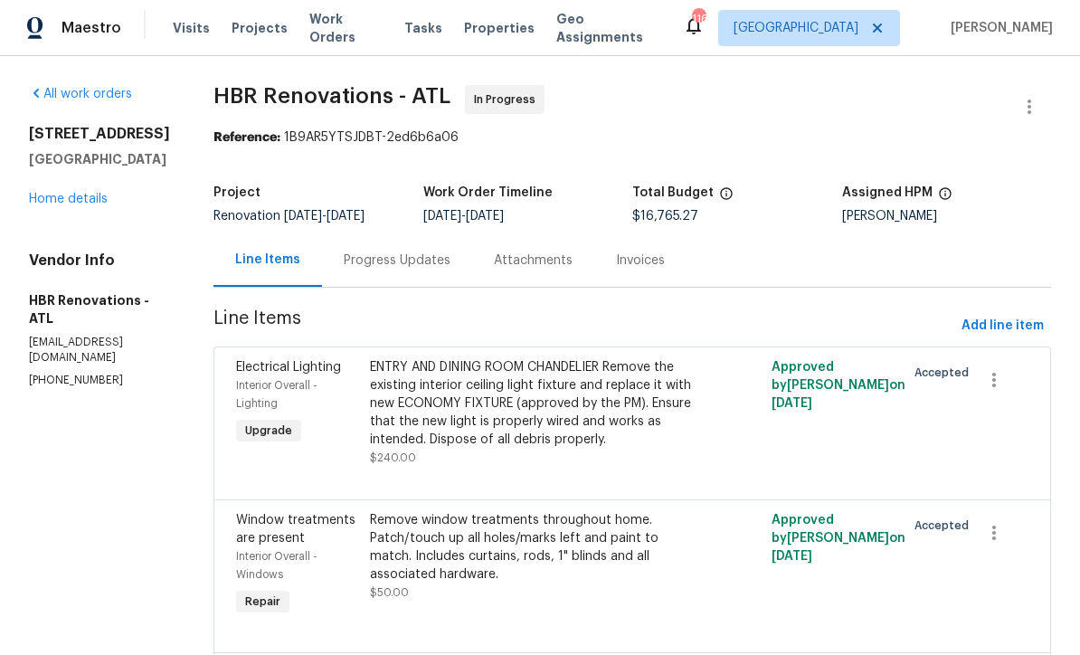
scroll to position [1, 0]
click at [372, 257] on div "Progress Updates" at bounding box center [397, 261] width 107 height 18
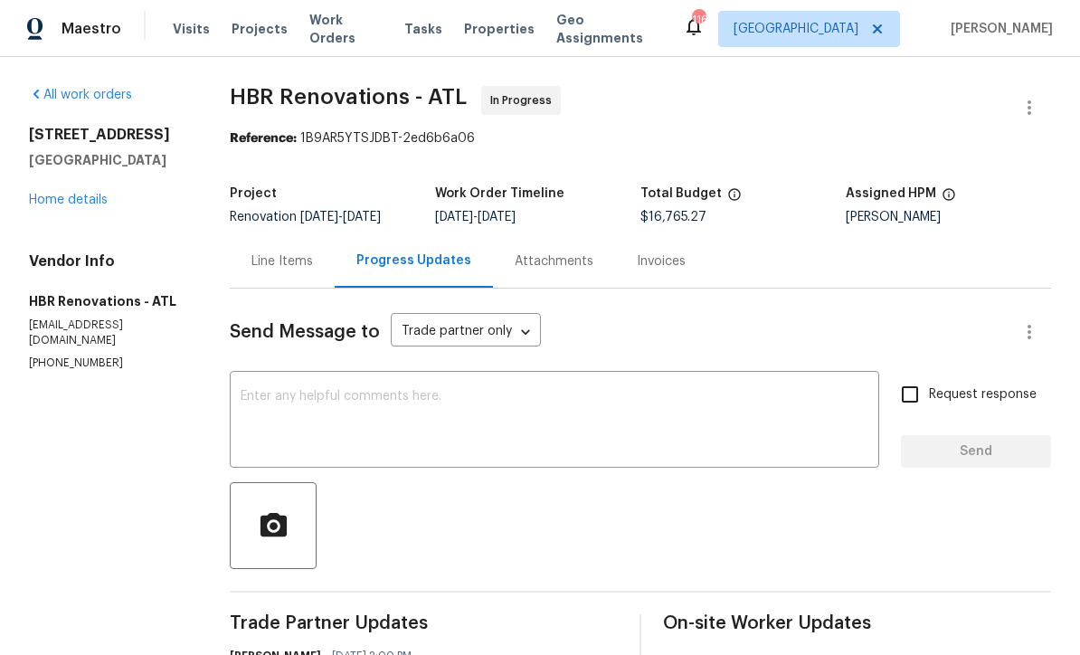
click at [266, 386] on div "x ​" at bounding box center [554, 421] width 649 height 92
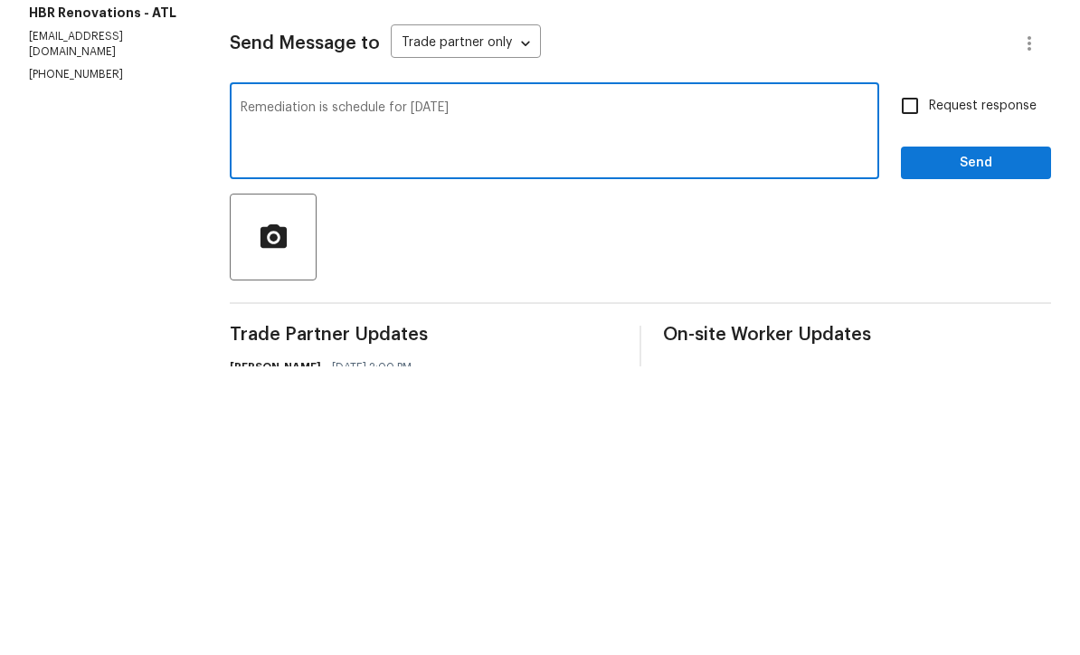
type textarea "Remediation is schedule for 8/28/25"
click at [916, 375] on input "Request response" at bounding box center [910, 394] width 38 height 38
checkbox input "true"
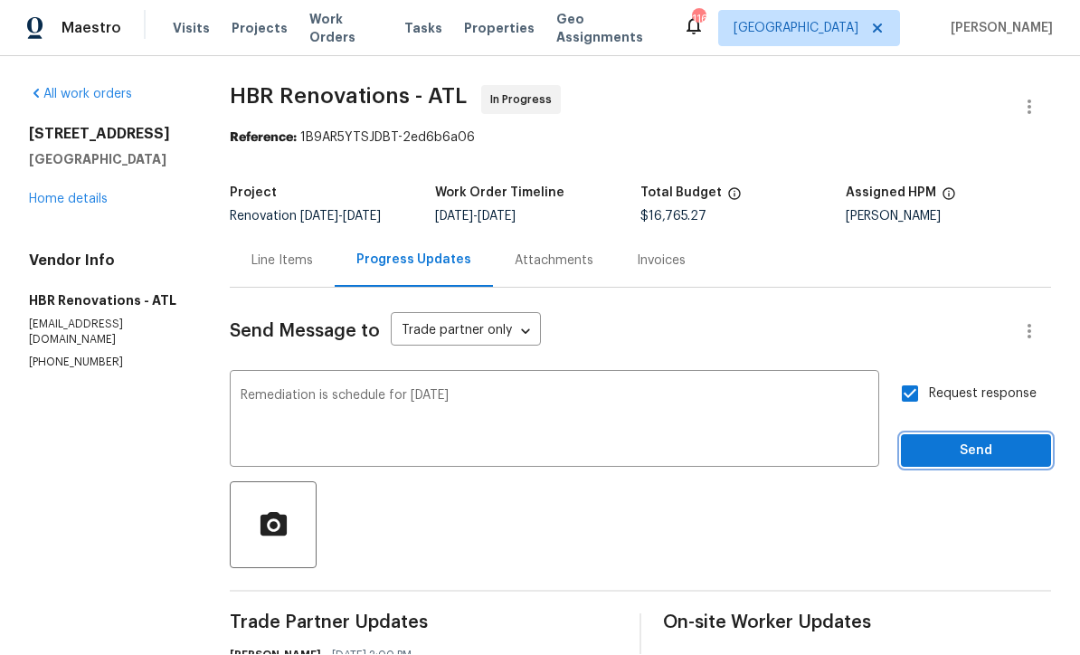
click at [956, 440] on span "Send" at bounding box center [975, 451] width 121 height 23
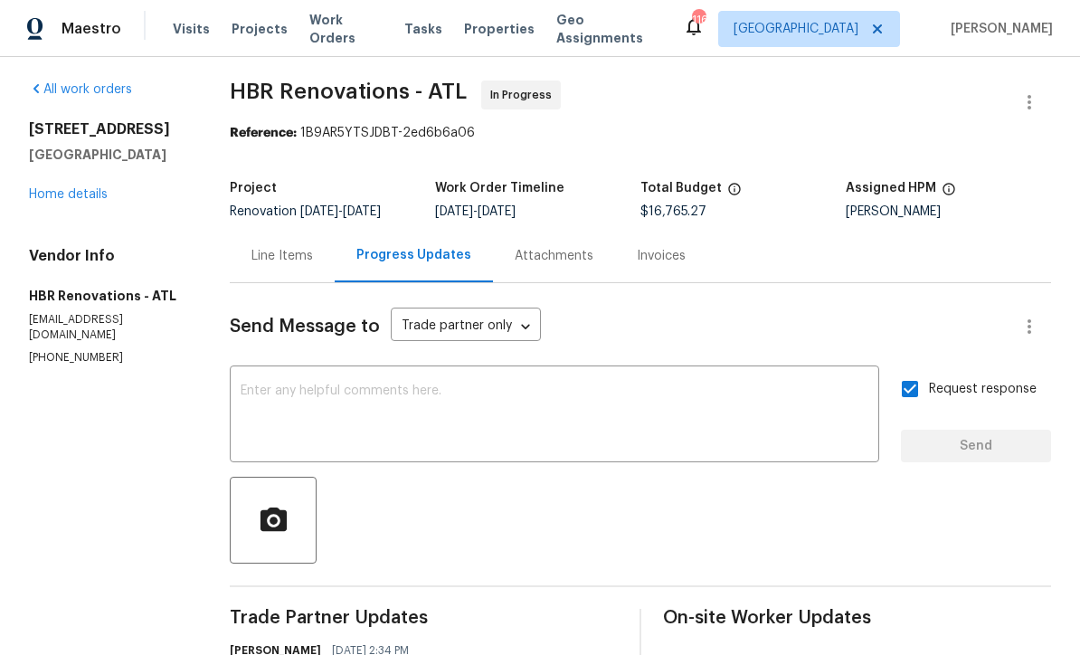
scroll to position [4, 0]
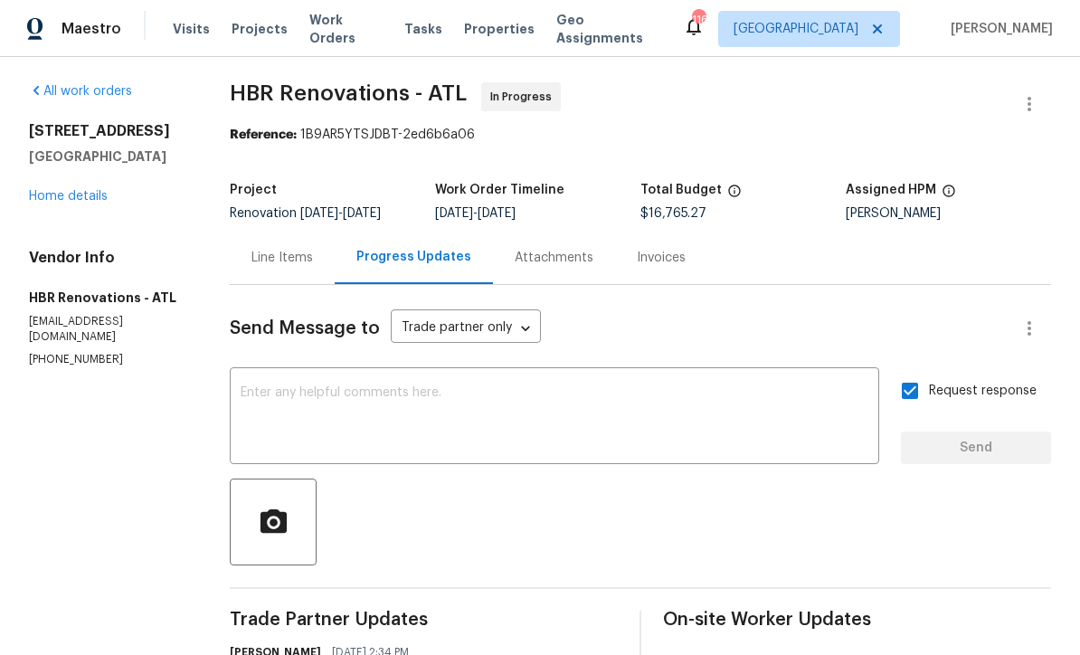
click at [62, 190] on link "Home details" at bounding box center [68, 196] width 79 height 13
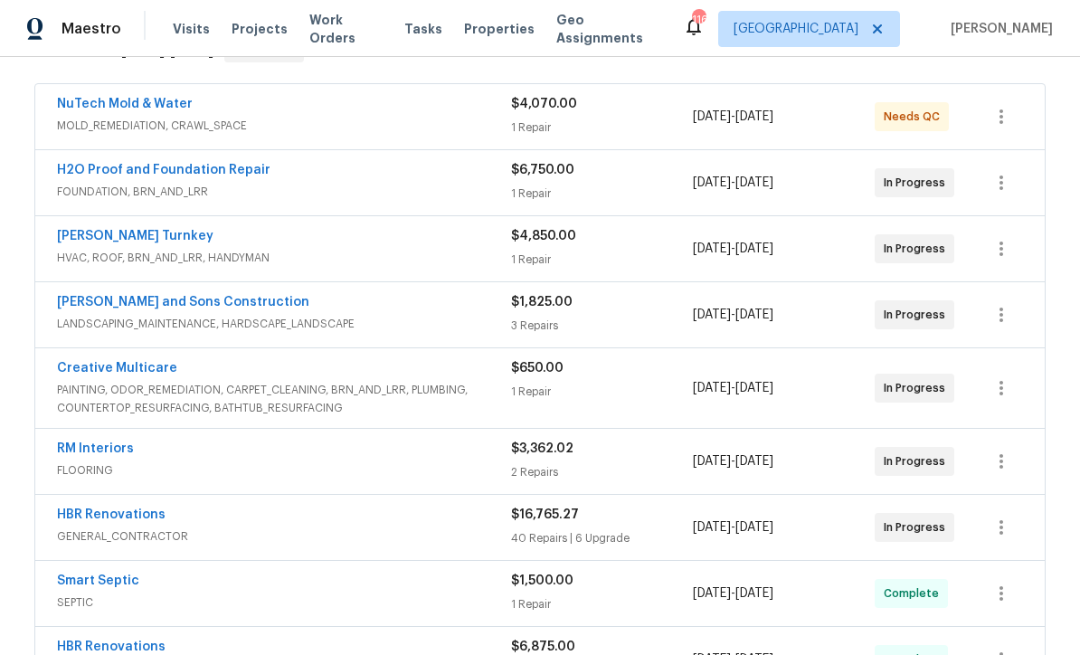
scroll to position [392, 0]
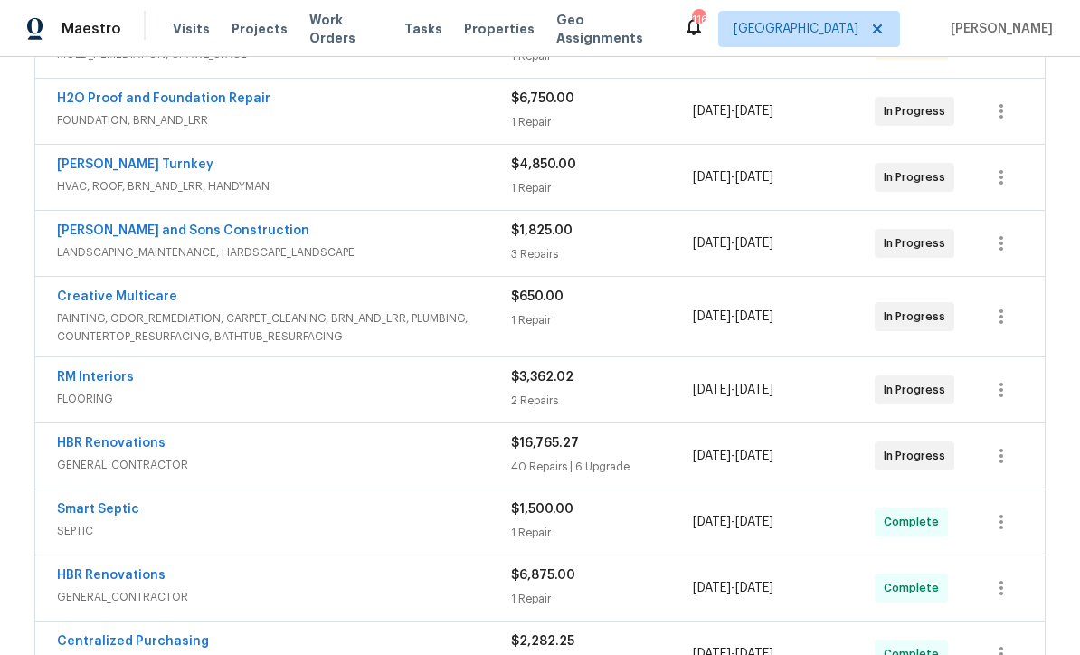
click at [102, 437] on link "HBR Renovations" at bounding box center [111, 443] width 109 height 13
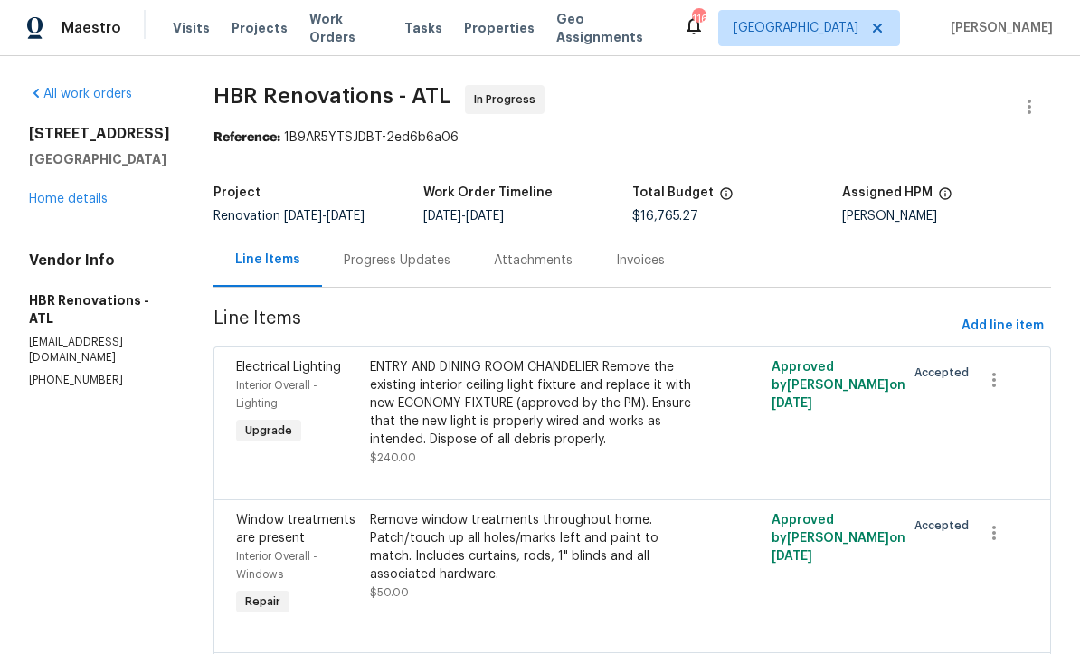
scroll to position [1, 0]
click at [373, 256] on div "Progress Updates" at bounding box center [397, 261] width 107 height 18
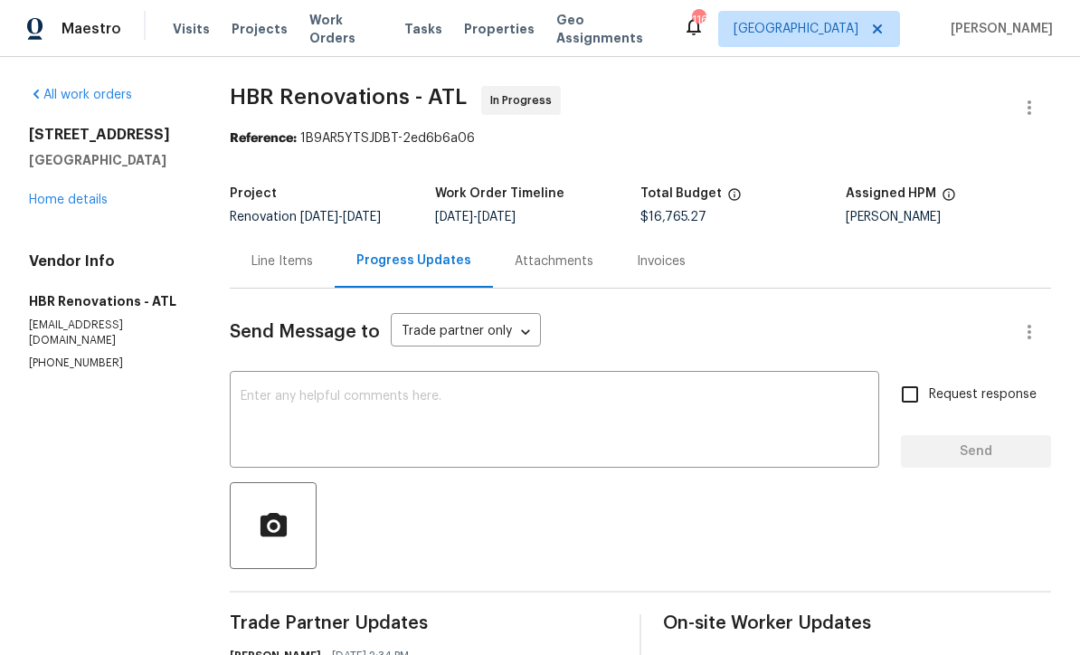
click at [257, 383] on div "x ​" at bounding box center [554, 421] width 649 height 92
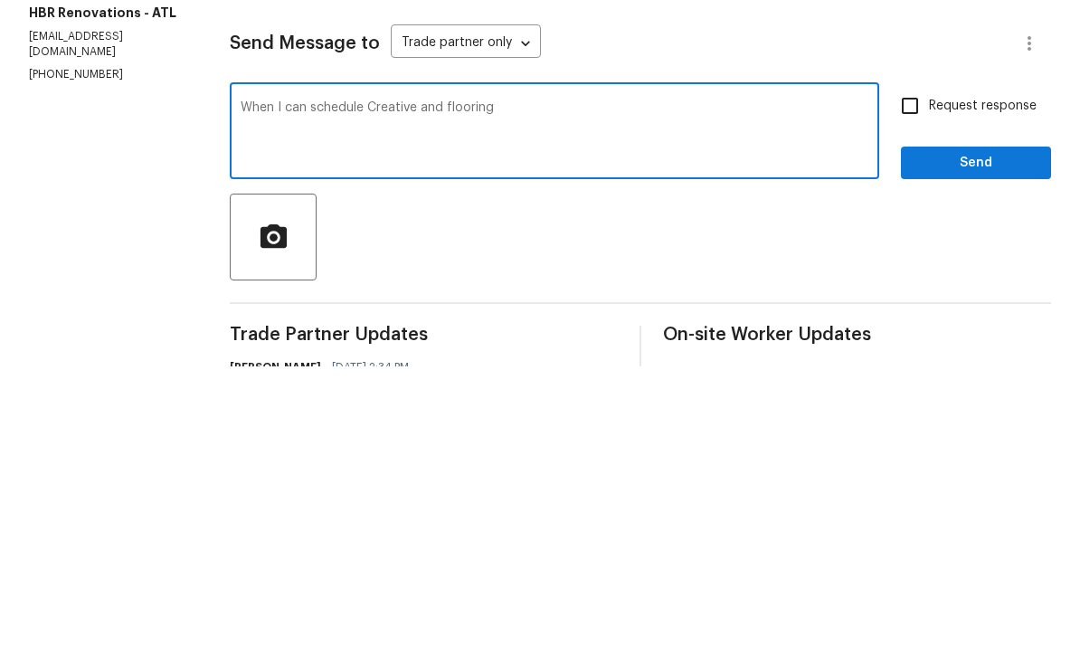
type textarea "When I can schedule Creative and flooring"
click at [914, 375] on input "Request response" at bounding box center [910, 394] width 38 height 38
checkbox input "true"
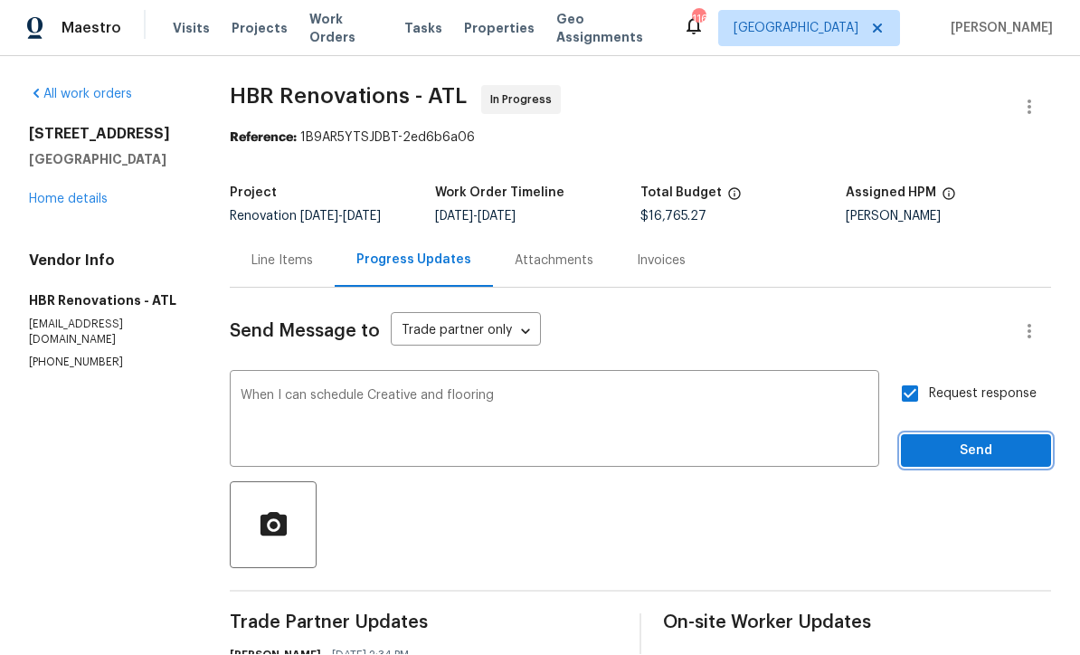
click at [993, 440] on span "Send" at bounding box center [975, 451] width 121 height 23
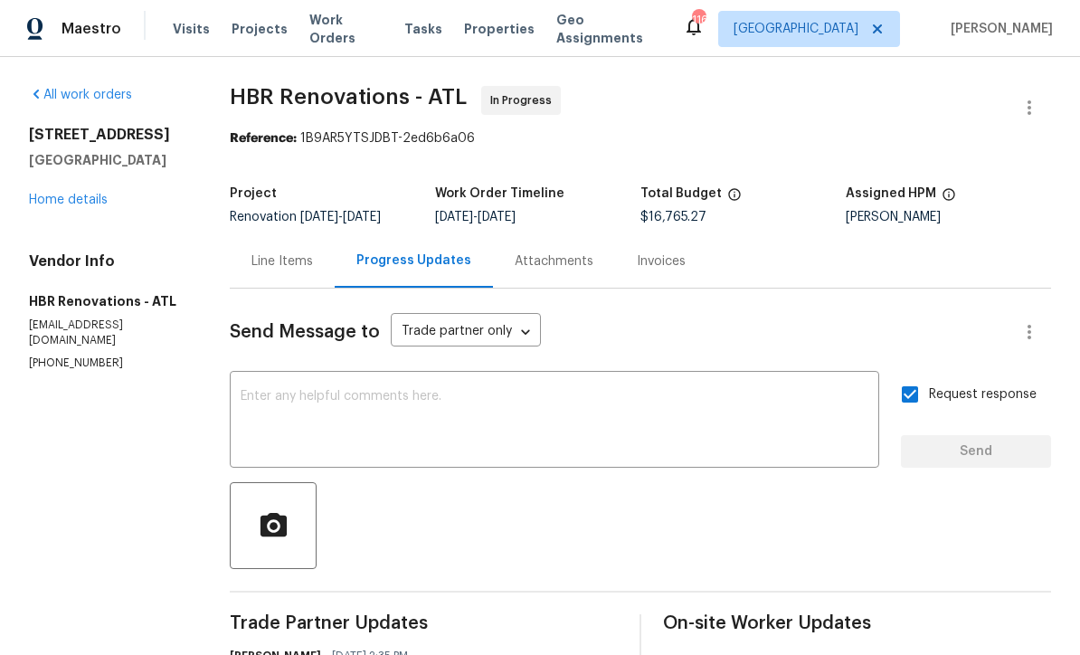
click at [66, 194] on link "Home details" at bounding box center [68, 200] width 79 height 13
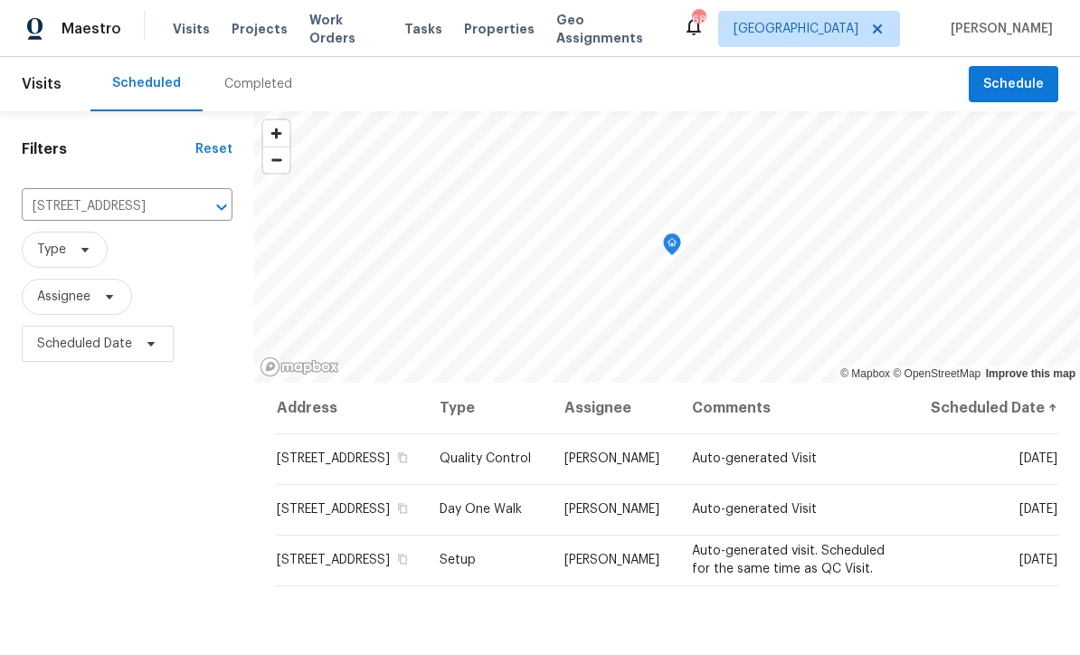
scroll to position [32, 0]
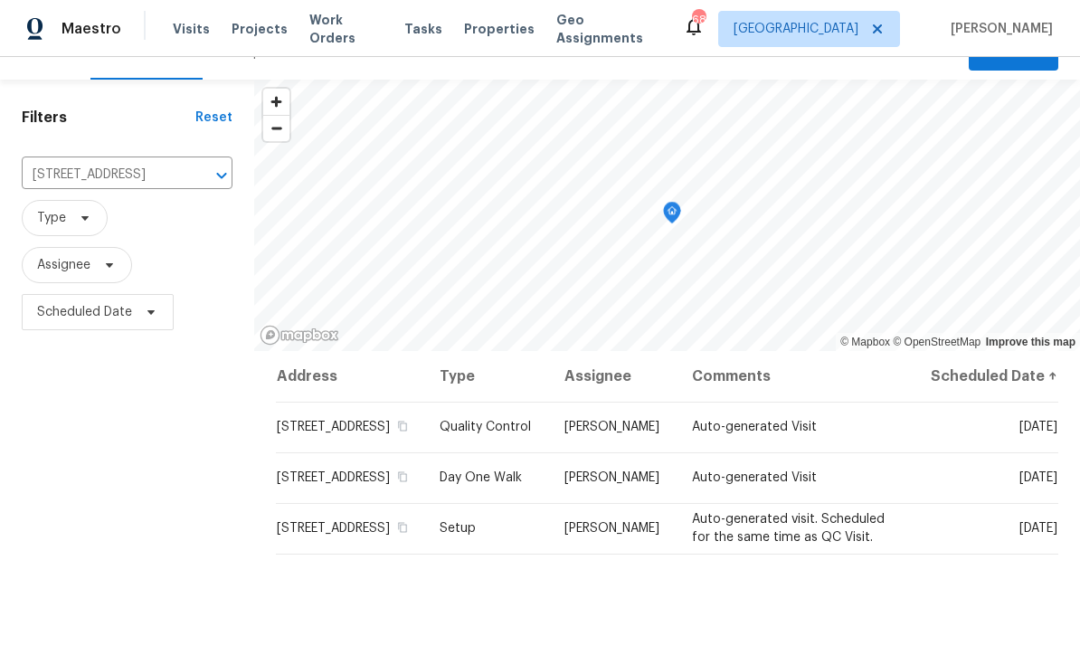
click at [189, 167] on icon "Clear" at bounding box center [198, 175] width 18 height 18
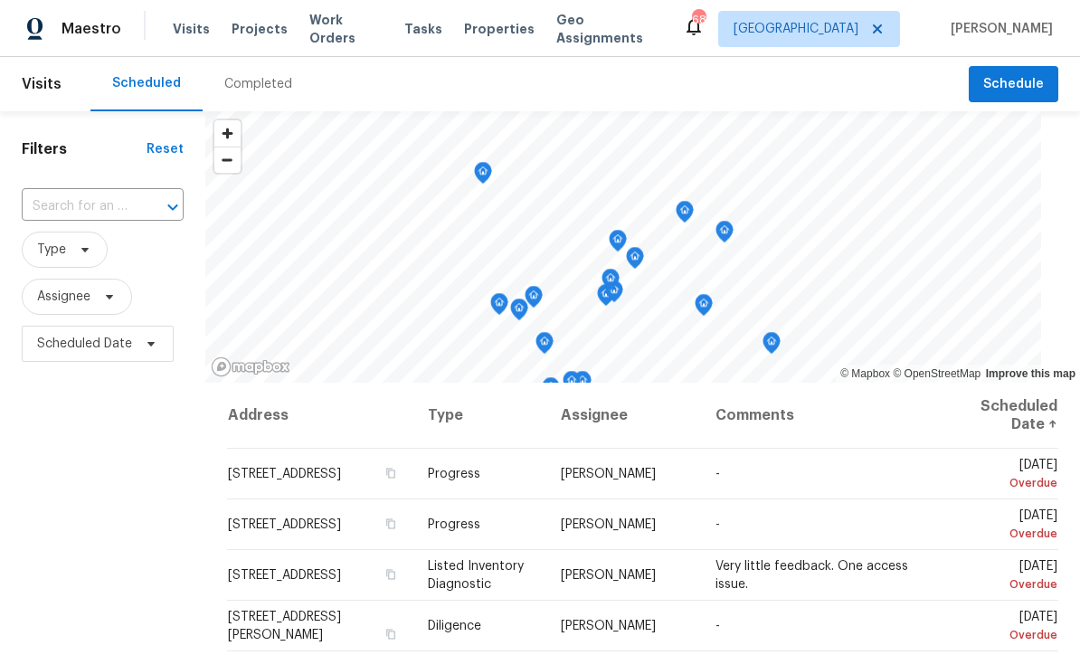
click at [64, 203] on input "text" at bounding box center [77, 207] width 111 height 28
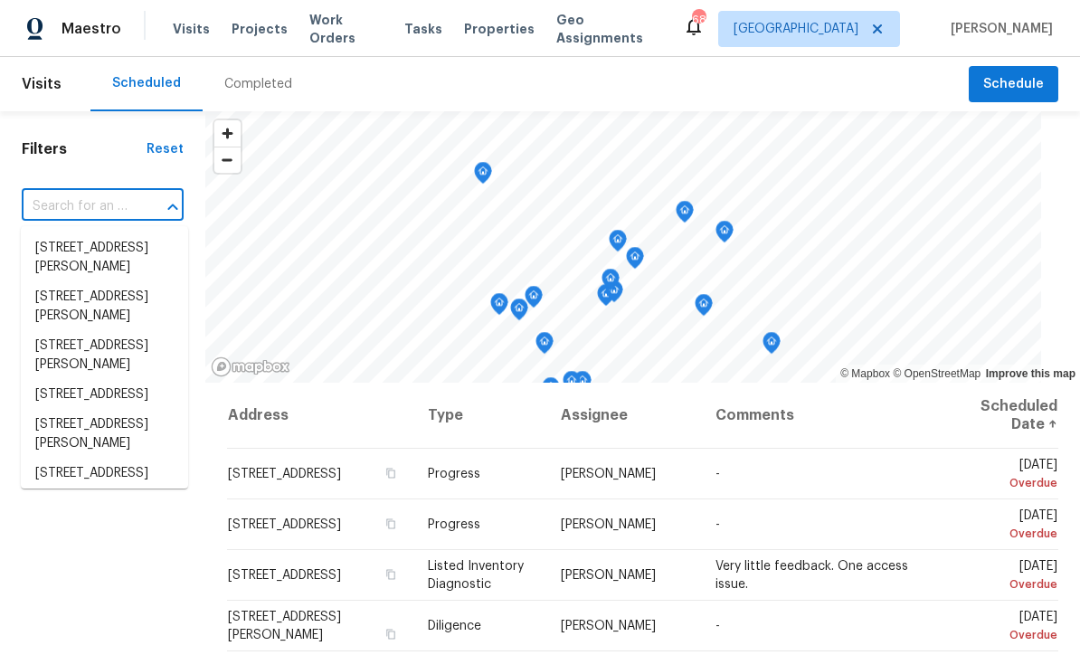
click at [72, 202] on input "text" at bounding box center [77, 207] width 111 height 28
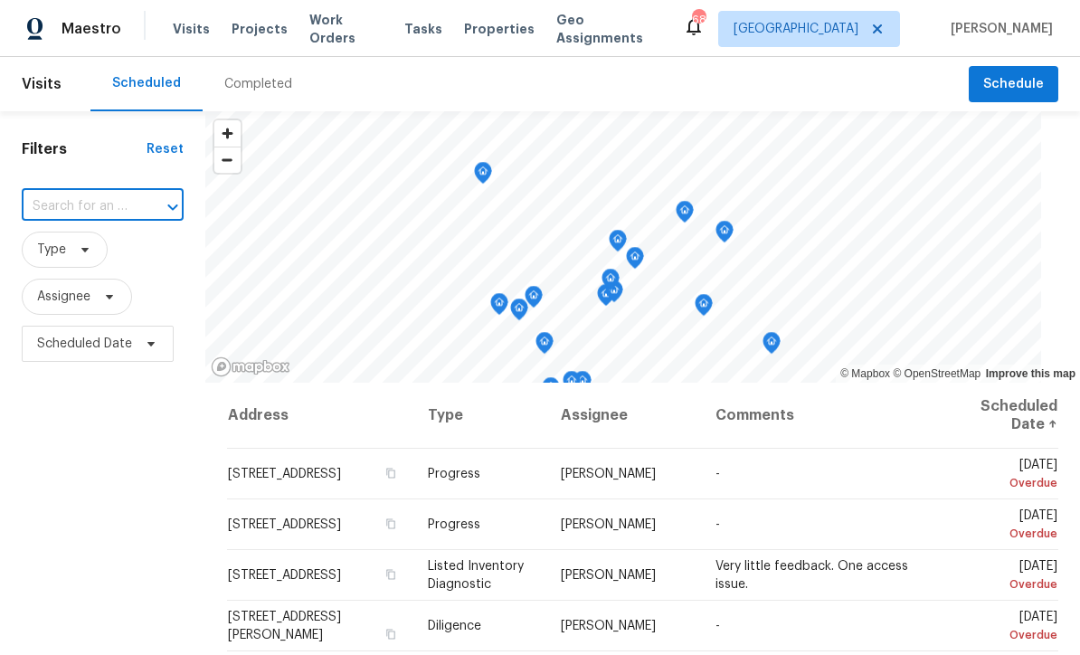
paste input "[STREET_ADDRESS]"
type input "[STREET_ADDRESS]"
click at [75, 245] on li "[STREET_ADDRESS]" at bounding box center [104, 248] width 167 height 30
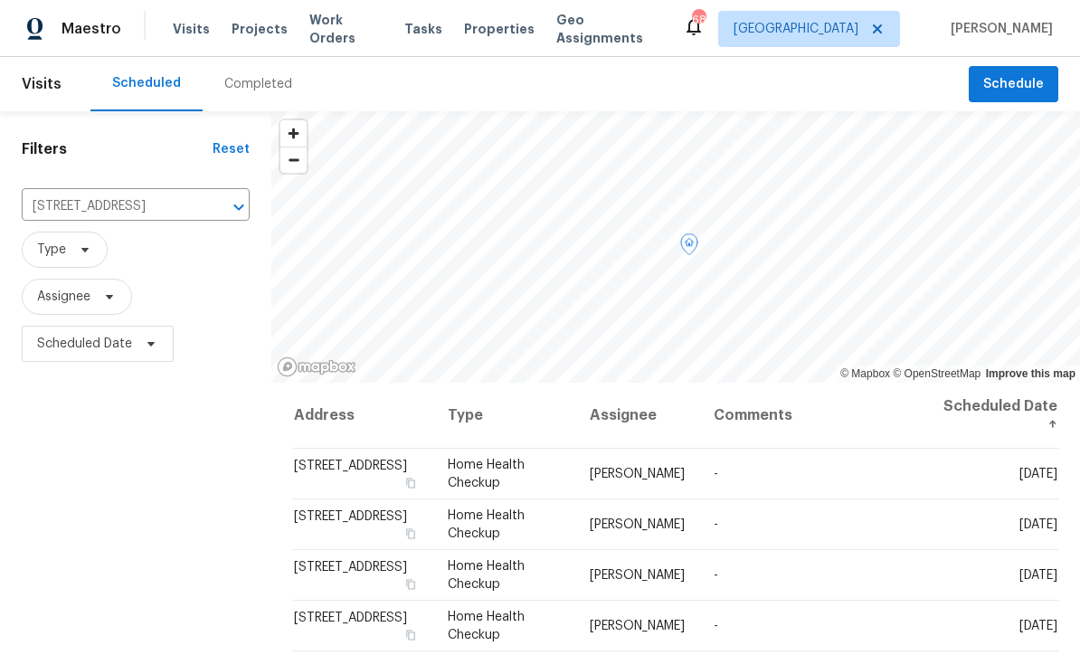
click at [0, 0] on icon at bounding box center [0, 0] width 0 height 0
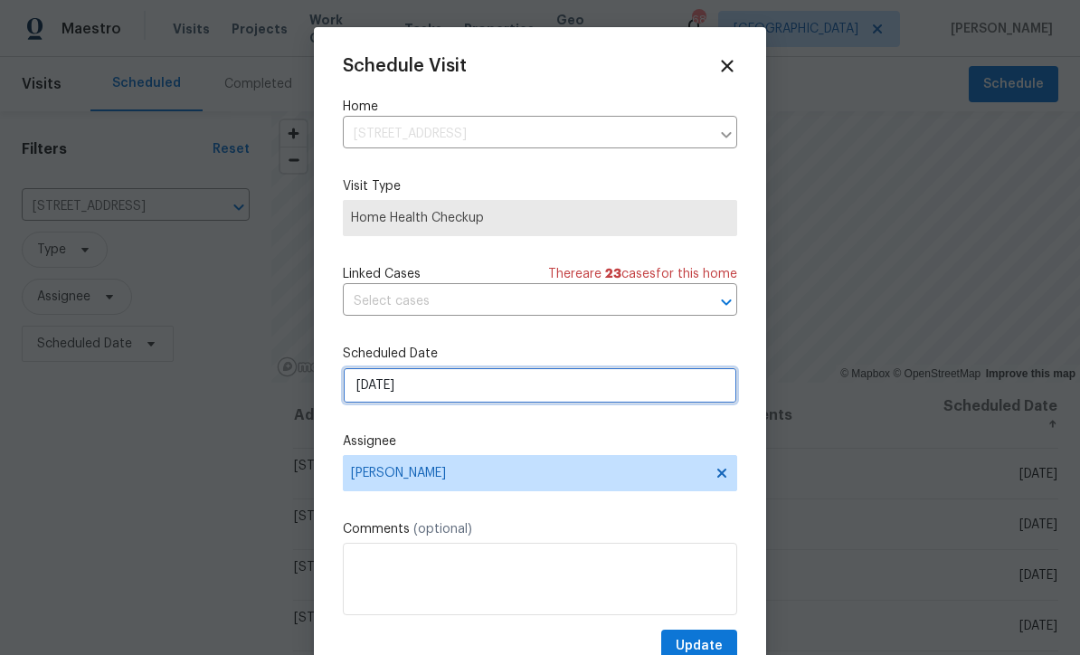
click at [376, 385] on input "[DATE]" at bounding box center [540, 385] width 394 height 36
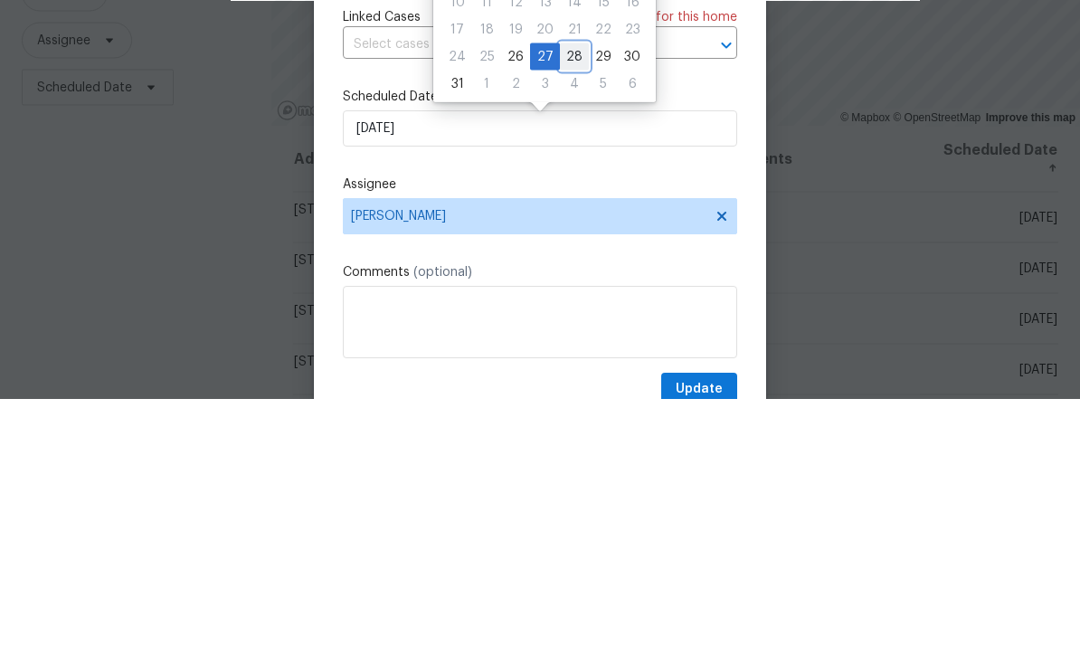
click at [570, 300] on div "28" at bounding box center [574, 312] width 29 height 25
type input "[DATE]"
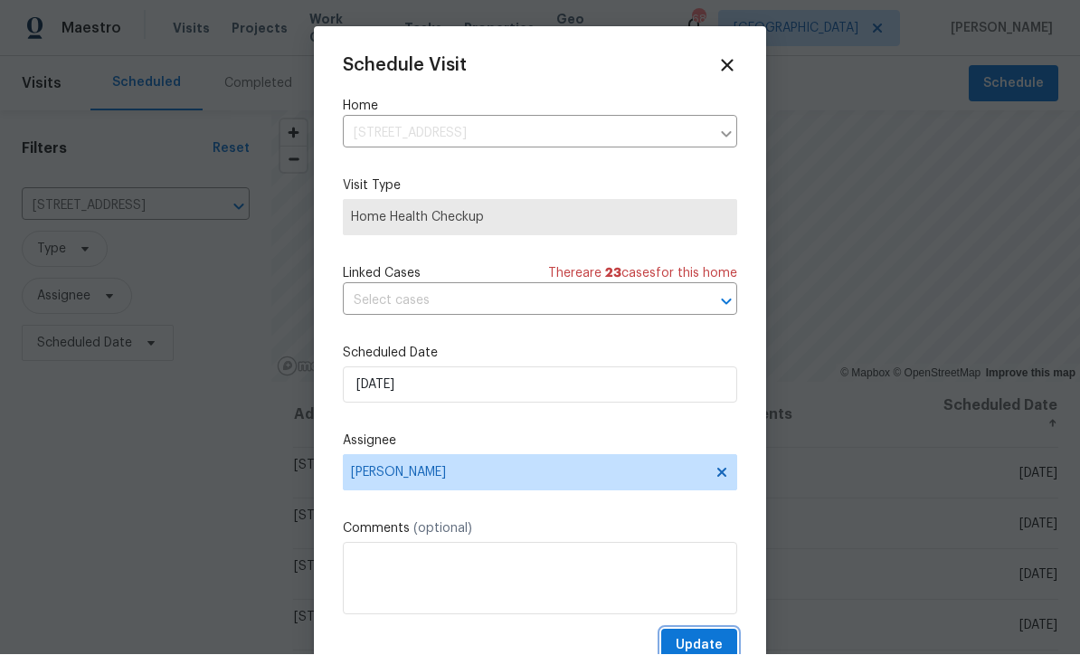
click at [695, 638] on button "Update" at bounding box center [699, 645] width 76 height 33
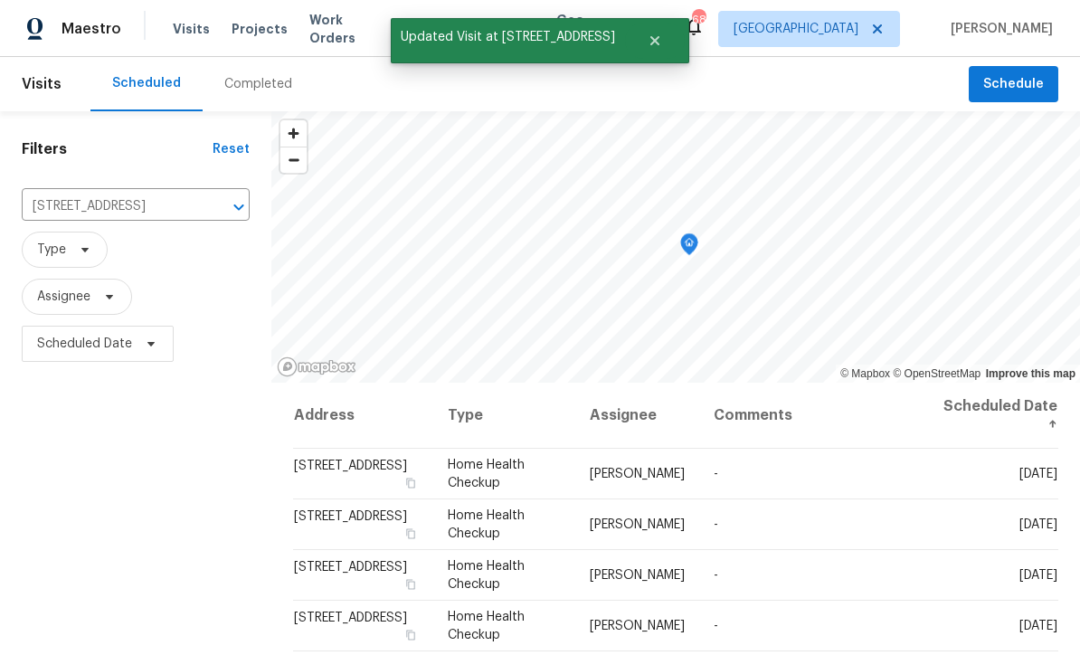
scroll to position [0, 0]
